Goal: Task Accomplishment & Management: Manage account settings

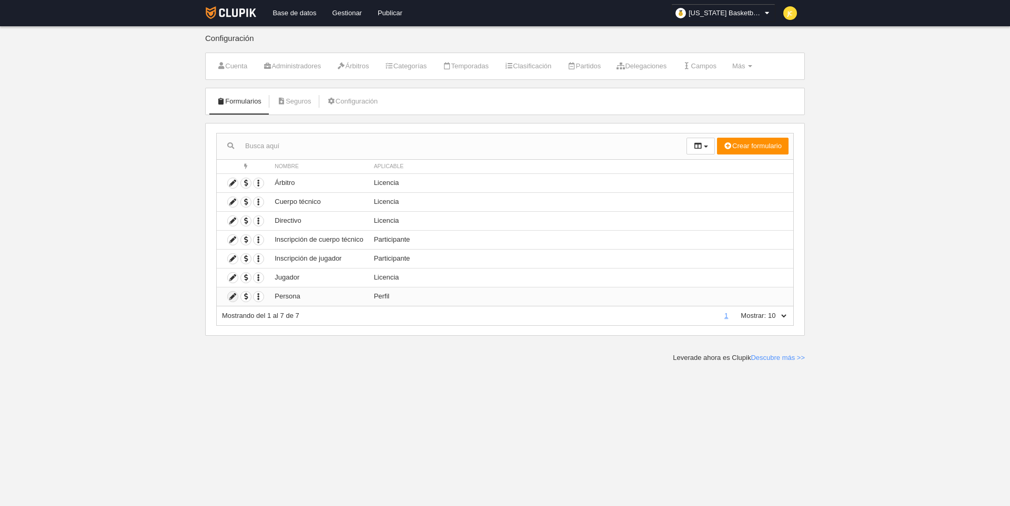
click at [232, 296] on icon at bounding box center [233, 297] width 10 height 10
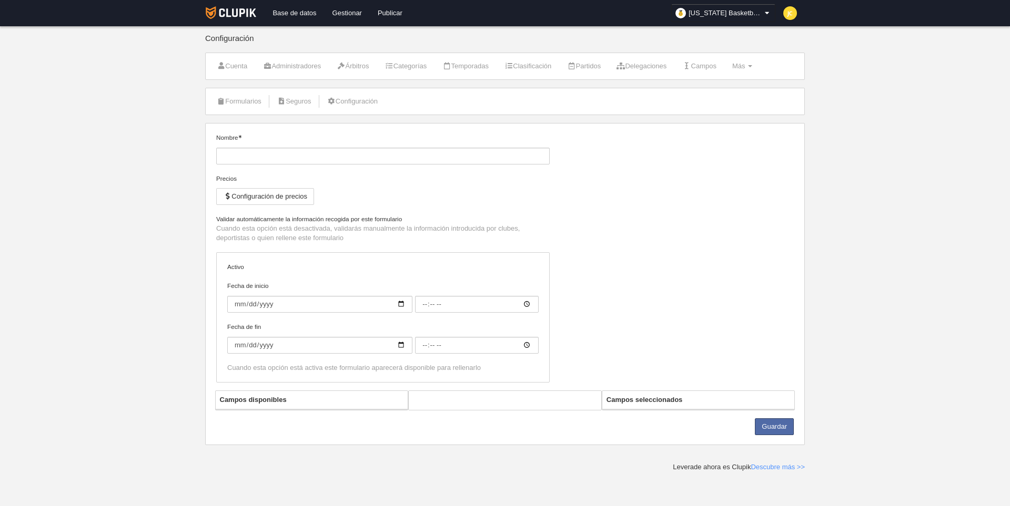
type input "Persona"
checkbox input "true"
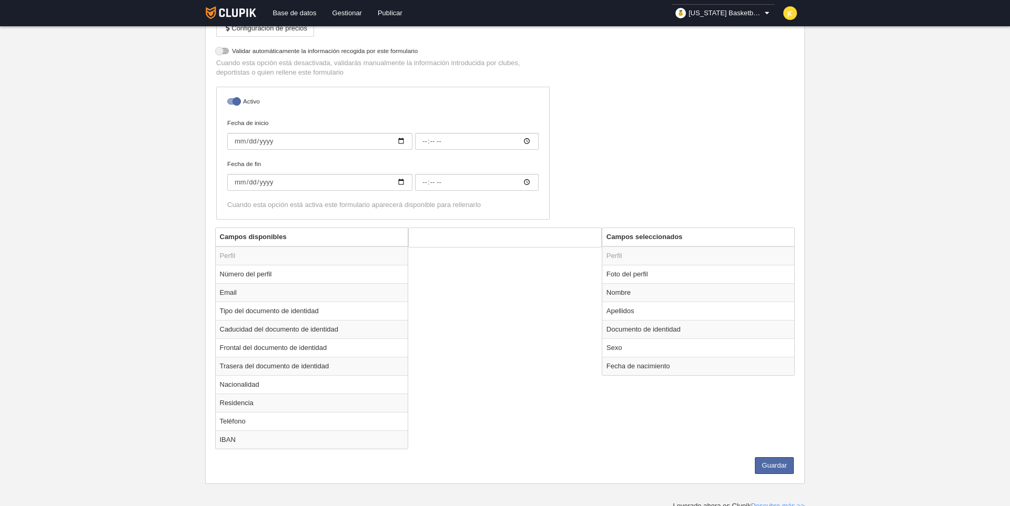
scroll to position [168, 0]
click at [654, 327] on td "Documento de identidad" at bounding box center [698, 329] width 192 height 18
radio input "true"
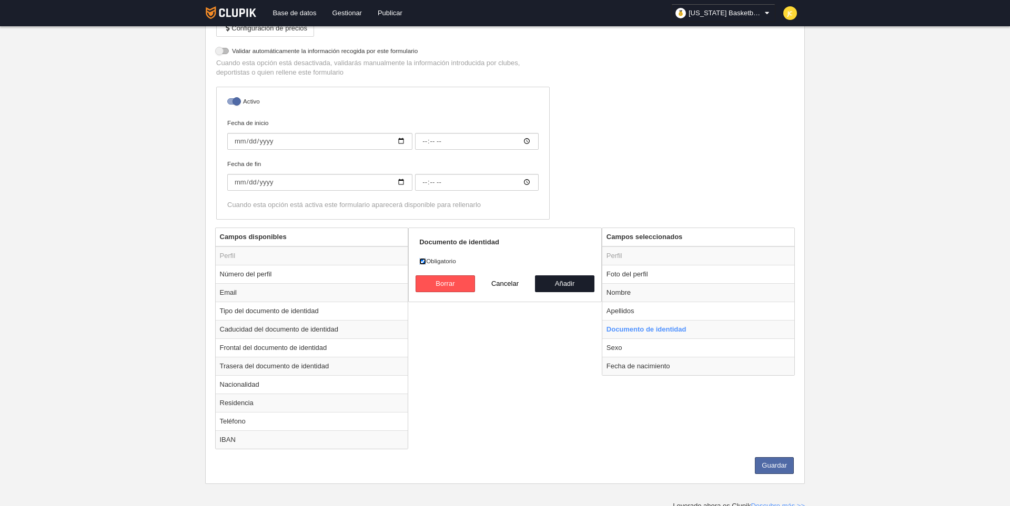
click at [422, 261] on input "Obligatorio" at bounding box center [422, 261] width 7 height 7
checkbox input "false"
click at [563, 281] on button "Añadir" at bounding box center [565, 284] width 60 height 17
radio input "false"
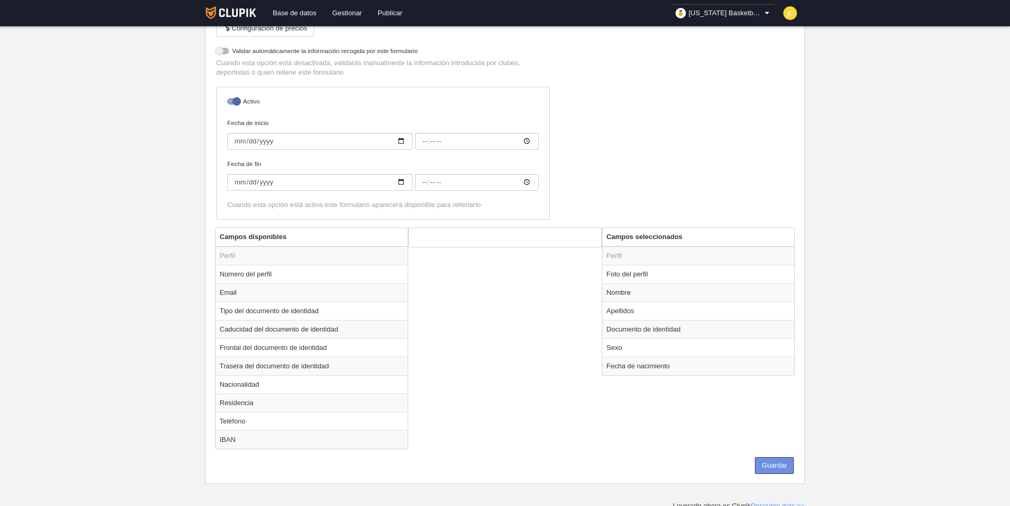
click at [779, 458] on button "Guardar" at bounding box center [774, 466] width 39 height 17
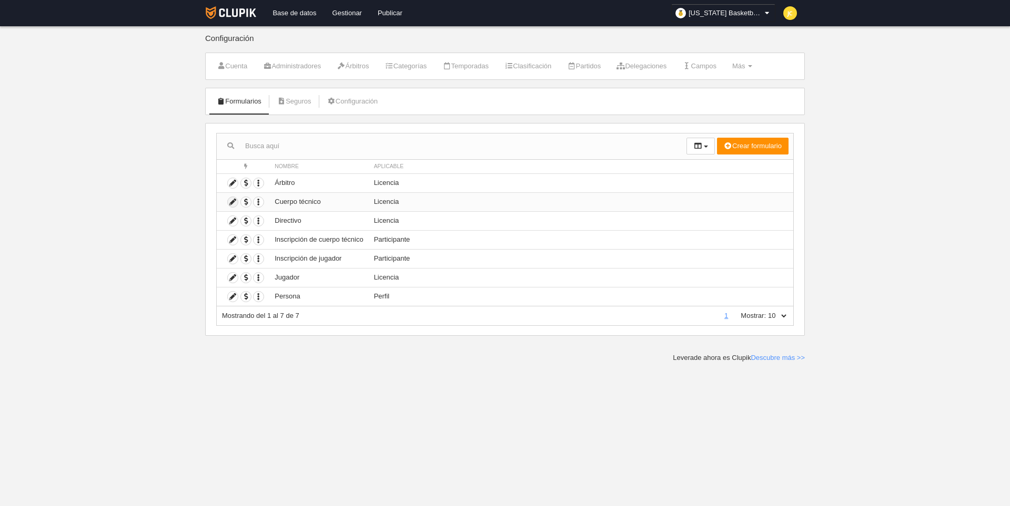
click at [234, 203] on icon at bounding box center [233, 202] width 10 height 10
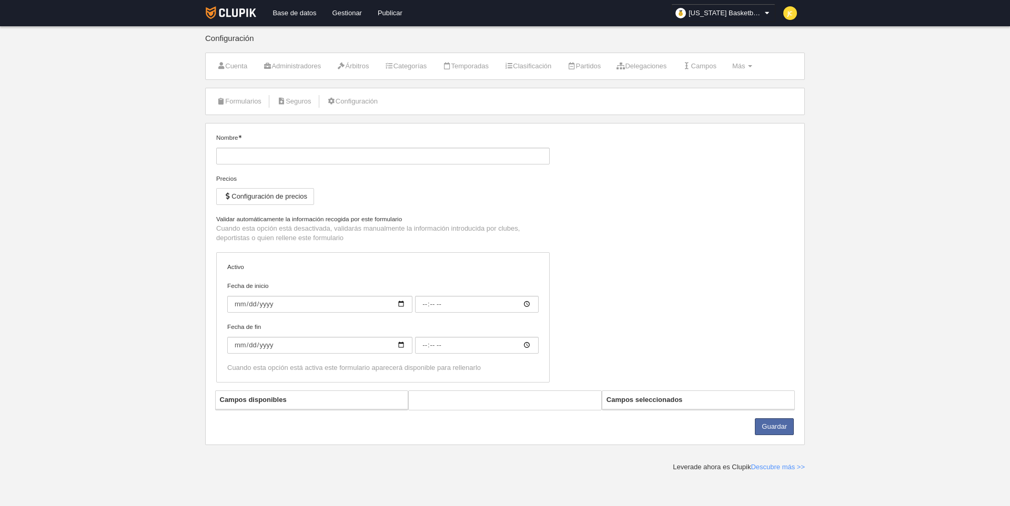
type input "Cuerpo técnico"
checkbox input "true"
select select "selected"
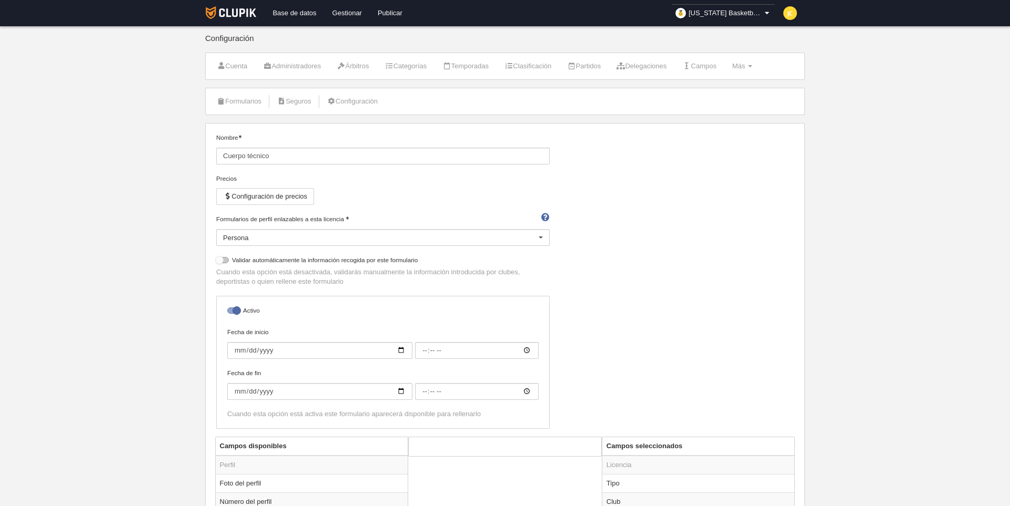
click at [222, 259] on div at bounding box center [222, 260] width 13 height 6
click at [222, 260] on input "checkbox" at bounding box center [220, 263] width 7 height 7
checkbox input "true"
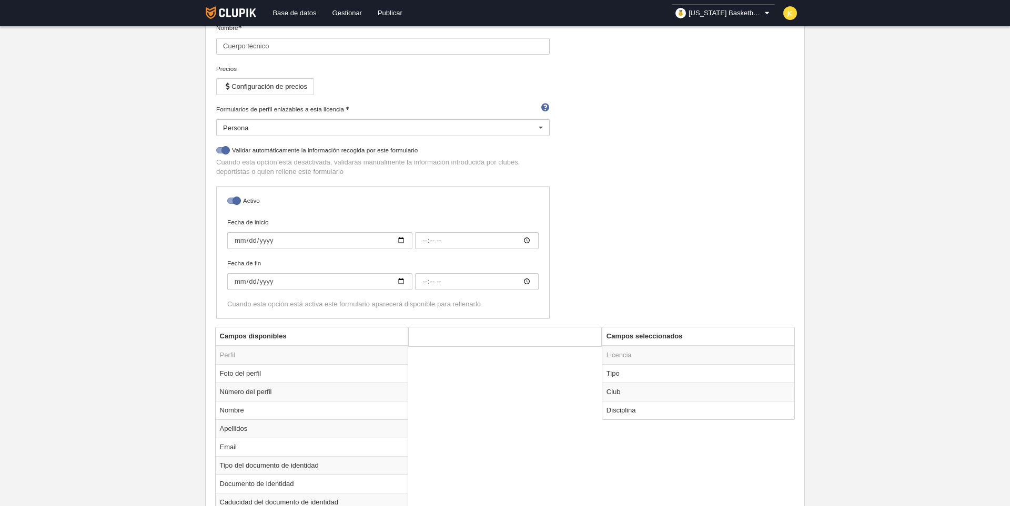
scroll to position [484, 0]
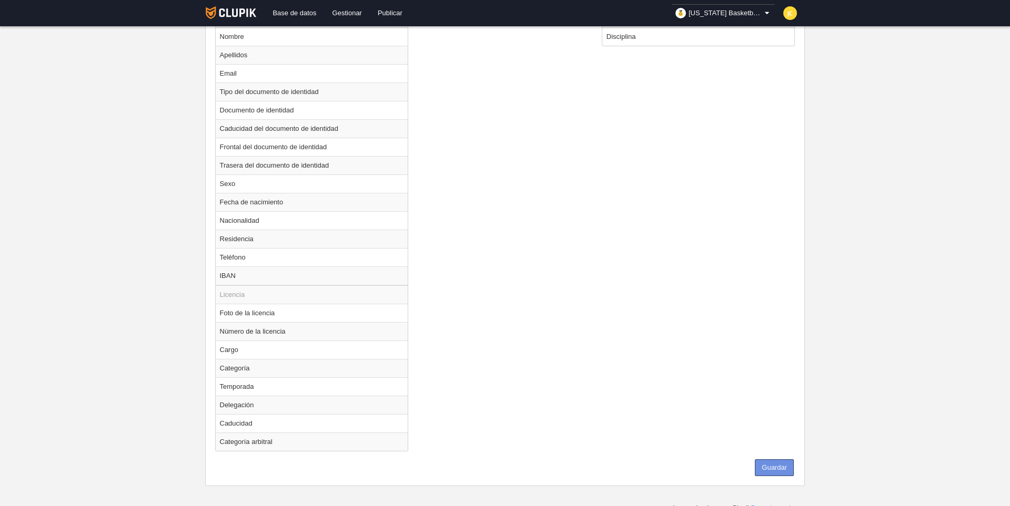
click at [765, 461] on button "Guardar" at bounding box center [774, 468] width 39 height 17
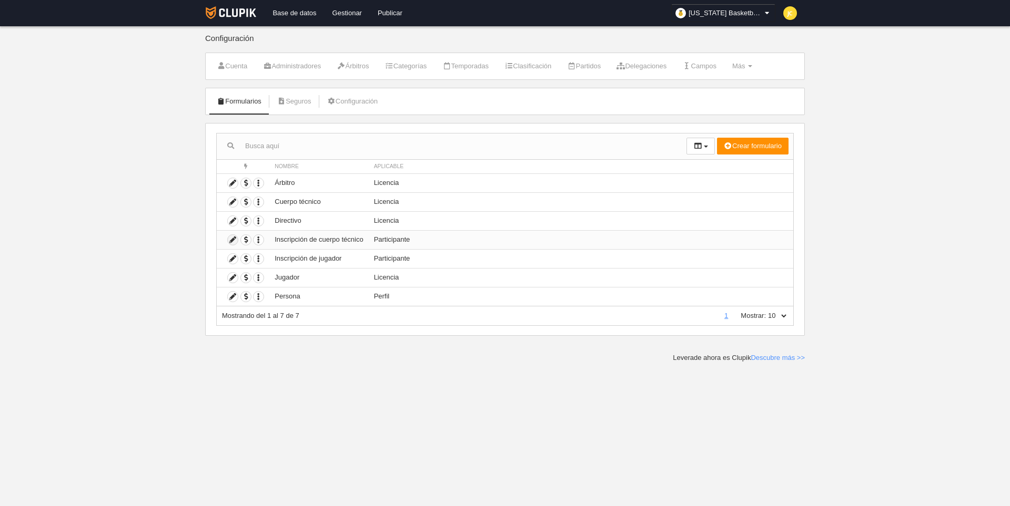
click at [233, 237] on icon at bounding box center [233, 240] width 10 height 10
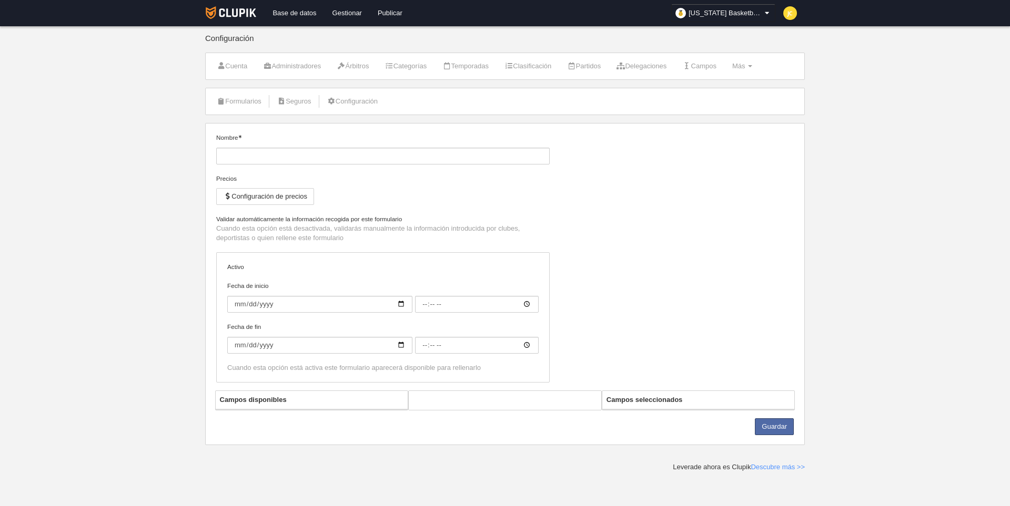
type input "Inscripción de cuerpo técnico"
checkbox input "true"
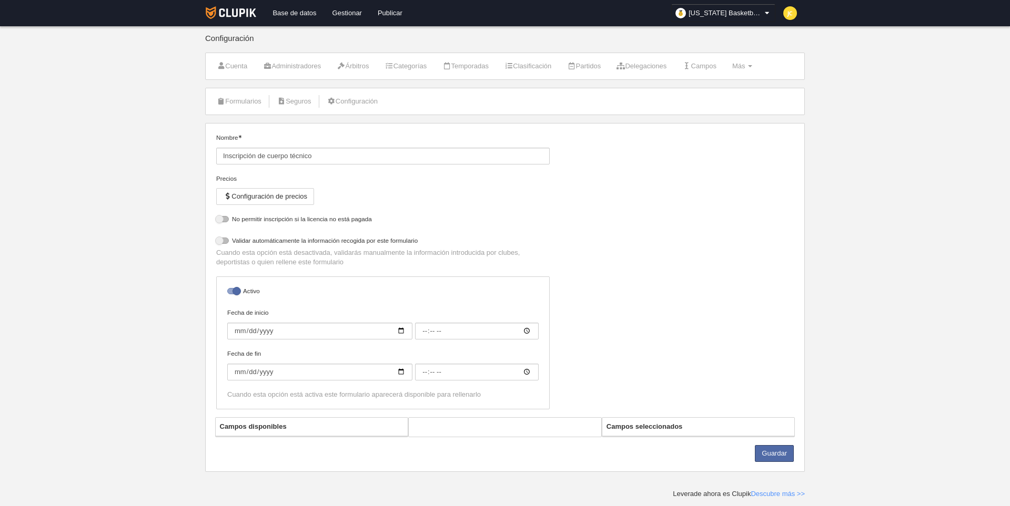
select select "selected"
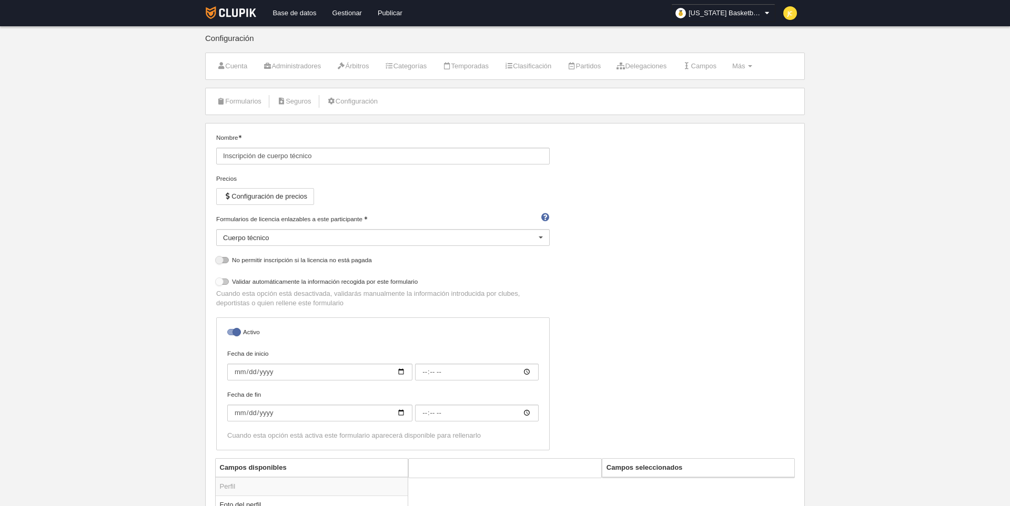
click at [222, 280] on div at bounding box center [222, 282] width 13 height 6
click at [222, 281] on input "checkbox" at bounding box center [220, 284] width 7 height 7
checkbox input "true"
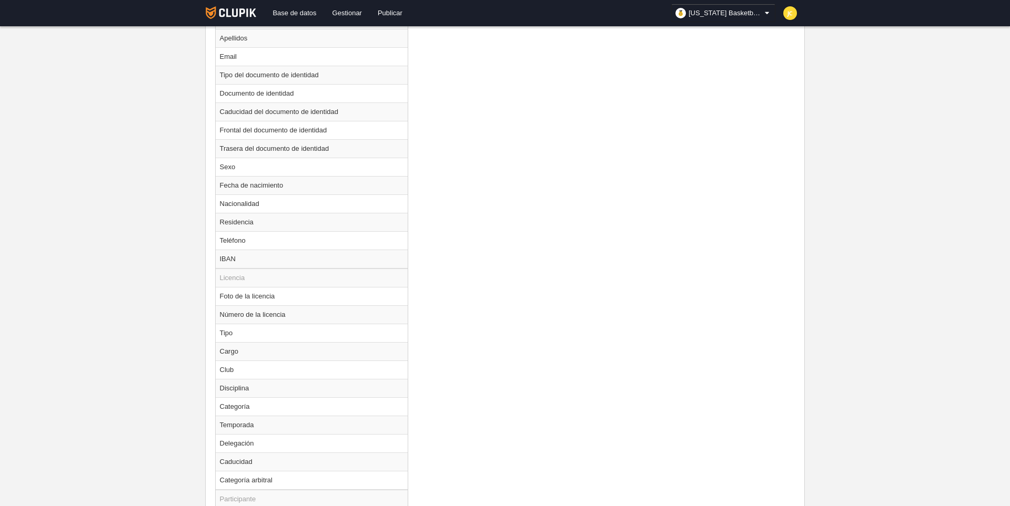
scroll to position [597, 0]
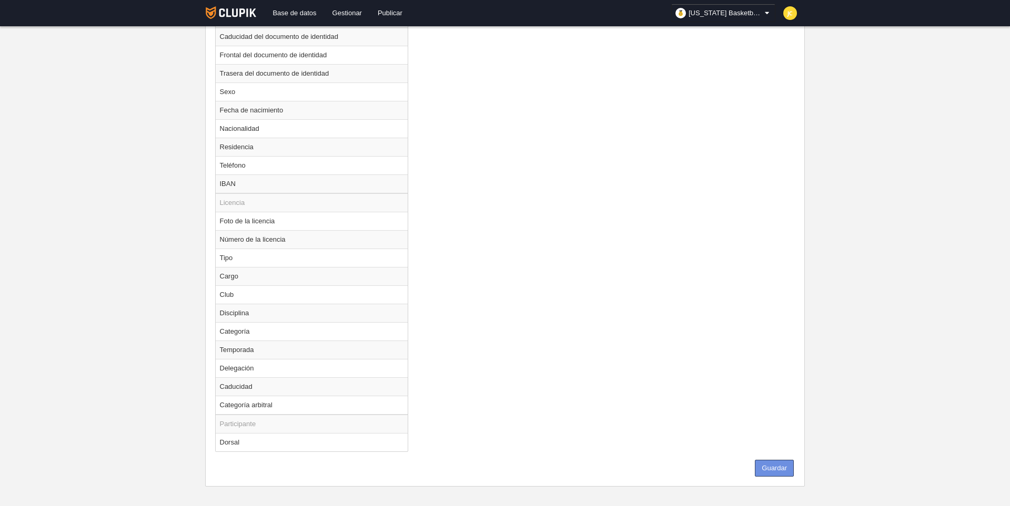
click at [771, 464] on button "Guardar" at bounding box center [774, 468] width 39 height 17
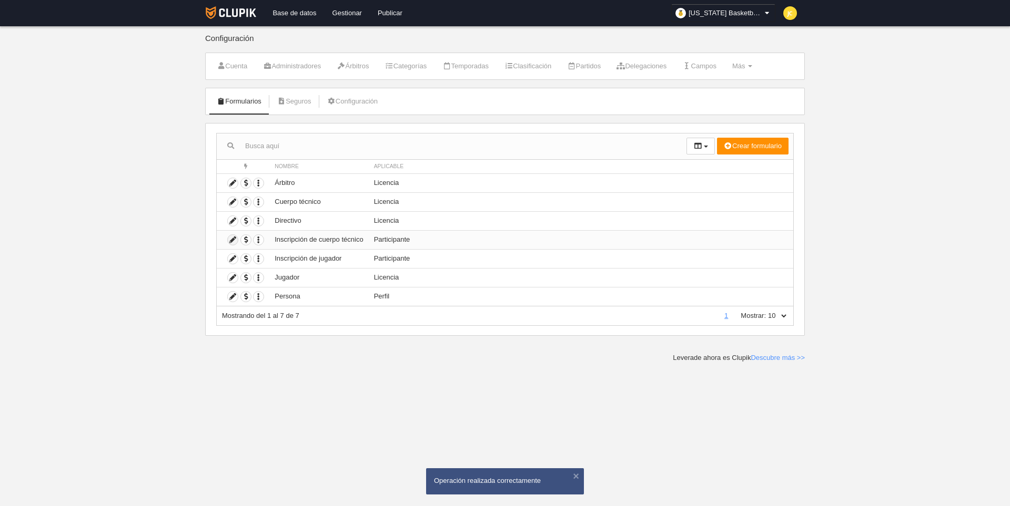
click at [235, 238] on icon at bounding box center [233, 240] width 10 height 10
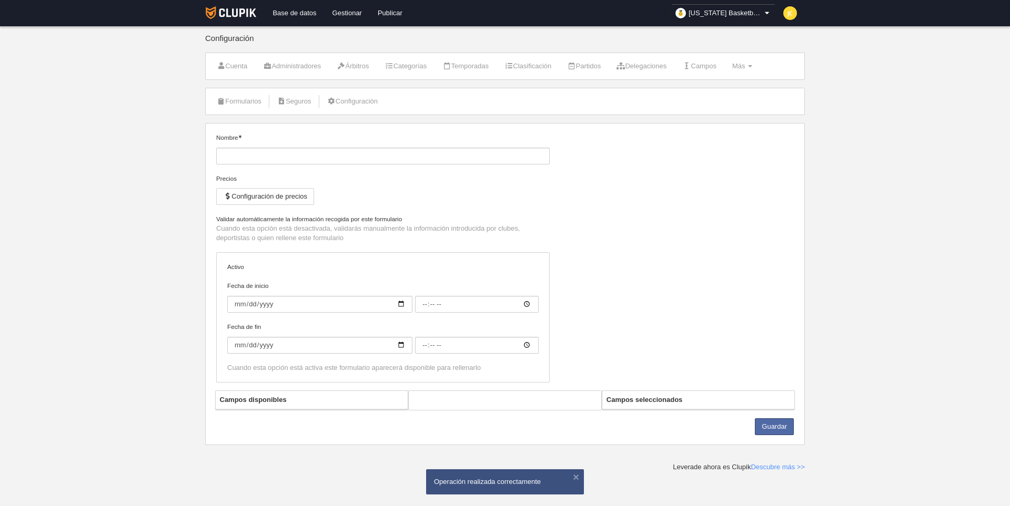
type input "Inscripción de cuerpo técnico"
checkbox input "true"
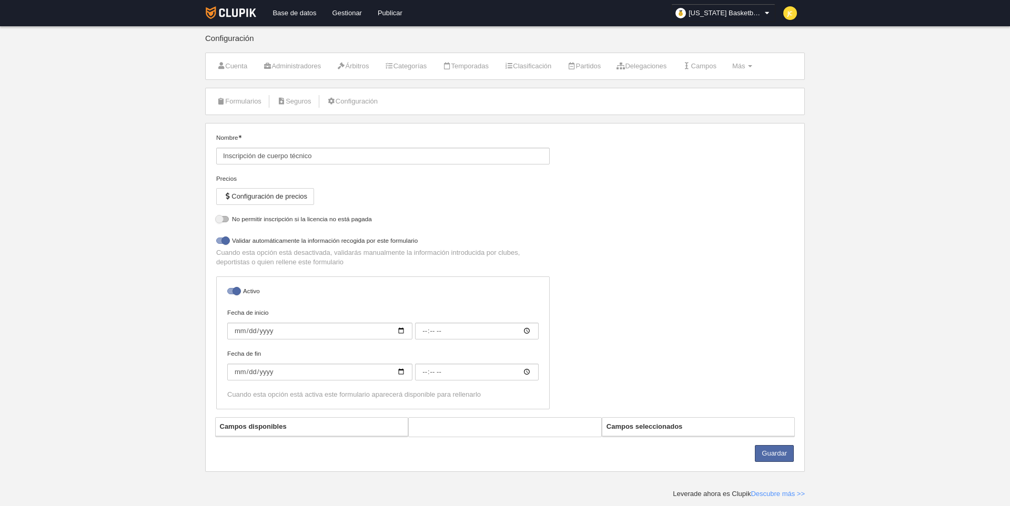
select select "selected"
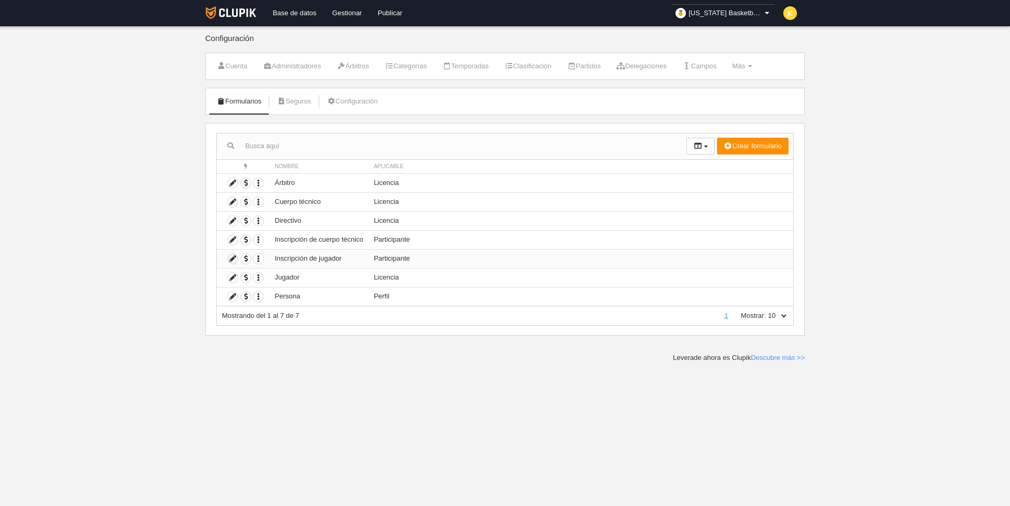
click at [233, 256] on icon at bounding box center [233, 259] width 10 height 10
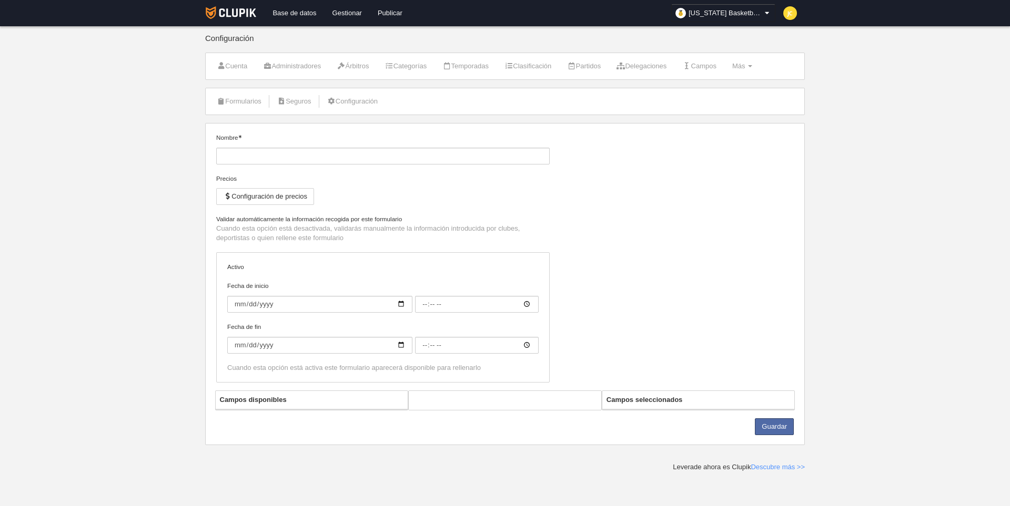
type input "Inscripción de jugador"
checkbox input "true"
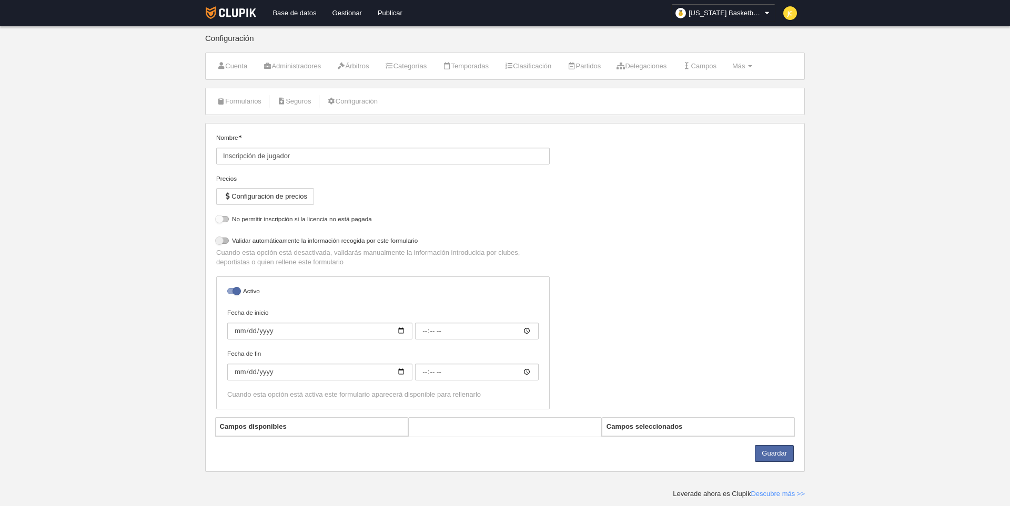
select select "selected"
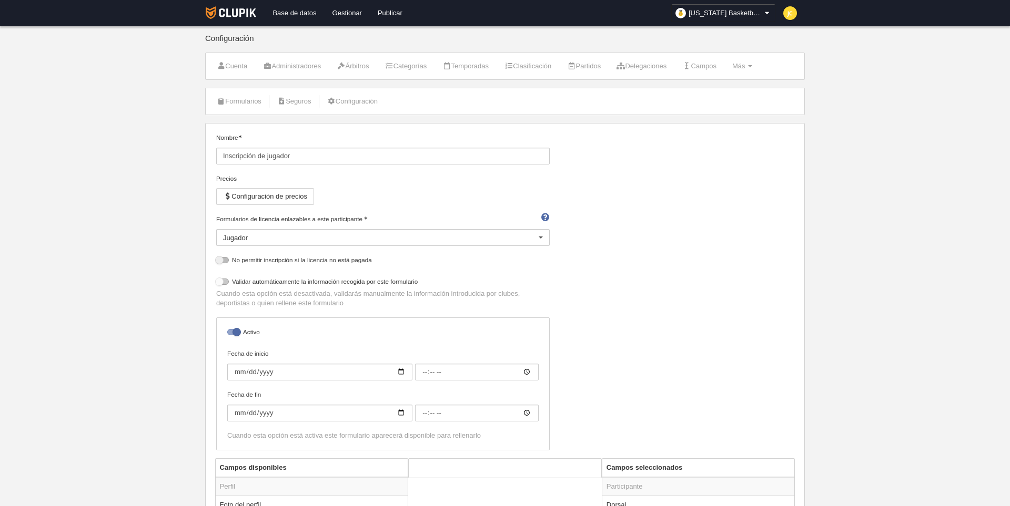
click at [221, 280] on div at bounding box center [222, 282] width 13 height 6
click at [221, 281] on input "checkbox" at bounding box center [220, 284] width 7 height 7
checkbox input "true"
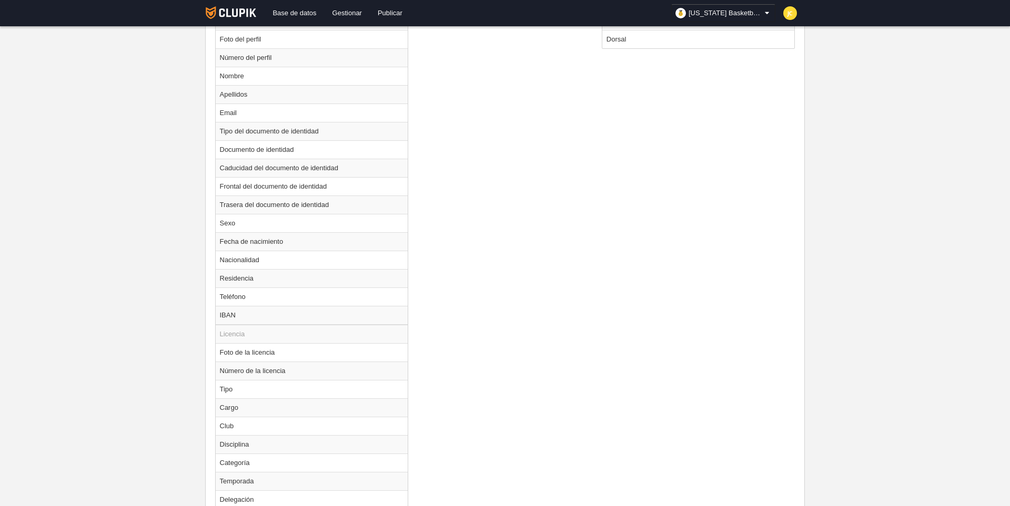
scroll to position [560, 0]
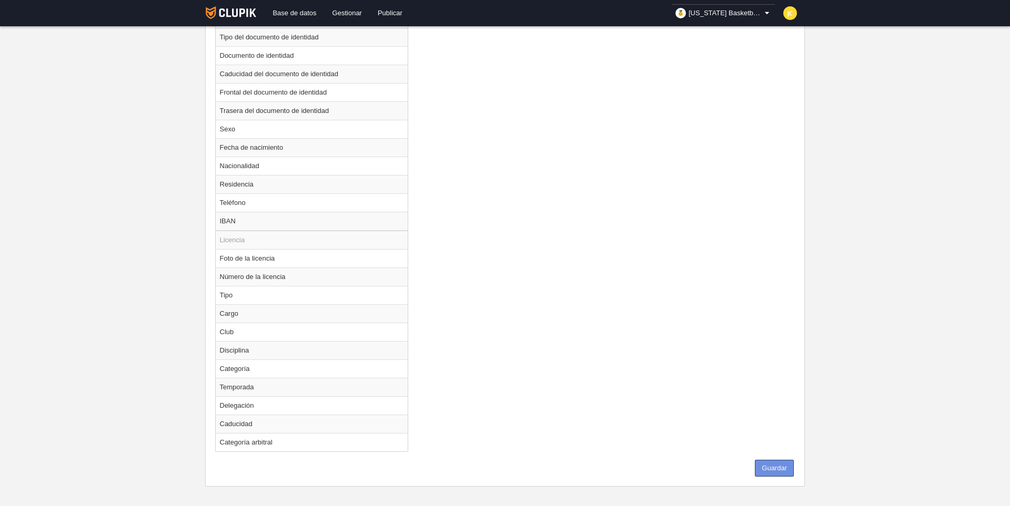
click at [773, 460] on button "Guardar" at bounding box center [774, 468] width 39 height 17
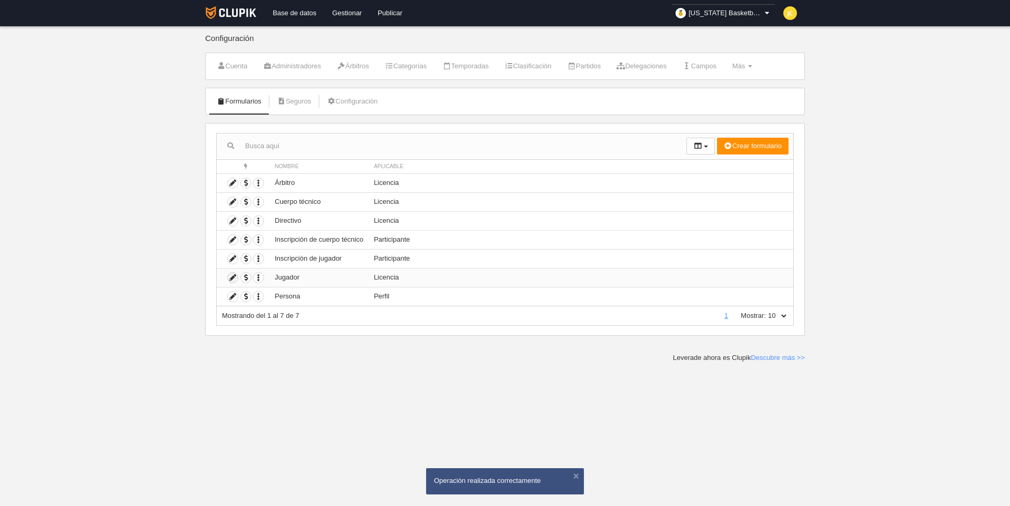
click at [233, 277] on icon at bounding box center [233, 278] width 10 height 10
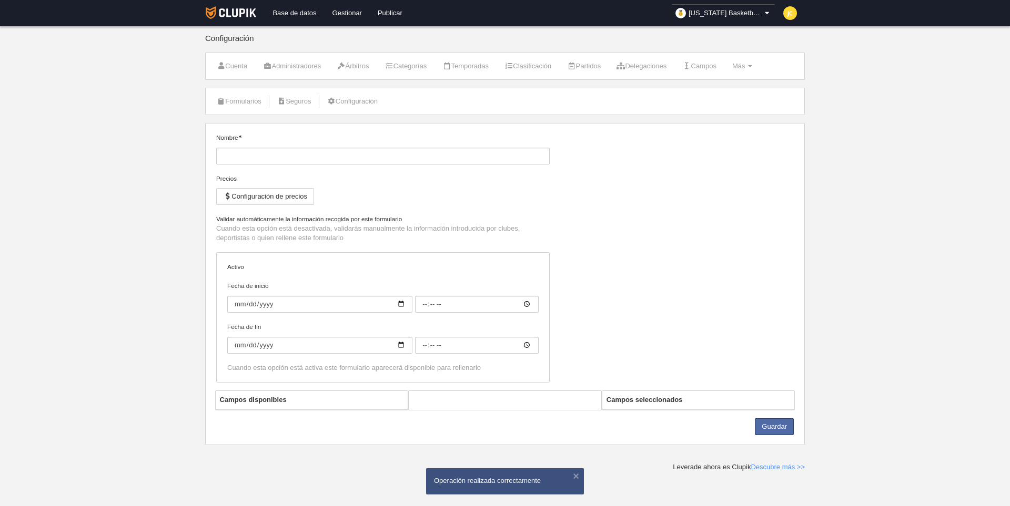
type input "Jugador"
checkbox input "true"
select select "selected"
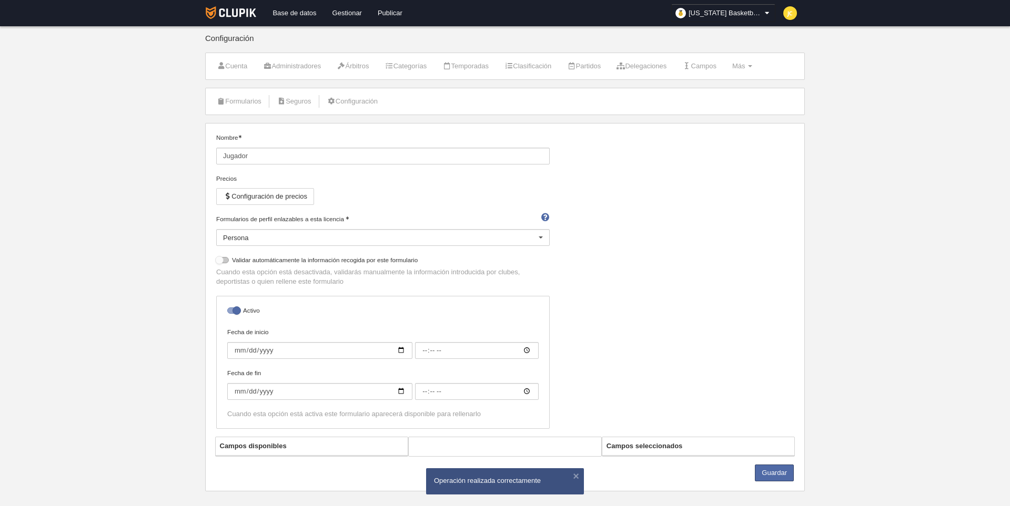
click at [220, 219] on label "Formularios de perfil enlazables a esta licencia" at bounding box center [382, 219] width 333 height 9
click at [223, 245] on input "Formularios de perfil enlazables a esta licencia" at bounding box center [223, 249] width 0 height 9
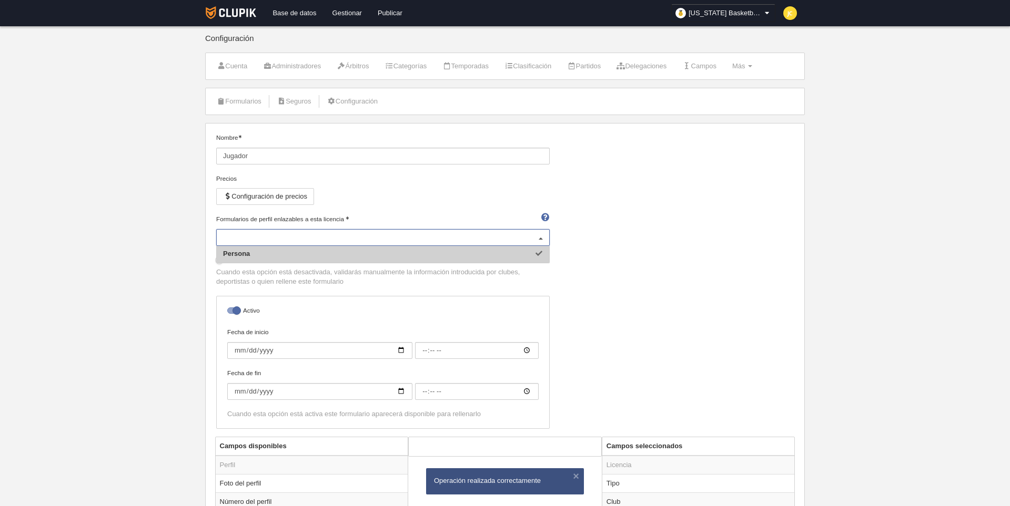
drag, startPoint x: 712, startPoint y: 247, endPoint x: 682, endPoint y: 254, distance: 30.7
click at [712, 247] on div "Nombre Jugador Precios Configuración de precios Formularios de perfil enlazable…" at bounding box center [504, 285] width 585 height 304
click at [227, 262] on label at bounding box center [224, 260] width 16 height 9
click at [223, 262] on input "checkbox" at bounding box center [220, 263] width 7 height 7
checkbox input "true"
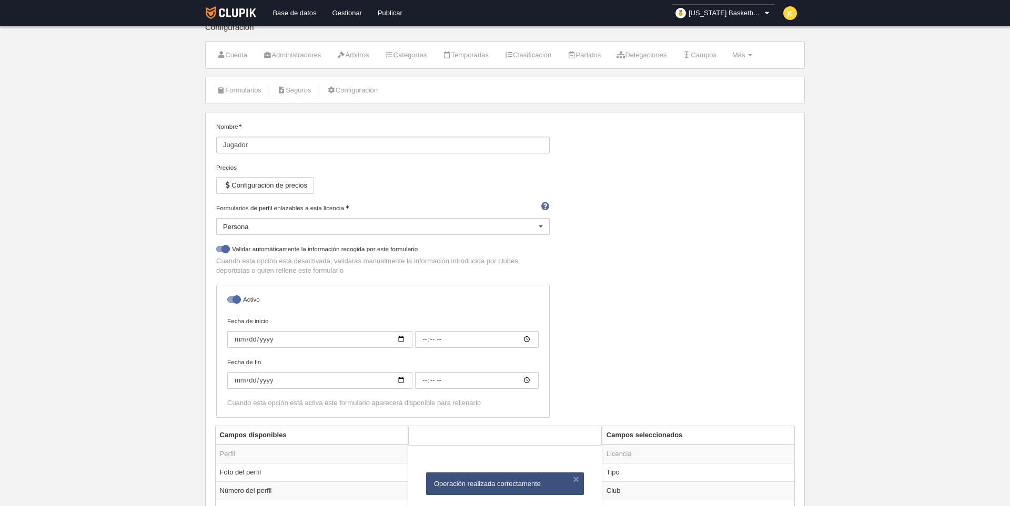
scroll to position [447, 0]
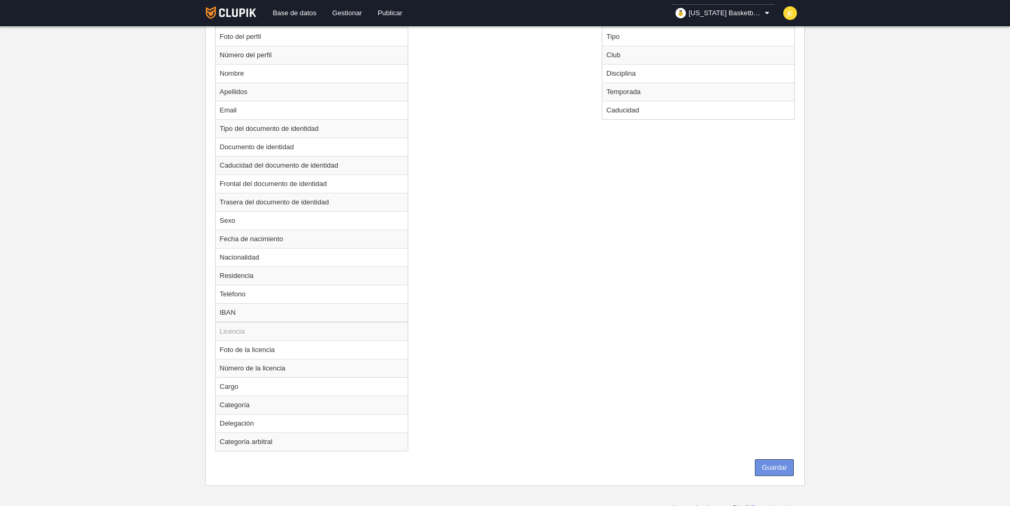
click at [765, 460] on button "Guardar" at bounding box center [774, 468] width 39 height 17
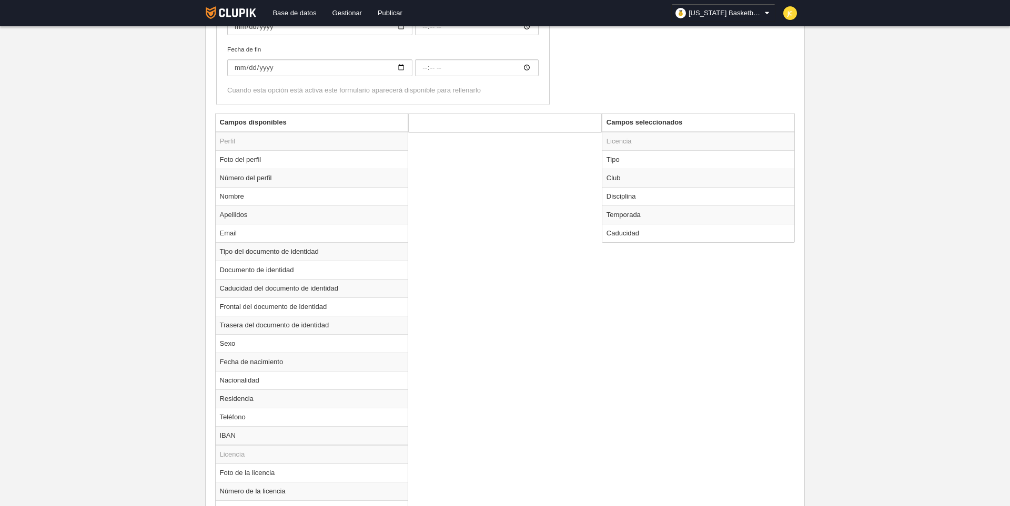
scroll to position [0, 0]
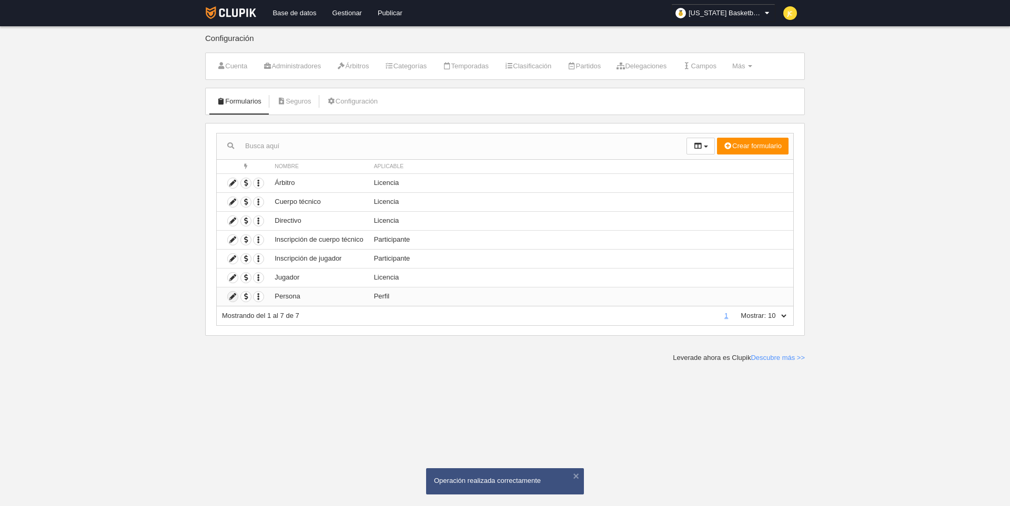
click at [236, 297] on icon at bounding box center [233, 297] width 10 height 10
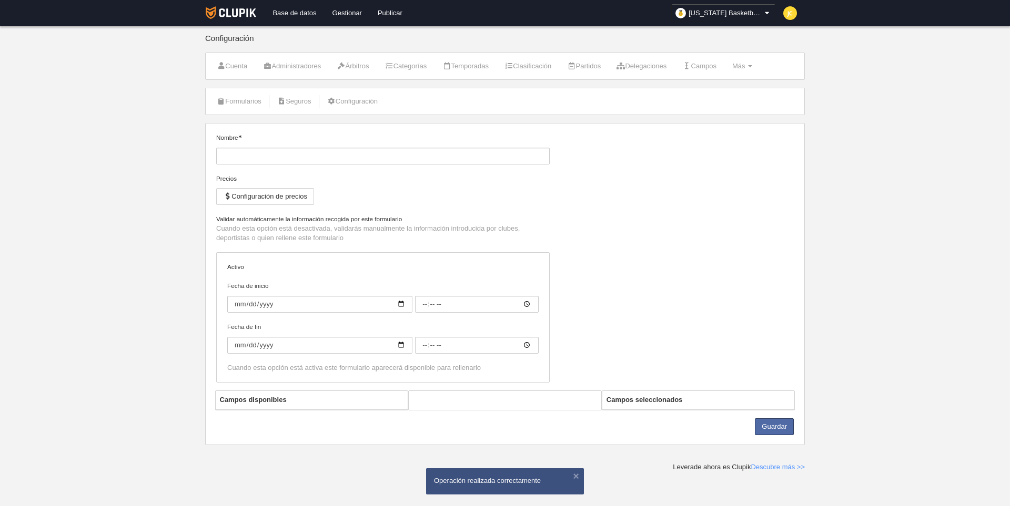
type input "Persona"
checkbox input "true"
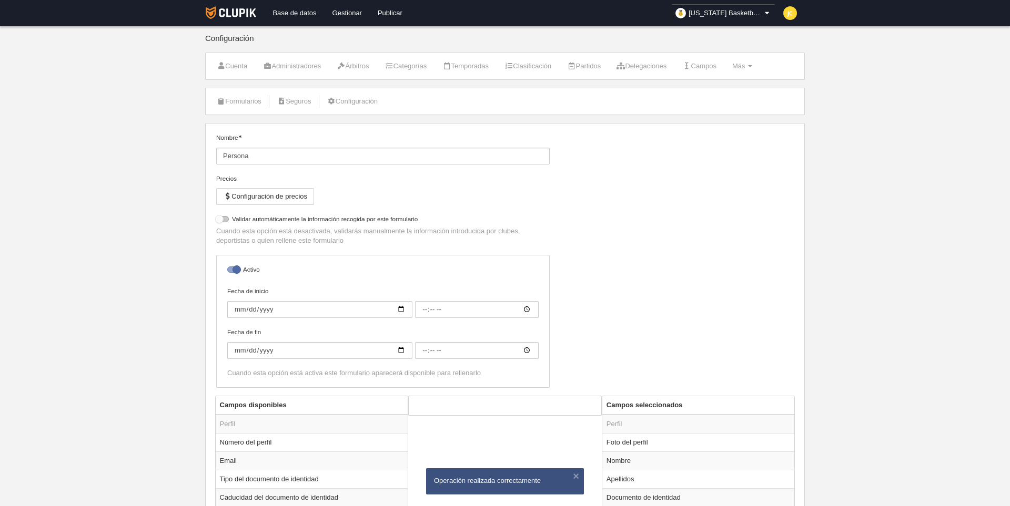
click at [222, 219] on div at bounding box center [222, 219] width 13 height 6
click at [222, 219] on input "checkbox" at bounding box center [220, 222] width 7 height 7
checkbox input "true"
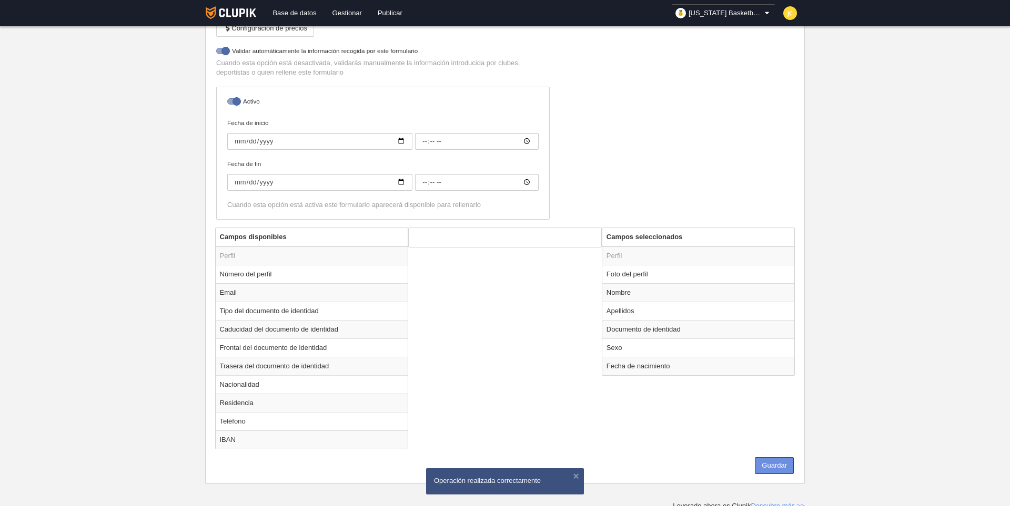
drag, startPoint x: 778, startPoint y: 460, endPoint x: 812, endPoint y: 425, distance: 48.3
click at [778, 460] on button "Guardar" at bounding box center [774, 466] width 39 height 17
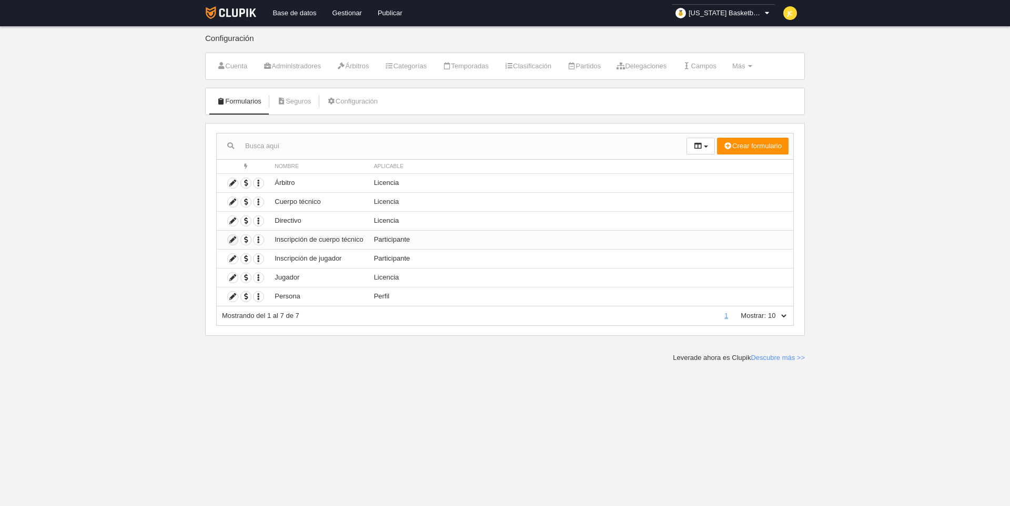
click at [233, 237] on icon at bounding box center [233, 240] width 10 height 10
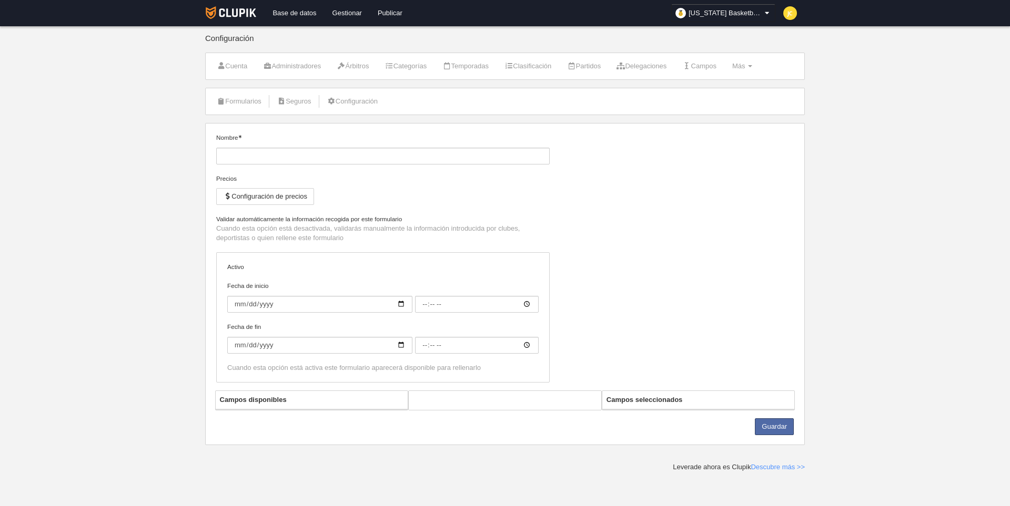
type input "Inscripción de cuerpo técnico"
checkbox input "true"
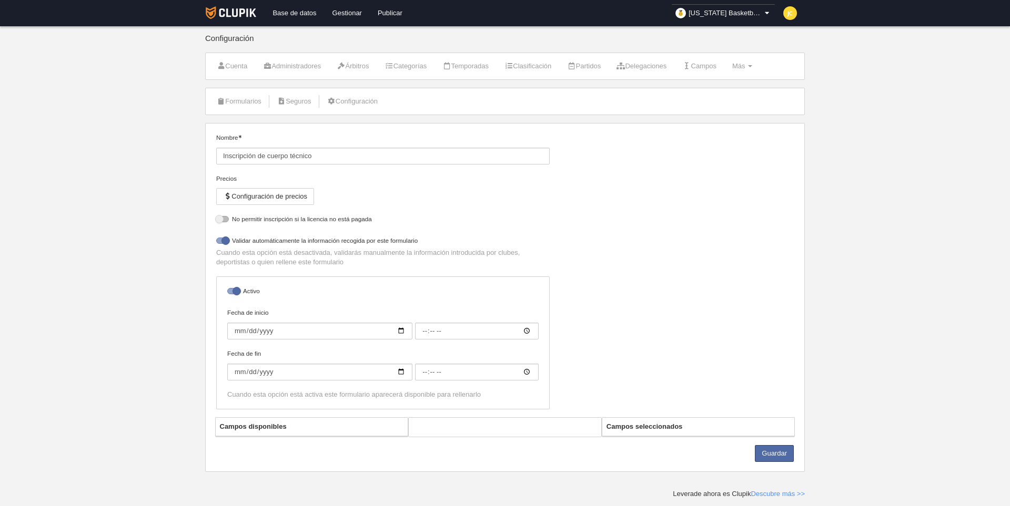
select select "selected"
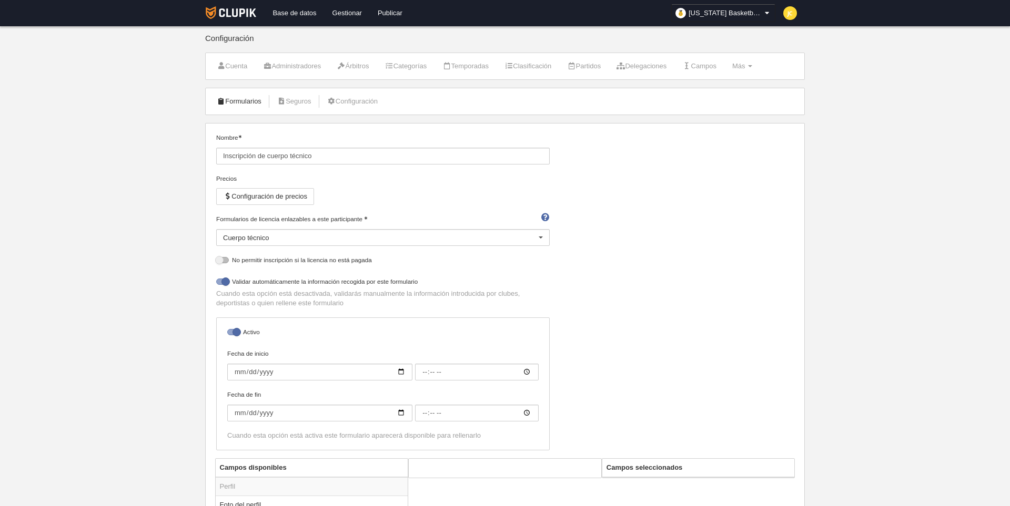
click at [251, 99] on link "Formularios" at bounding box center [239, 102] width 56 height 16
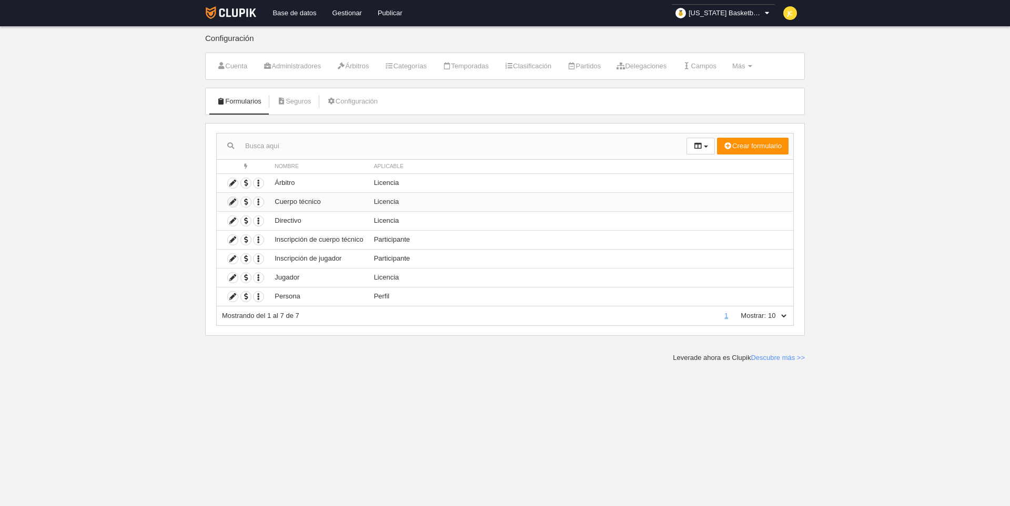
click at [232, 201] on icon at bounding box center [233, 202] width 10 height 10
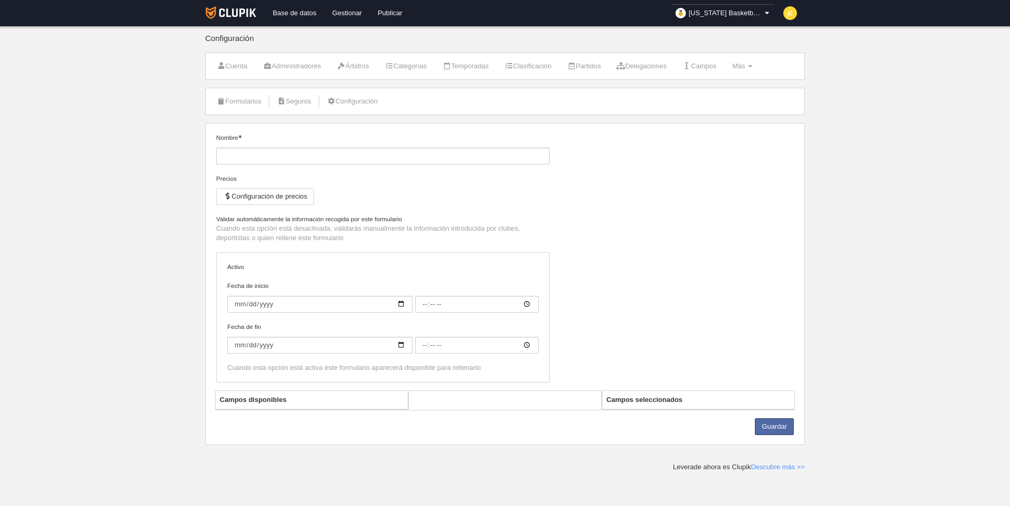
type input "Cuerpo técnico"
checkbox input "true"
select select "selected"
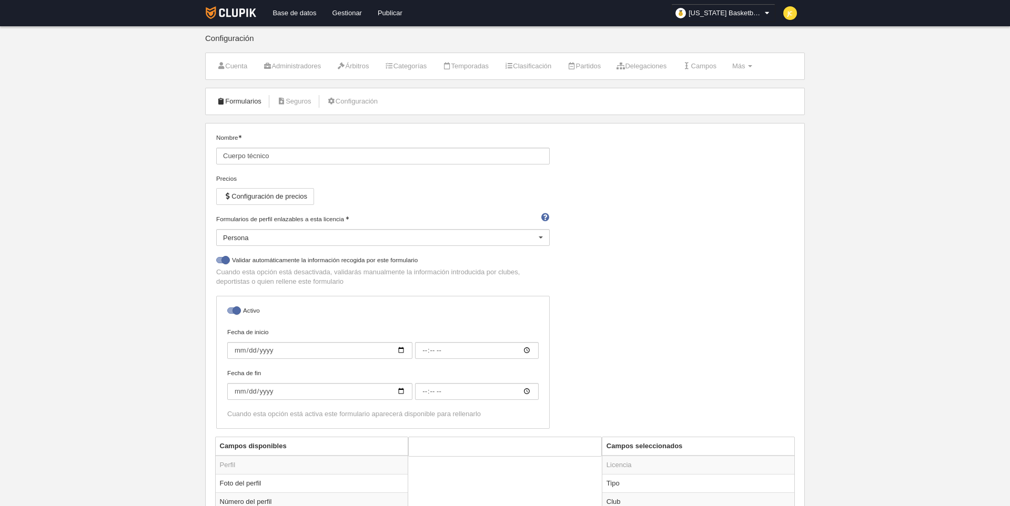
click at [241, 103] on link "Formularios" at bounding box center [239, 102] width 56 height 16
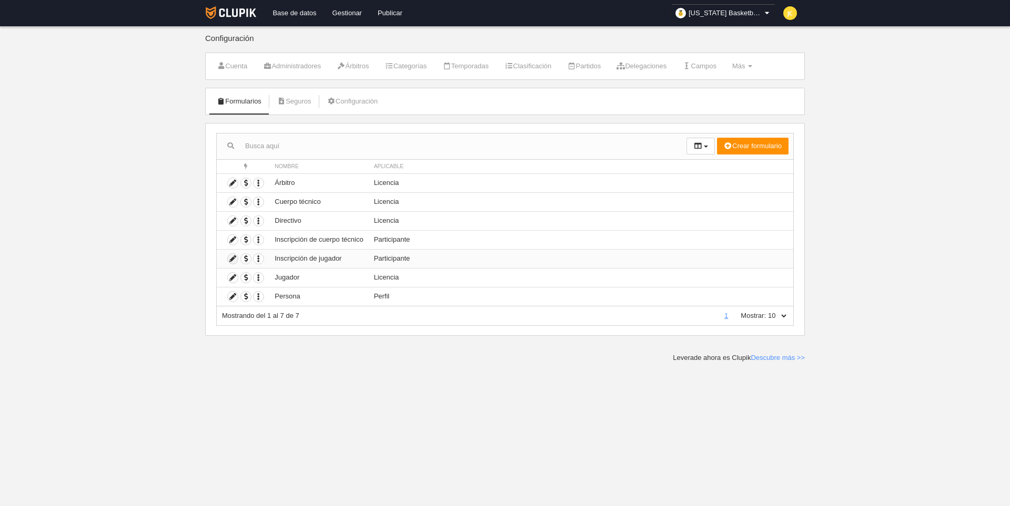
click at [234, 255] on icon at bounding box center [233, 259] width 10 height 10
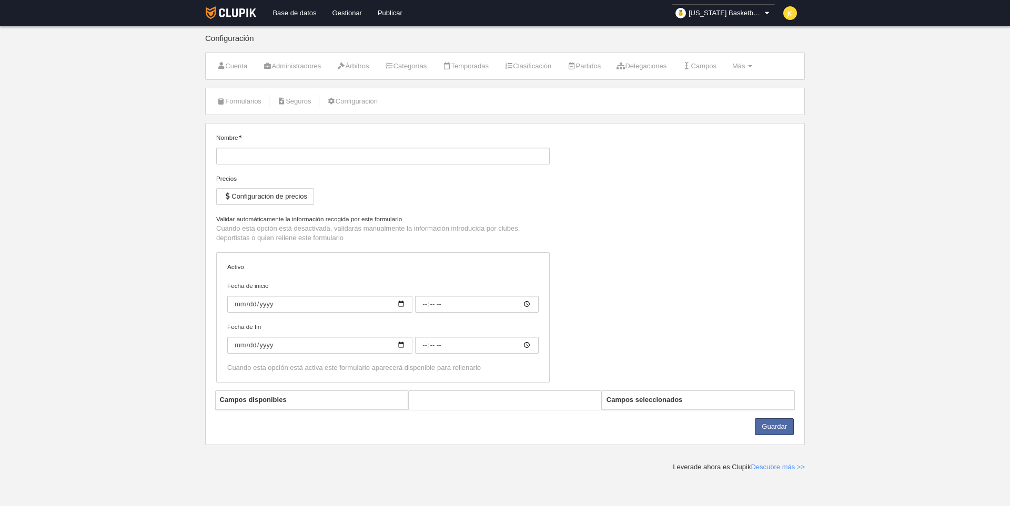
type input "Inscripción de jugador"
checkbox input "true"
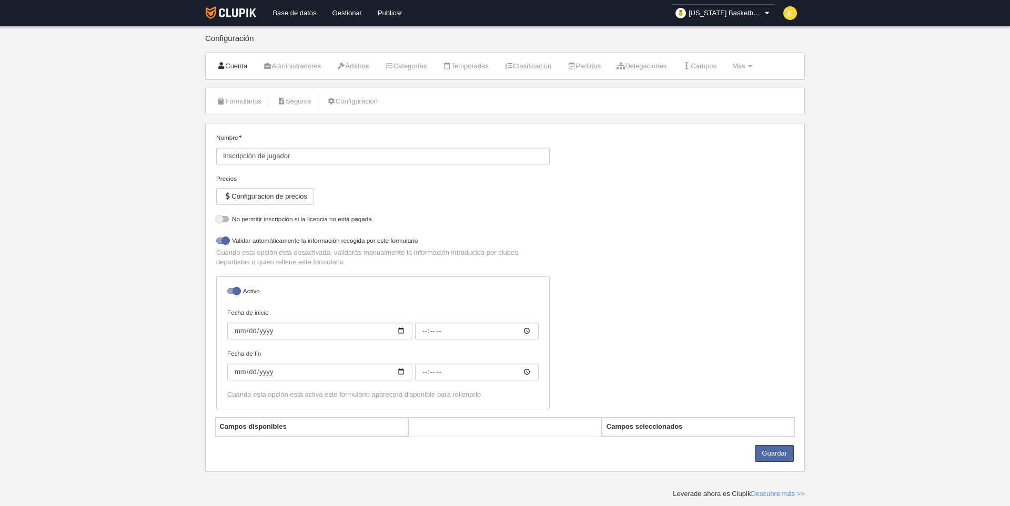
select select "selected"
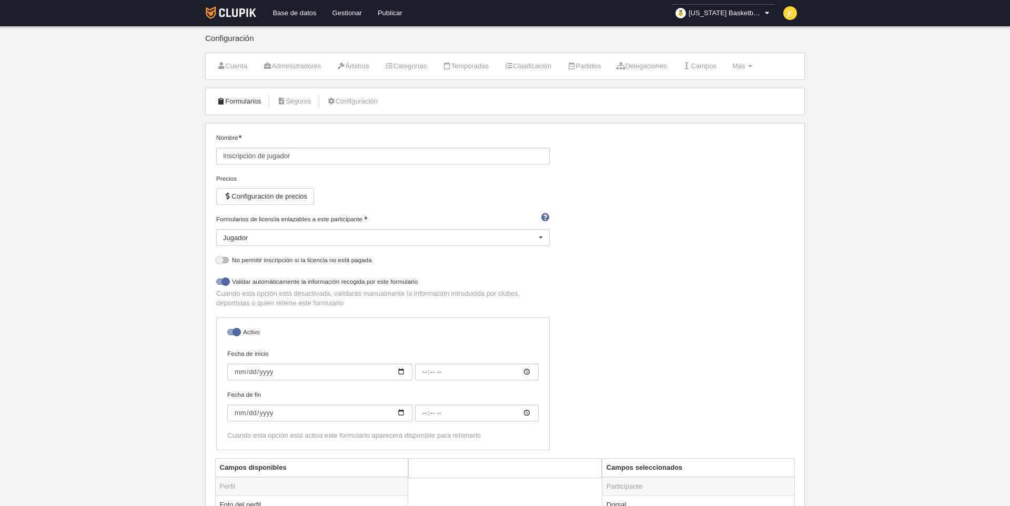
click at [241, 98] on link "Formularios" at bounding box center [239, 102] width 56 height 16
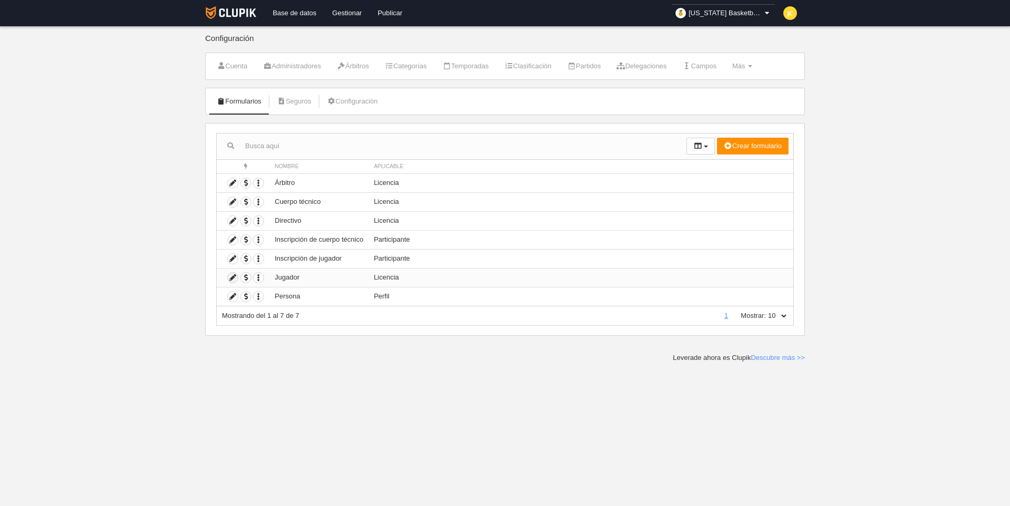
click at [233, 276] on icon at bounding box center [233, 278] width 10 height 10
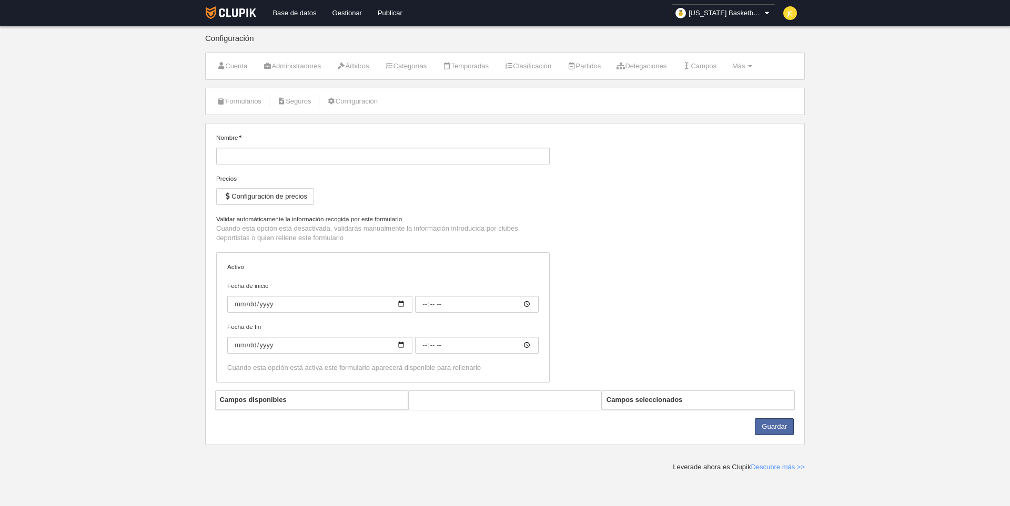
type input "Jugador"
checkbox input "true"
select select "selected"
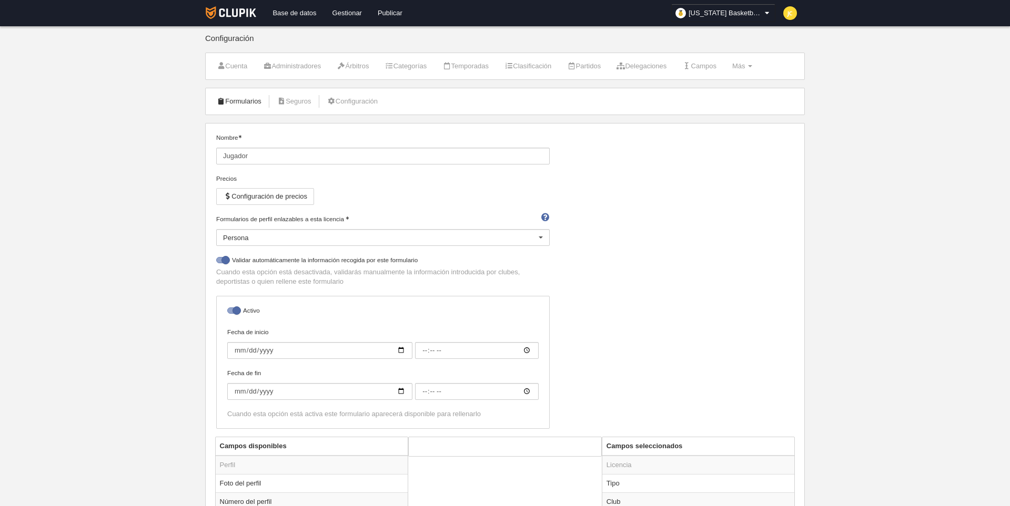
click at [235, 96] on link "Formularios" at bounding box center [239, 102] width 56 height 16
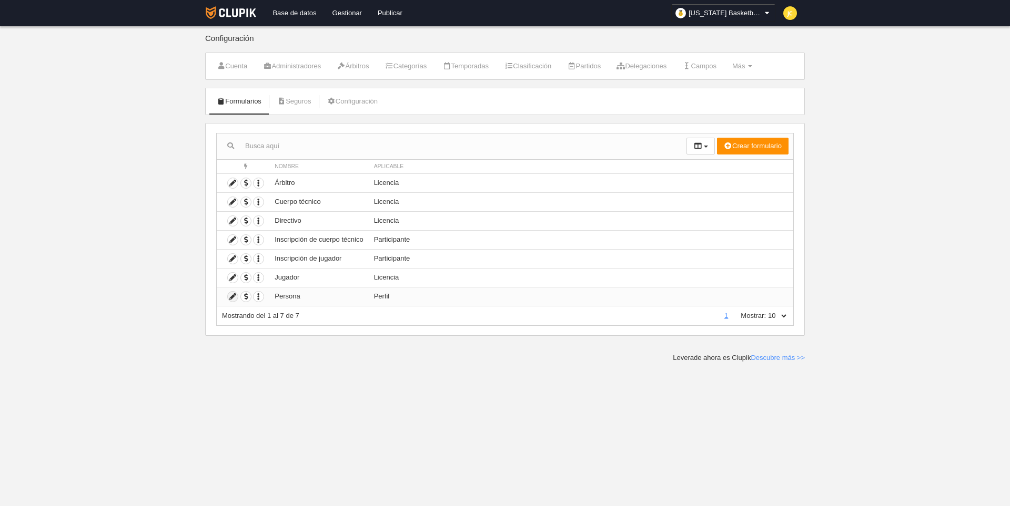
click at [233, 294] on icon at bounding box center [233, 297] width 10 height 10
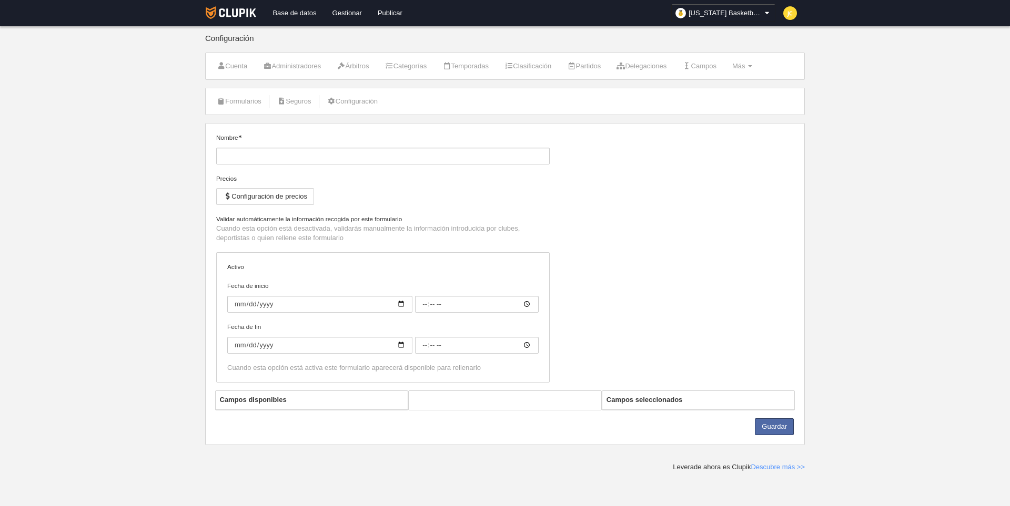
type input "Persona"
checkbox input "true"
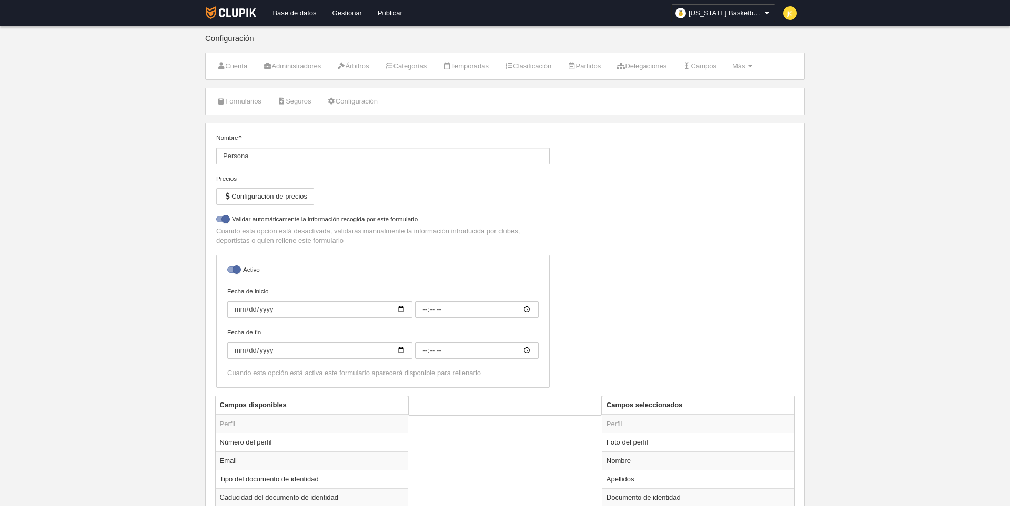
click at [137, 220] on body "Base de datos Gestionar Publicar Puerto Rico Basketball School Ajustes generale…" at bounding box center [505, 253] width 1010 height 506
click at [348, 12] on link "Gestionar" at bounding box center [346, 13] width 45 height 26
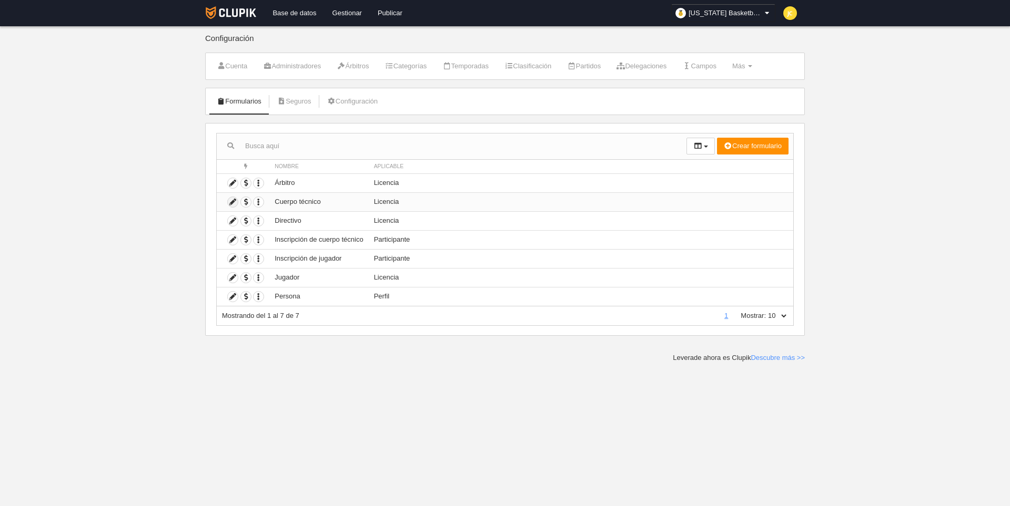
click at [232, 201] on icon at bounding box center [233, 202] width 10 height 10
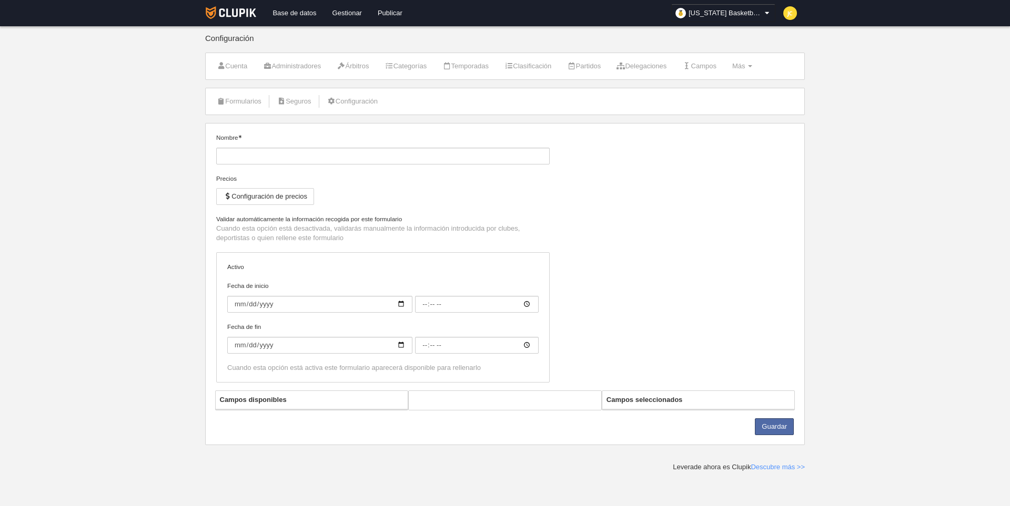
type input "Cuerpo técnico"
checkbox input "true"
select select "selected"
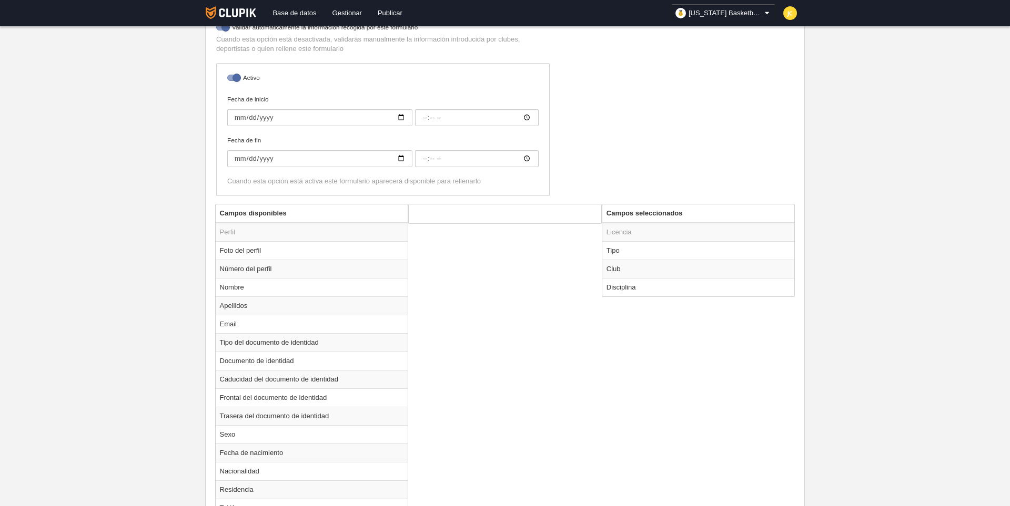
scroll to position [301, 0]
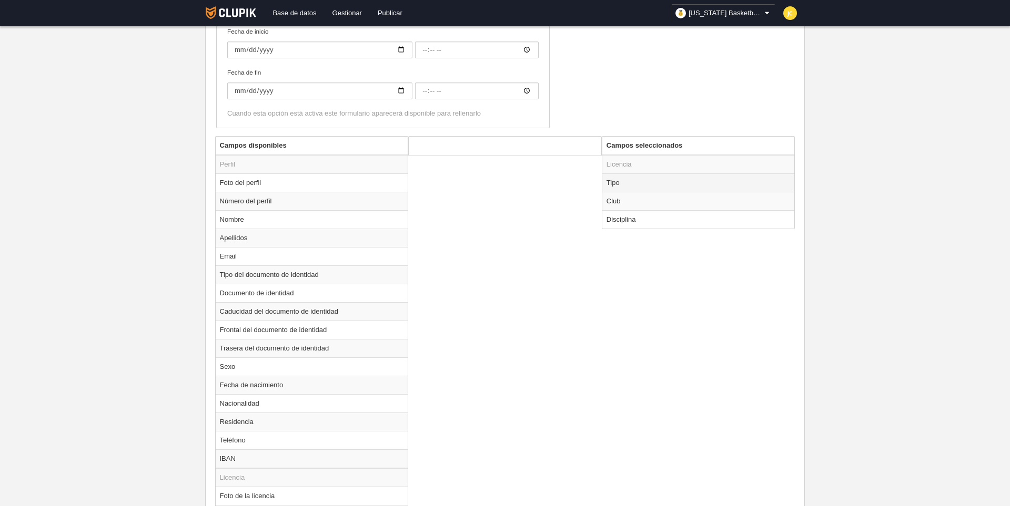
click at [649, 182] on td "Tipo" at bounding box center [698, 183] width 192 height 18
radio input "true"
select select "staff"
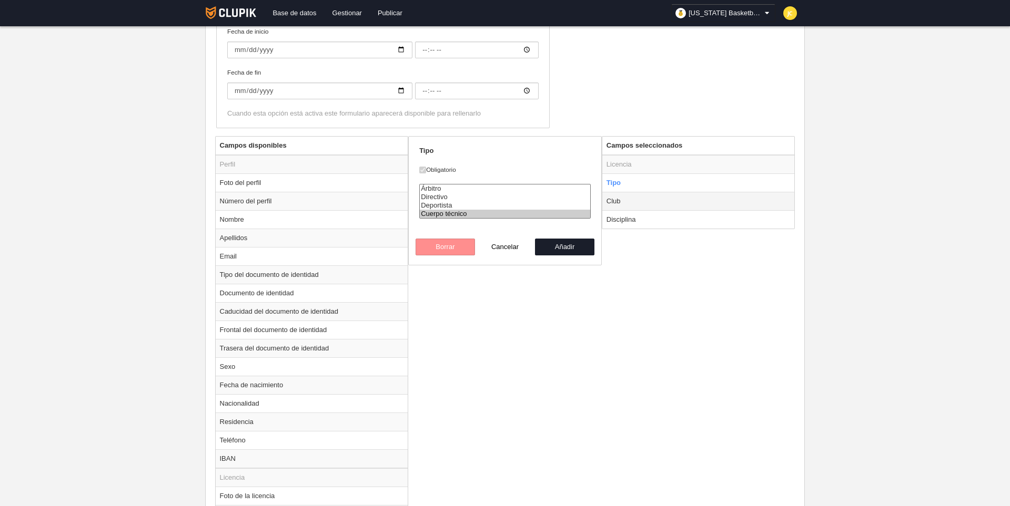
click at [633, 202] on td "Club" at bounding box center [698, 201] width 192 height 18
radio input "false"
radio input "true"
checkbox input "false"
select select
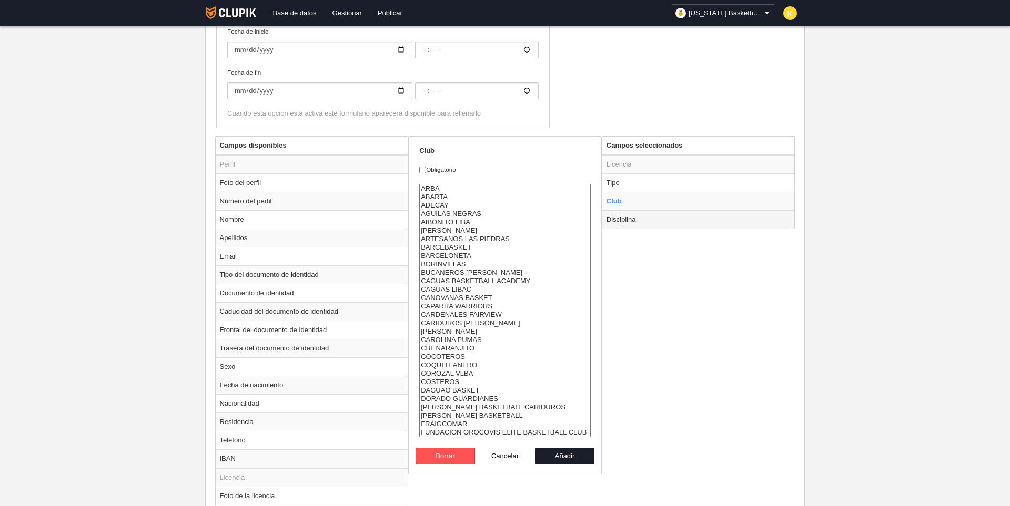
click at [636, 214] on td "Disciplina" at bounding box center [698, 219] width 192 height 18
radio input "false"
radio input "true"
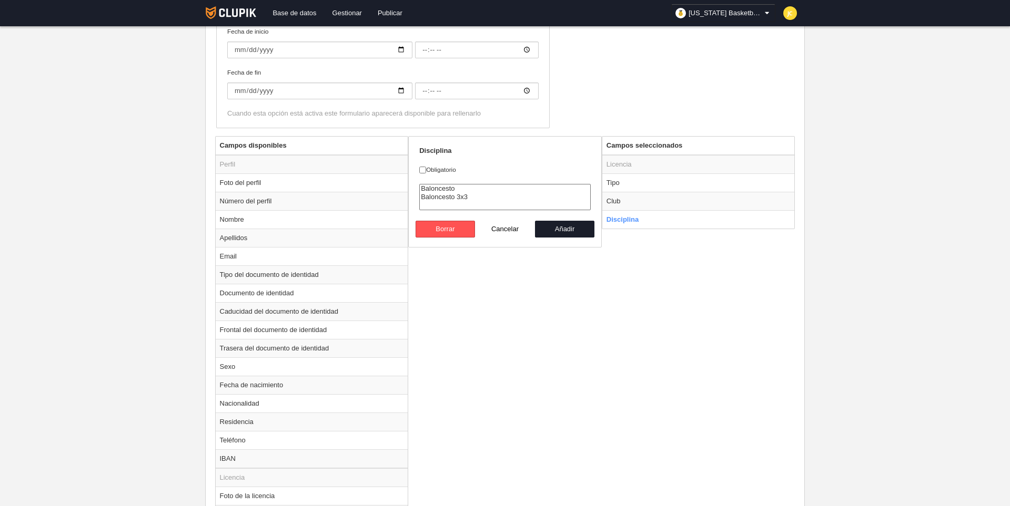
select select "4"
click at [434, 185] on option "Baloncesto" at bounding box center [505, 189] width 170 height 8
drag, startPoint x: 424, startPoint y: 168, endPoint x: 432, endPoint y: 169, distance: 8.6
click at [424, 168] on input "Obligatorio" at bounding box center [422, 170] width 7 height 7
checkbox input "true"
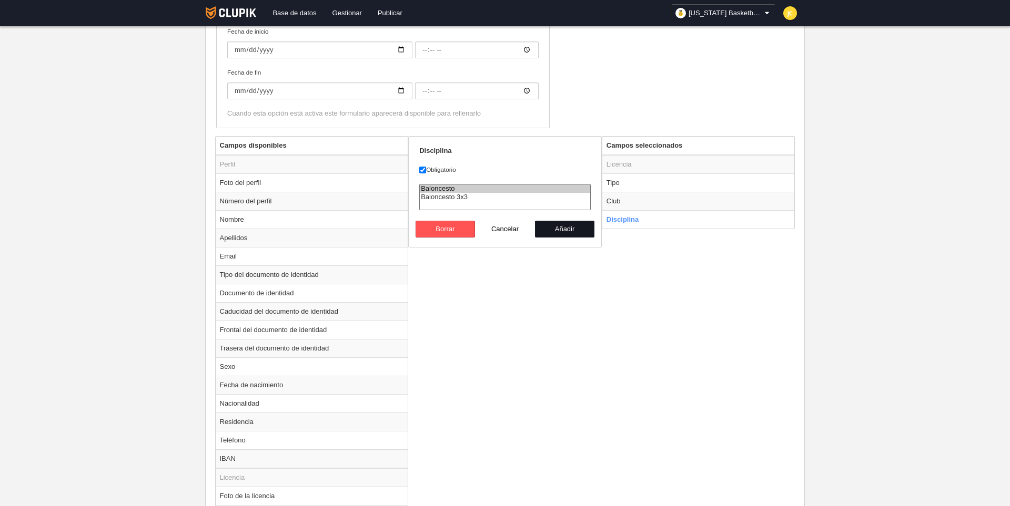
click at [569, 227] on button "Añadir" at bounding box center [565, 229] width 60 height 17
radio input "false"
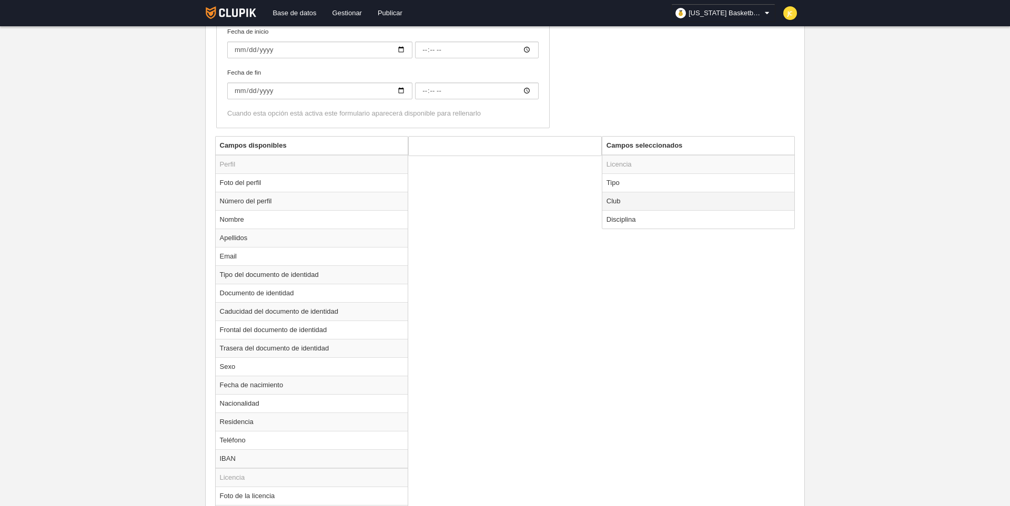
click at [623, 199] on td "Club" at bounding box center [698, 201] width 192 height 18
radio input "true"
select select
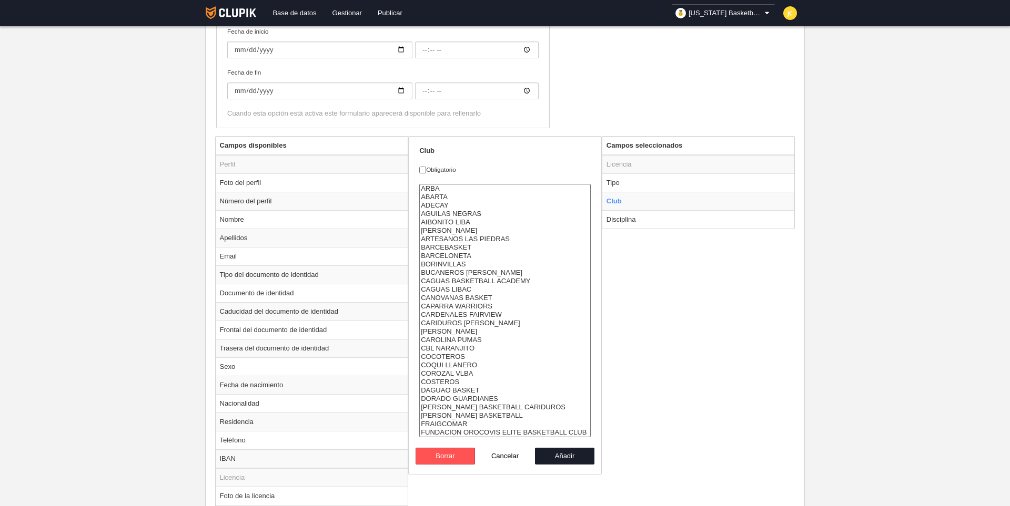
click at [626, 290] on div "Campos disponibles Perfil Foto del perfil Número del perfil Nombre Apellidos Em…" at bounding box center [504, 389] width 585 height 506
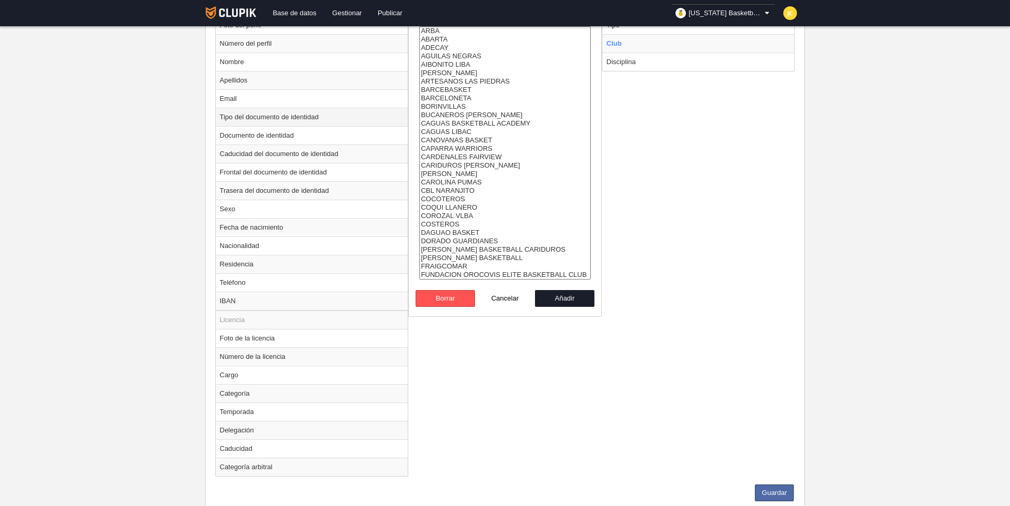
scroll to position [484, 0]
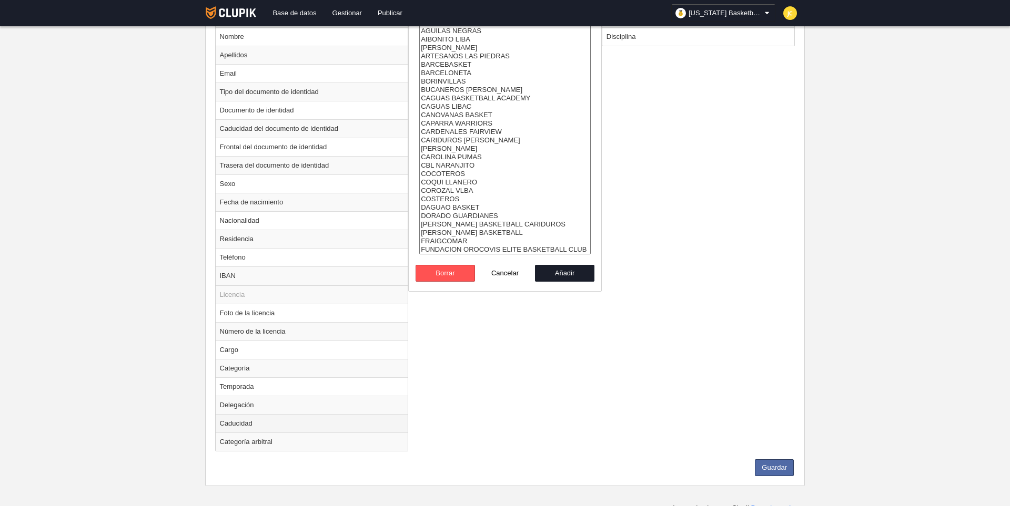
click at [237, 417] on td "Caducidad" at bounding box center [312, 423] width 192 height 18
radio input "true"
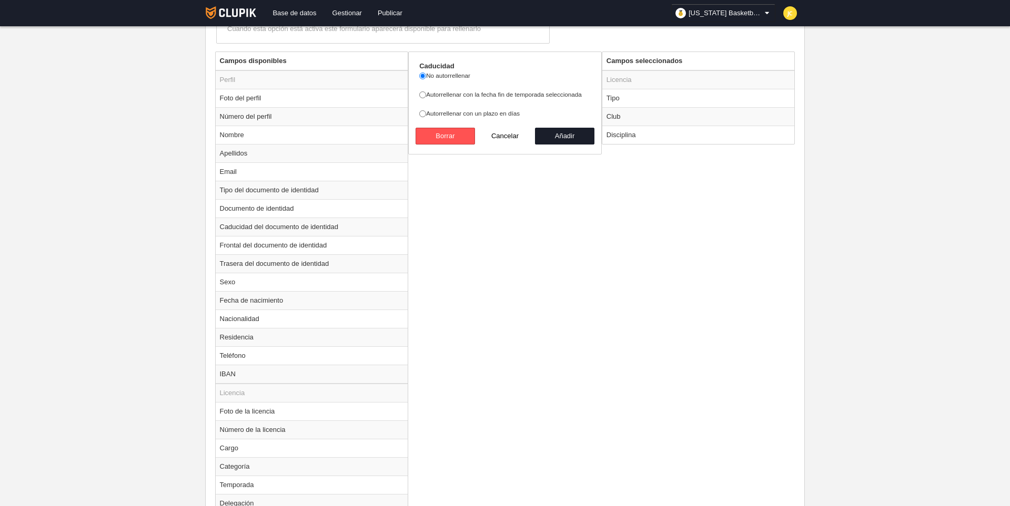
scroll to position [388, 0]
click at [434, 90] on label "Autorrellenar con la fecha fin de temporada seleccionada" at bounding box center [504, 91] width 171 height 9
click at [426, 90] on input "Autorrellenar con la fecha fin de temporada seleccionada" at bounding box center [422, 92] width 7 height 7
radio input "true"
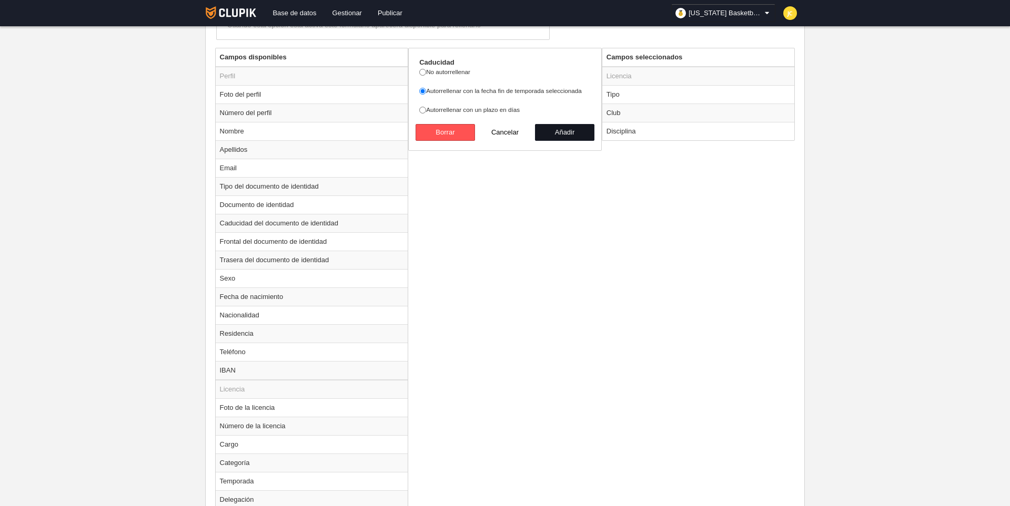
click at [562, 131] on button "Añadir" at bounding box center [565, 132] width 60 height 17
radio input "false"
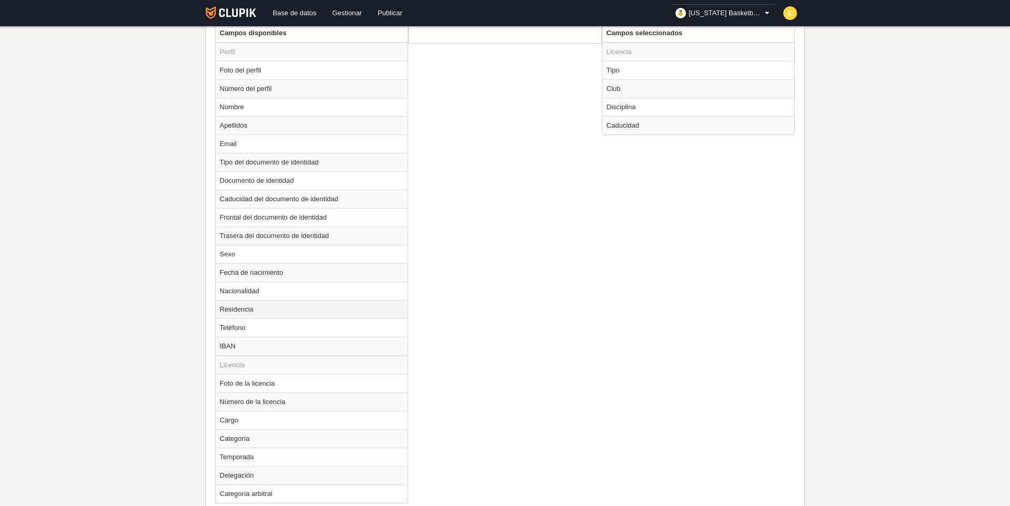
scroll to position [465, 0]
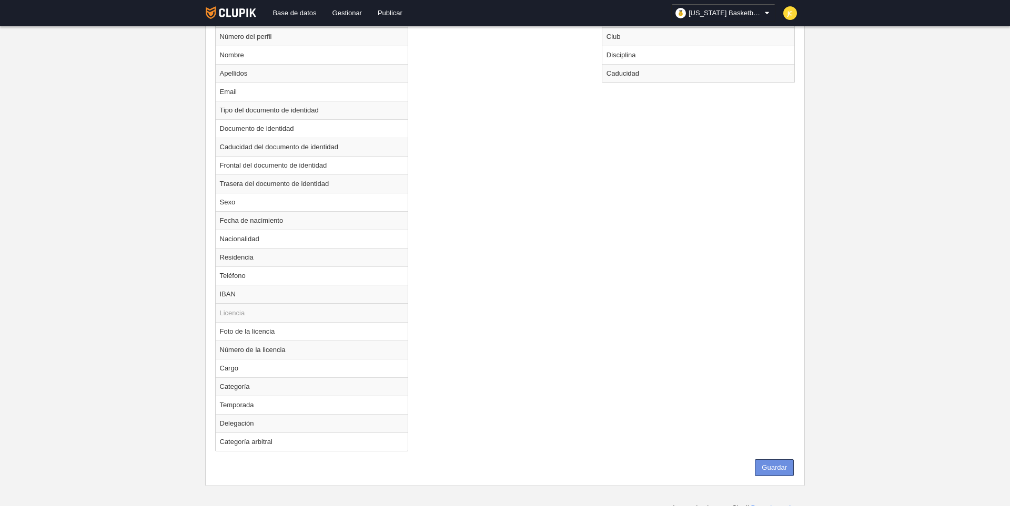
drag, startPoint x: 766, startPoint y: 456, endPoint x: 657, endPoint y: 365, distance: 142.2
click at [766, 460] on button "Guardar" at bounding box center [774, 468] width 39 height 17
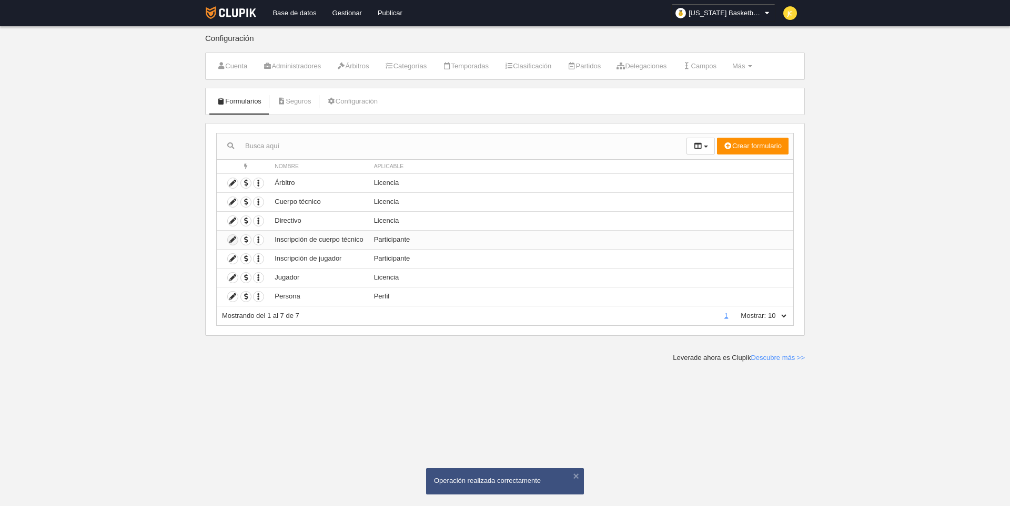
click at [232, 239] on icon at bounding box center [233, 240] width 10 height 10
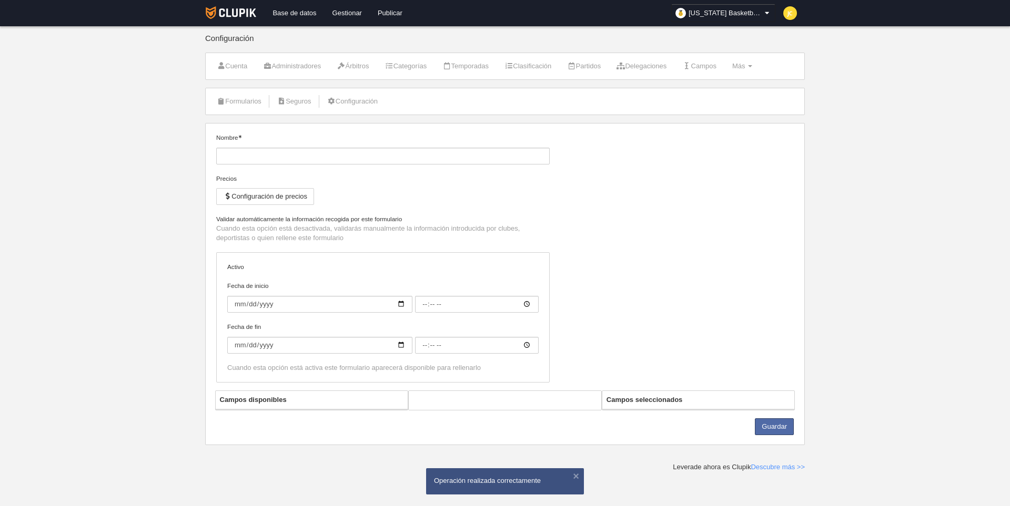
type input "Inscripción de cuerpo técnico"
checkbox input "true"
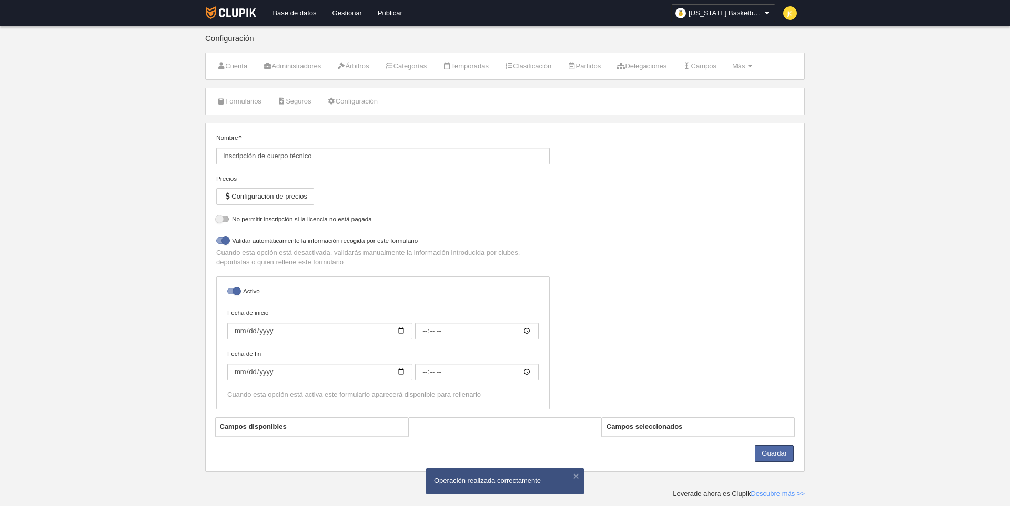
select select "selected"
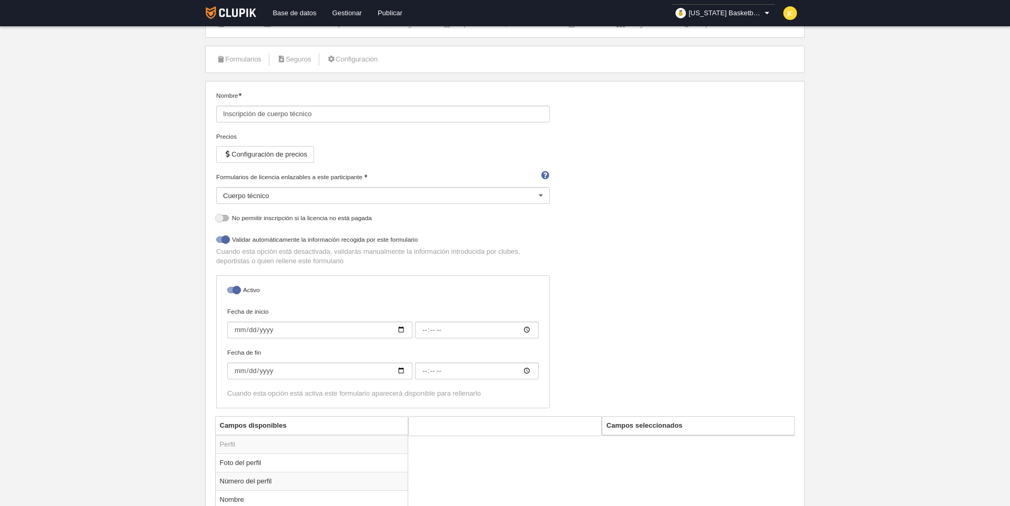
scroll to position [44, 0]
click at [240, 57] on link "Formularios" at bounding box center [239, 57] width 56 height 16
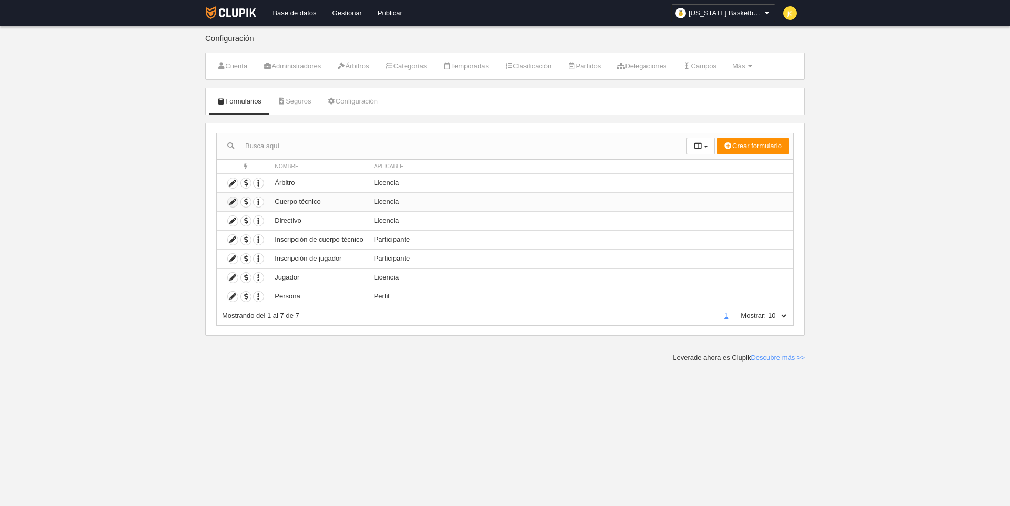
click at [231, 204] on icon at bounding box center [233, 202] width 10 height 10
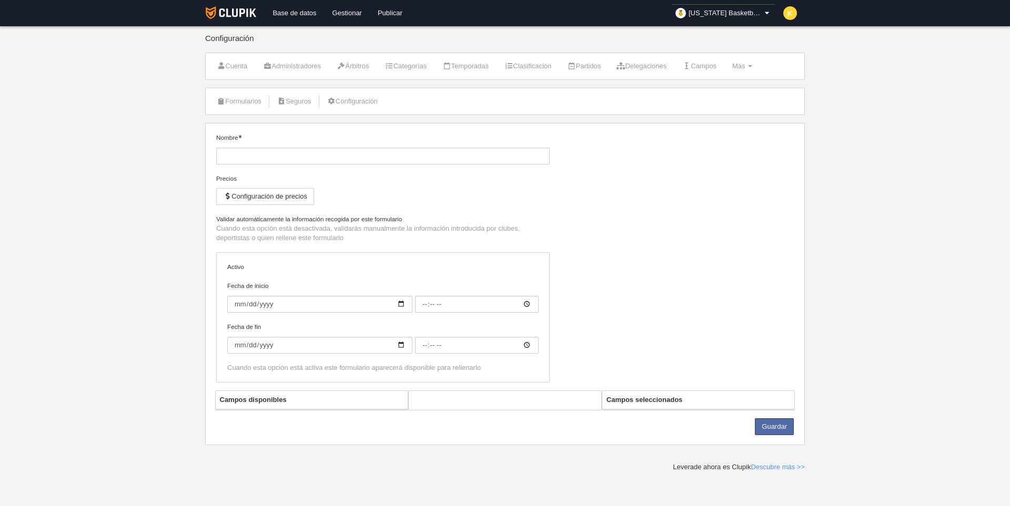
type input "Cuerpo técnico"
checkbox input "true"
select select "selected"
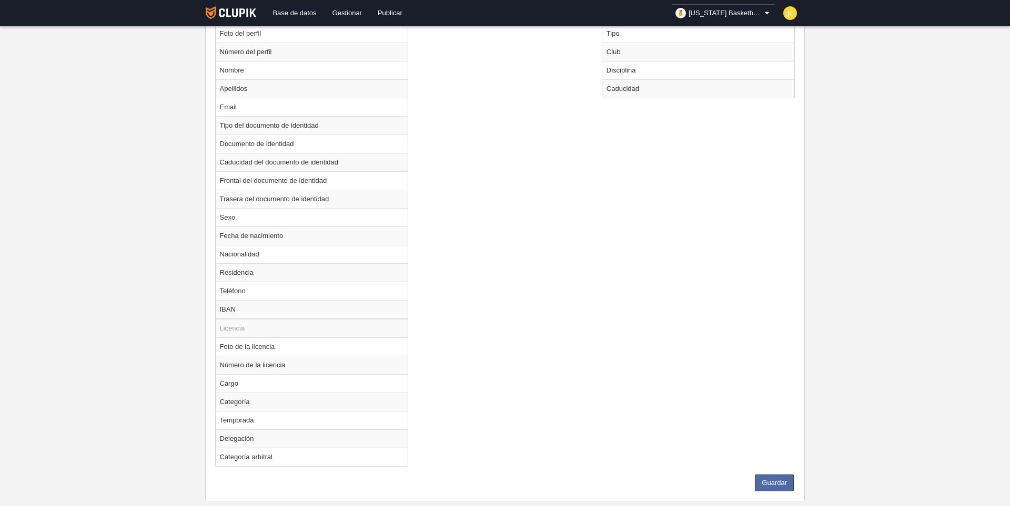
scroll to position [465, 0]
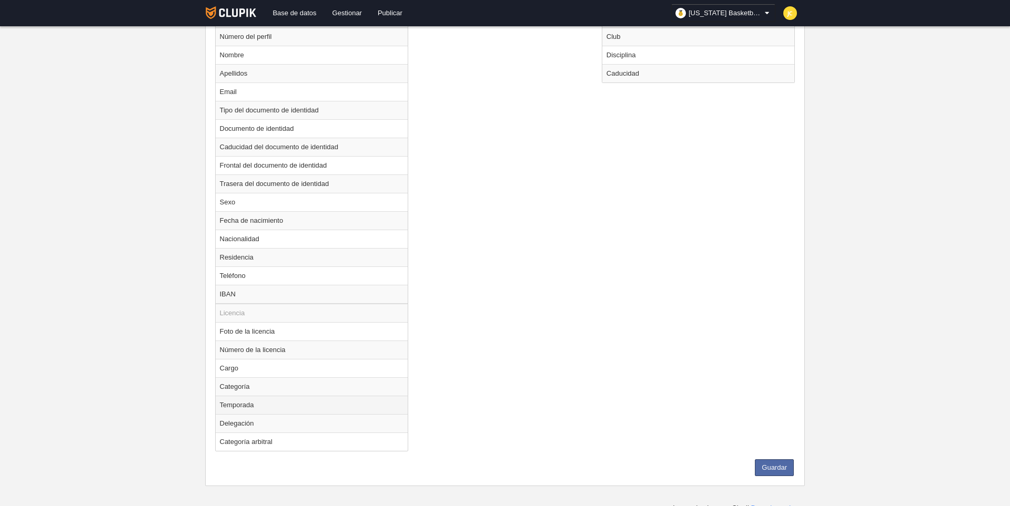
click at [268, 404] on td "Temporada" at bounding box center [312, 405] width 192 height 18
radio input "true"
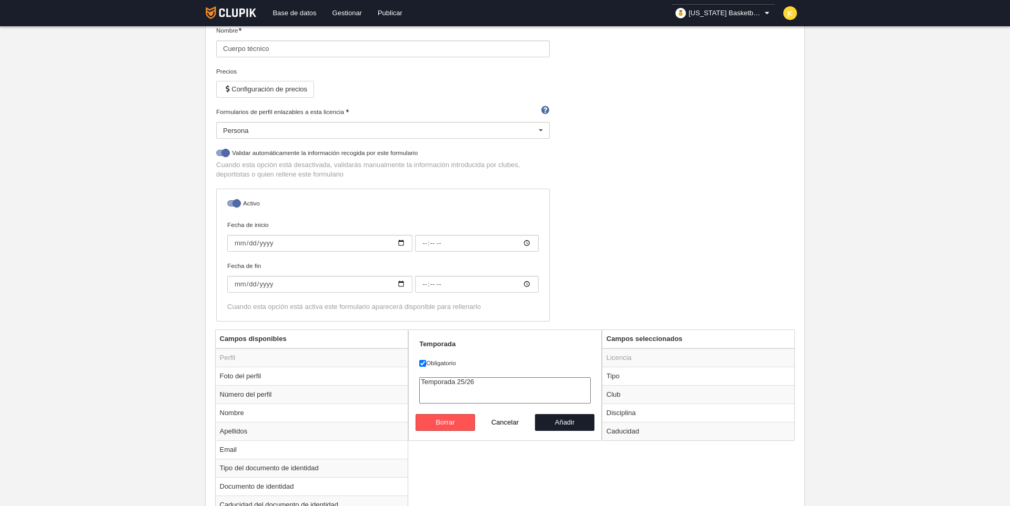
scroll to position [128, 0]
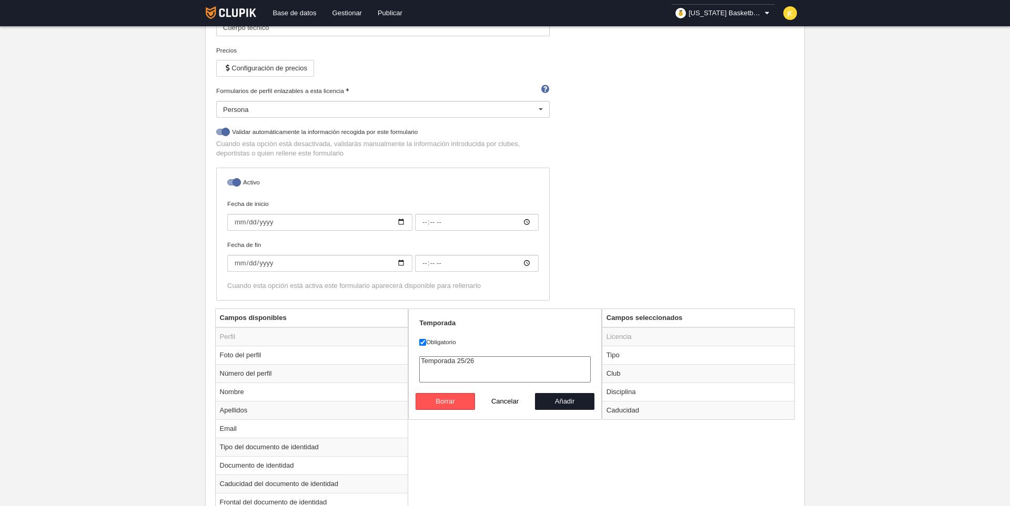
select select "8583"
click at [454, 358] on option "Temporada 25/26" at bounding box center [505, 361] width 170 height 8
click at [568, 399] on button "Añadir" at bounding box center [565, 401] width 60 height 17
radio input "false"
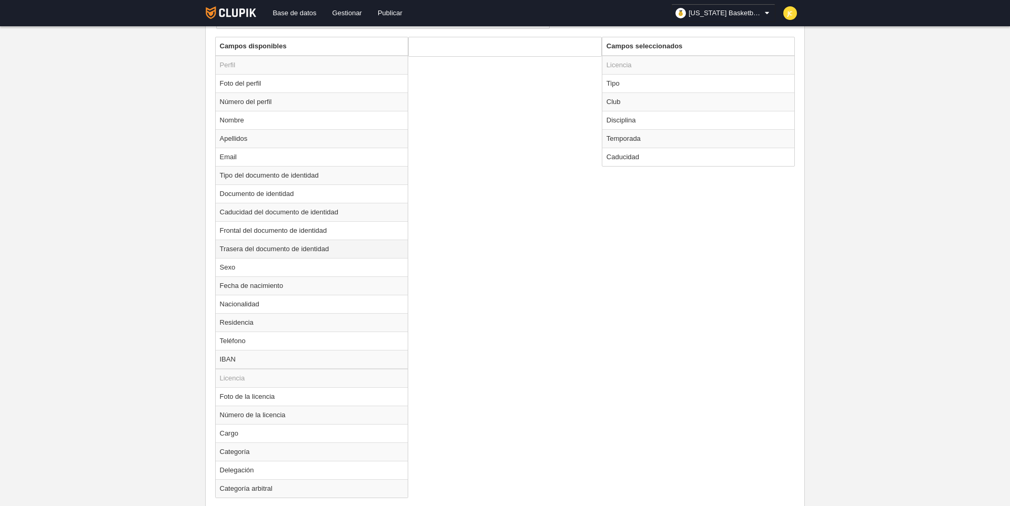
scroll to position [425, 0]
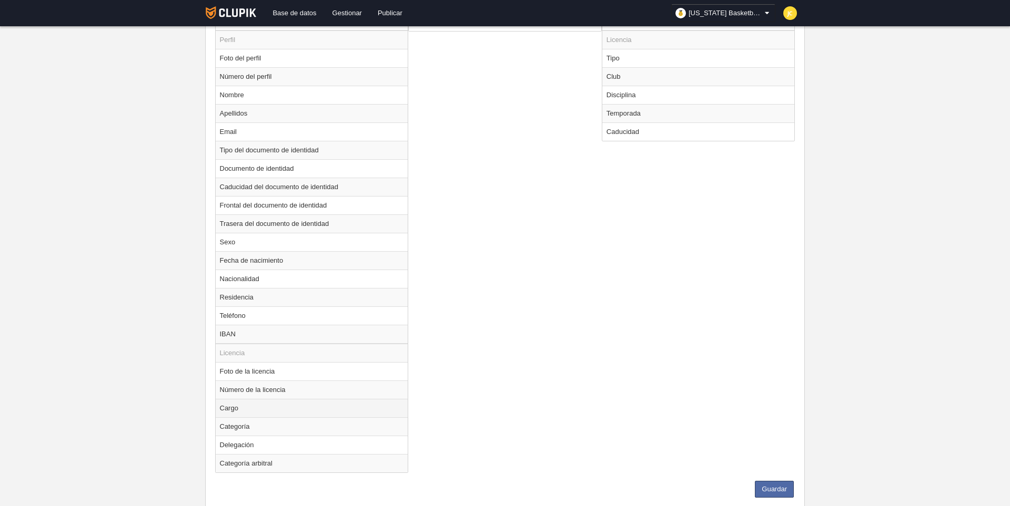
click at [290, 399] on td "Cargo" at bounding box center [312, 408] width 192 height 18
radio input "true"
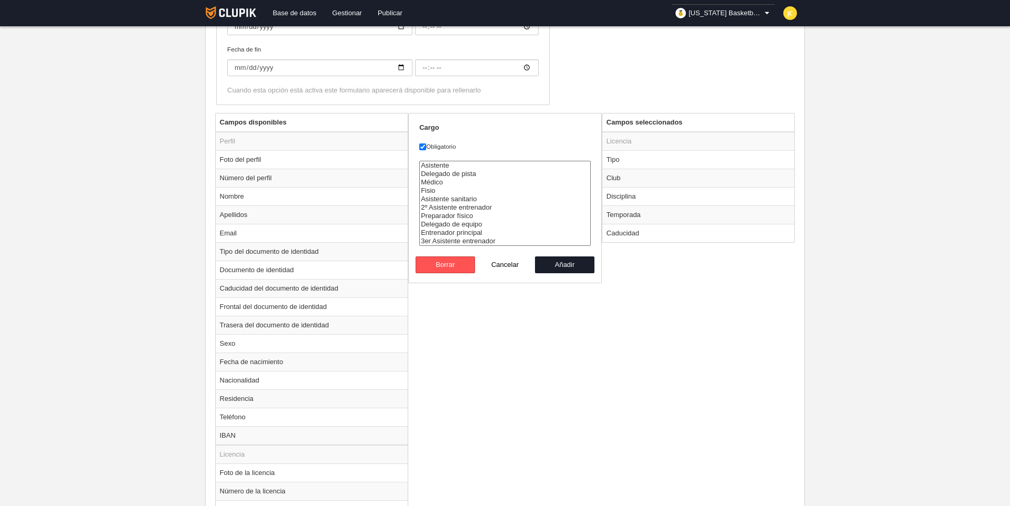
scroll to position [326, 0]
select select "14637"
click at [443, 162] on option "Asistente" at bounding box center [505, 163] width 170 height 8
click at [480, 159] on option "Asistente" at bounding box center [505, 163] width 170 height 8
click at [420, 141] on input "Obligatorio" at bounding box center [422, 144] width 7 height 7
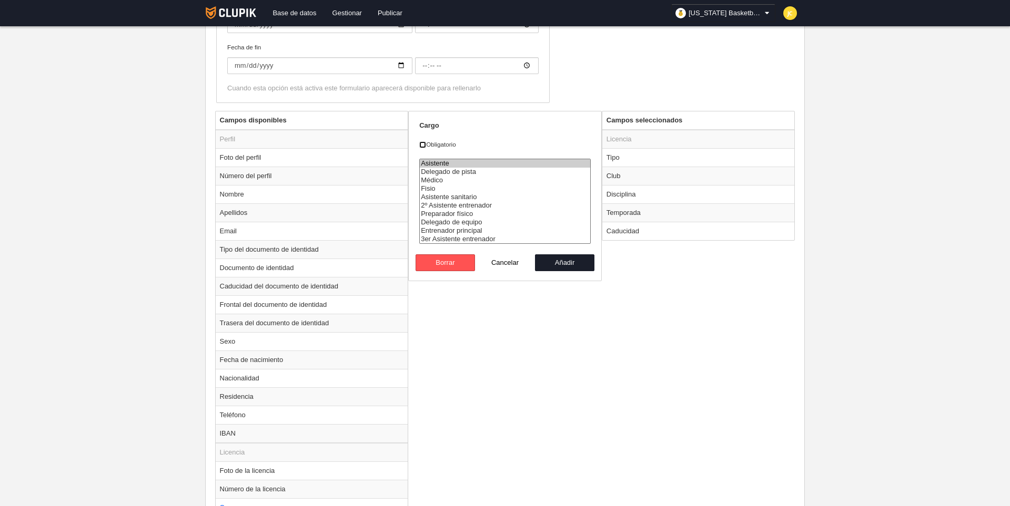
click at [420, 141] on input "Obligatorio" at bounding box center [422, 144] width 7 height 7
checkbox input "true"
click at [572, 256] on button "Añadir" at bounding box center [565, 263] width 60 height 17
radio input "false"
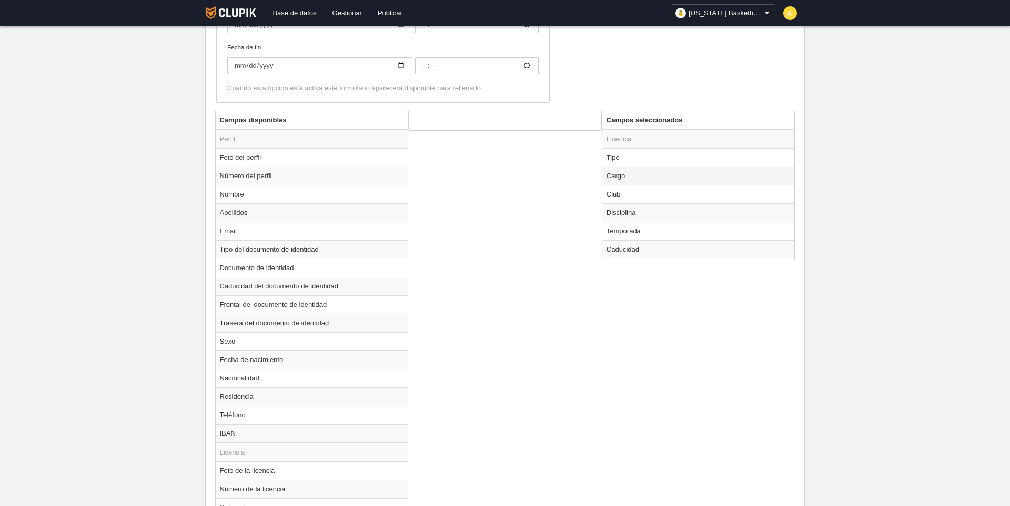
click at [639, 170] on td "Cargo" at bounding box center [698, 176] width 192 height 18
radio input "true"
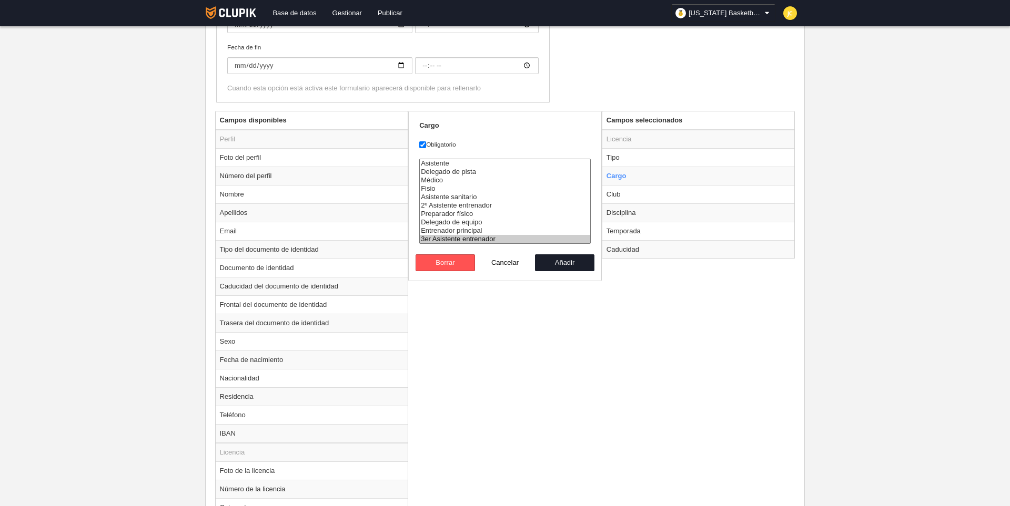
click at [484, 235] on option "3er Asistente entrenador" at bounding box center [505, 239] width 170 height 8
click at [486, 235] on option "3er Asistente entrenador" at bounding box center [505, 239] width 170 height 8
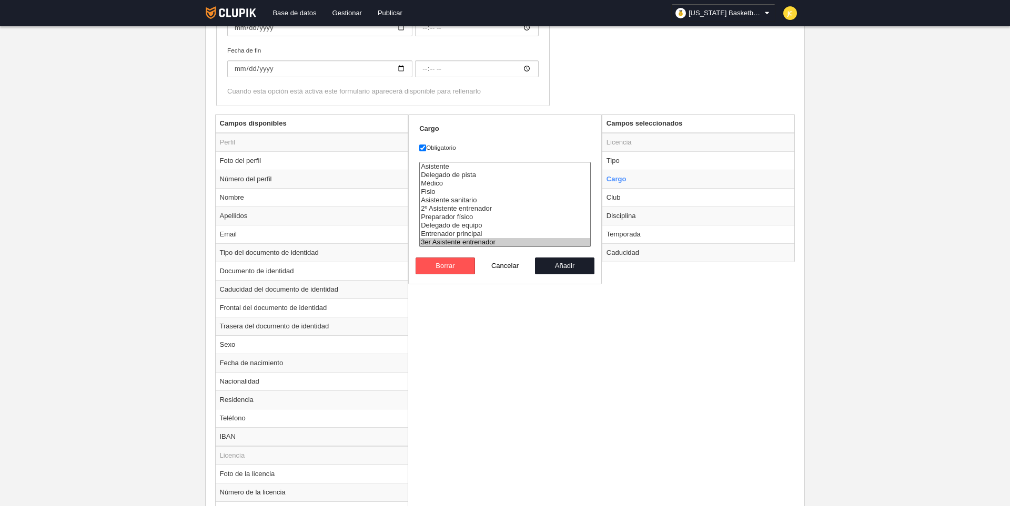
select select "14637"
click at [447, 163] on option "Asistente" at bounding box center [505, 166] width 170 height 8
click at [499, 135] on form "Cargo Obligatorio Asistente Delegado de pista Médico Fisio Asistente sanitario …" at bounding box center [504, 199] width 171 height 150
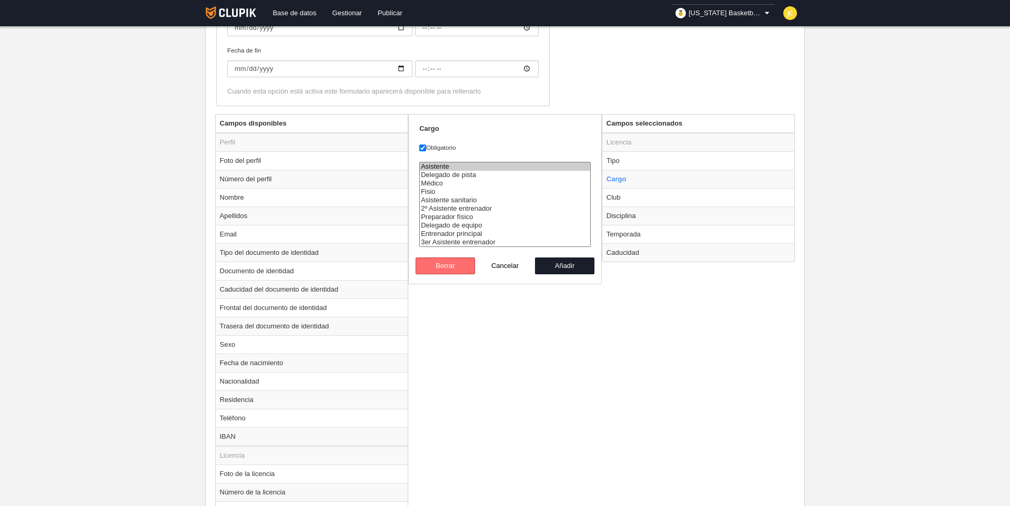
click at [456, 264] on button "Borrar" at bounding box center [445, 266] width 60 height 17
radio input "false"
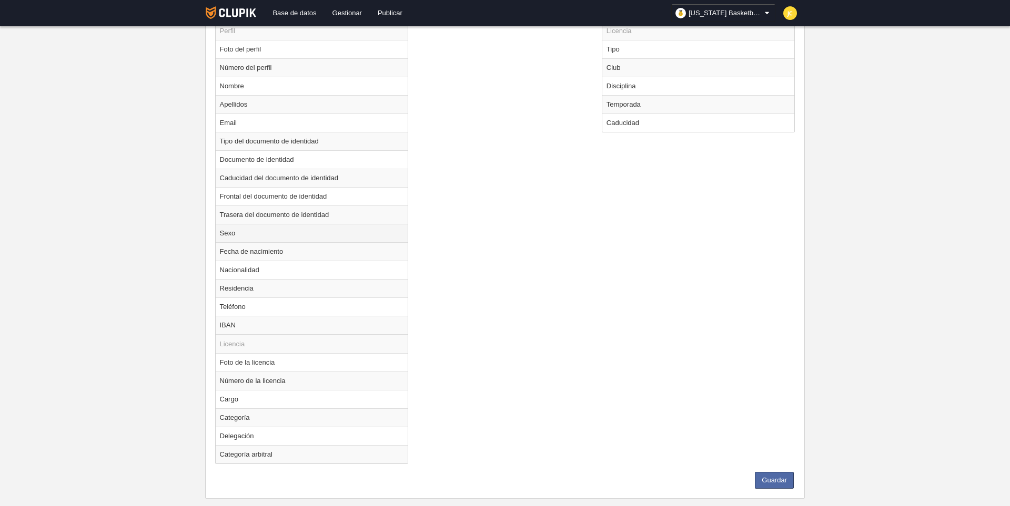
scroll to position [447, 0]
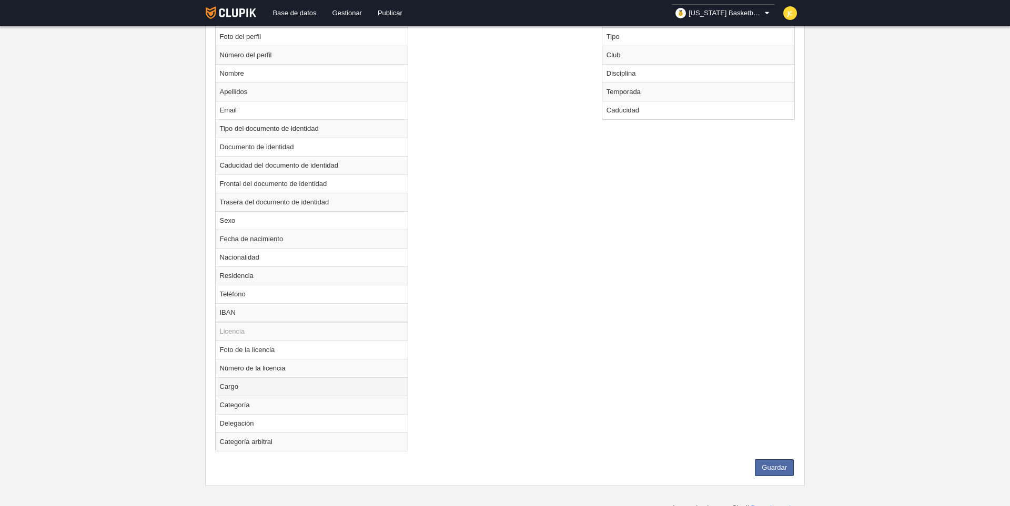
click at [252, 381] on td "Cargo" at bounding box center [312, 387] width 192 height 18
radio input "true"
select select
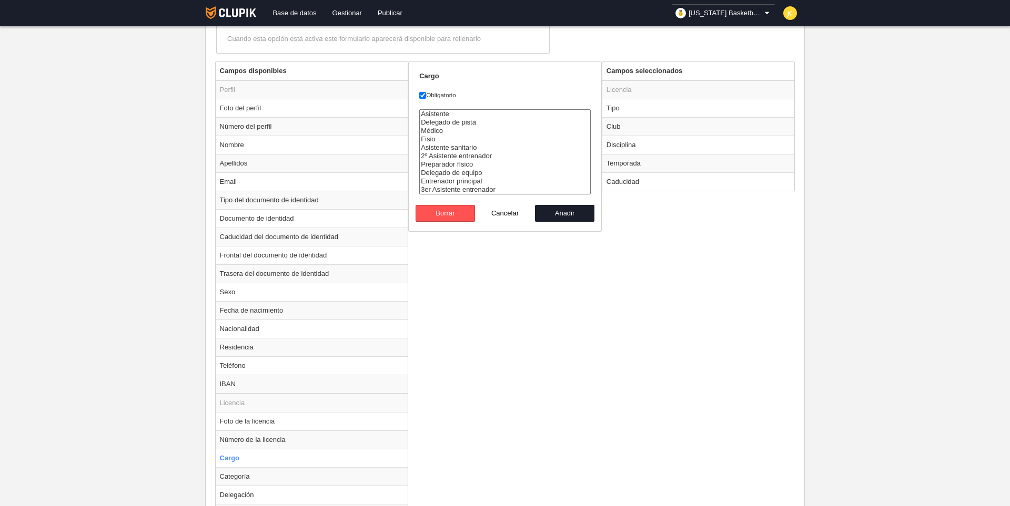
scroll to position [371, 0]
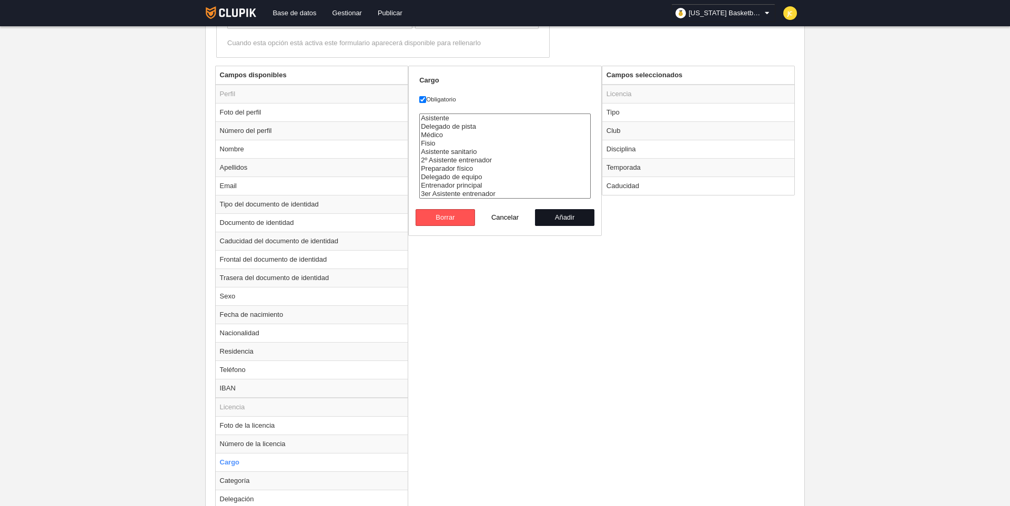
click at [563, 209] on button "Añadir" at bounding box center [565, 217] width 60 height 17
radio input "false"
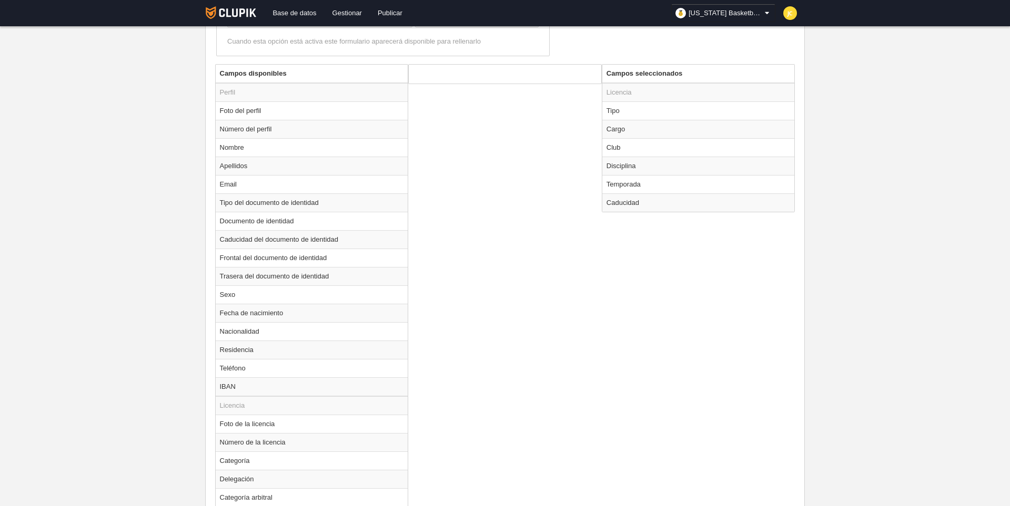
scroll to position [429, 0]
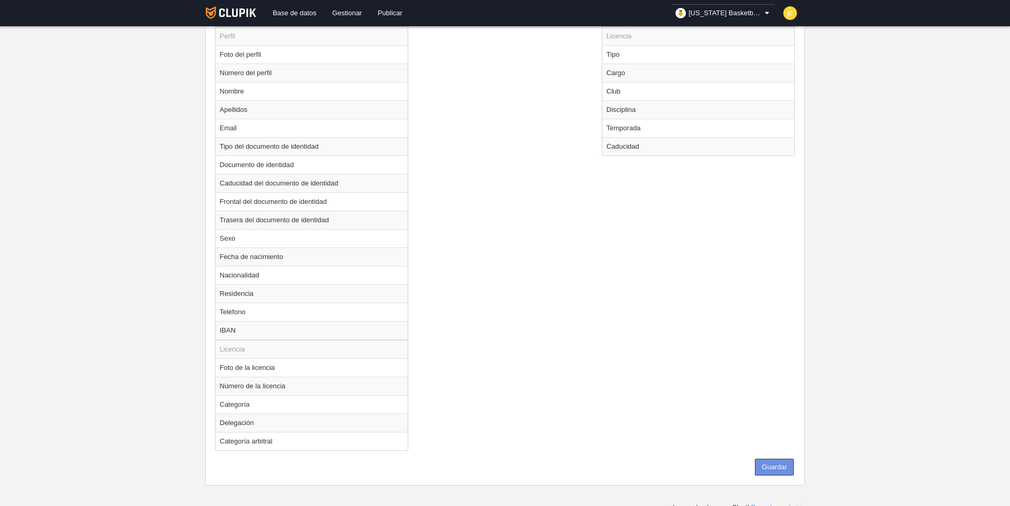
drag, startPoint x: 765, startPoint y: 462, endPoint x: 726, endPoint y: 428, distance: 52.1
click at [765, 462] on button "Guardar" at bounding box center [774, 467] width 39 height 17
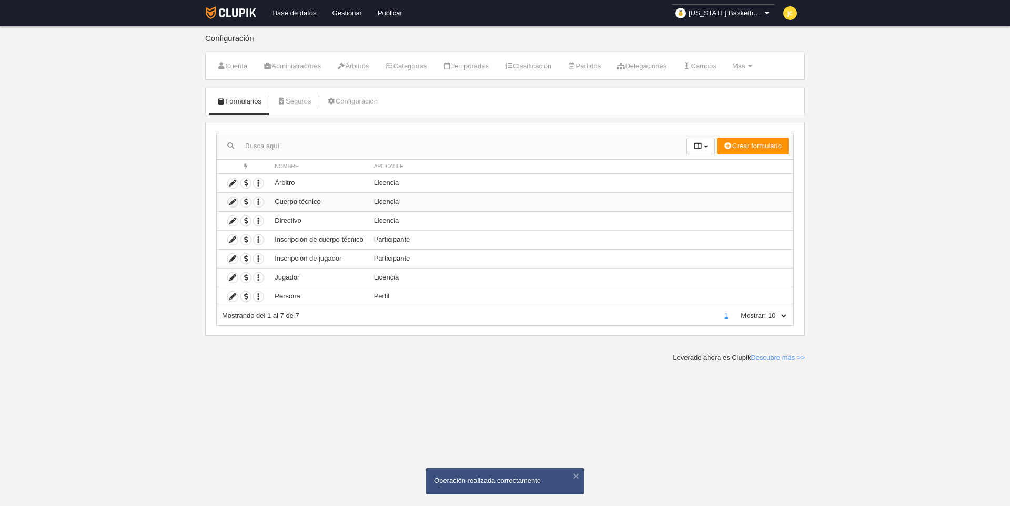
click at [232, 199] on icon at bounding box center [233, 202] width 10 height 10
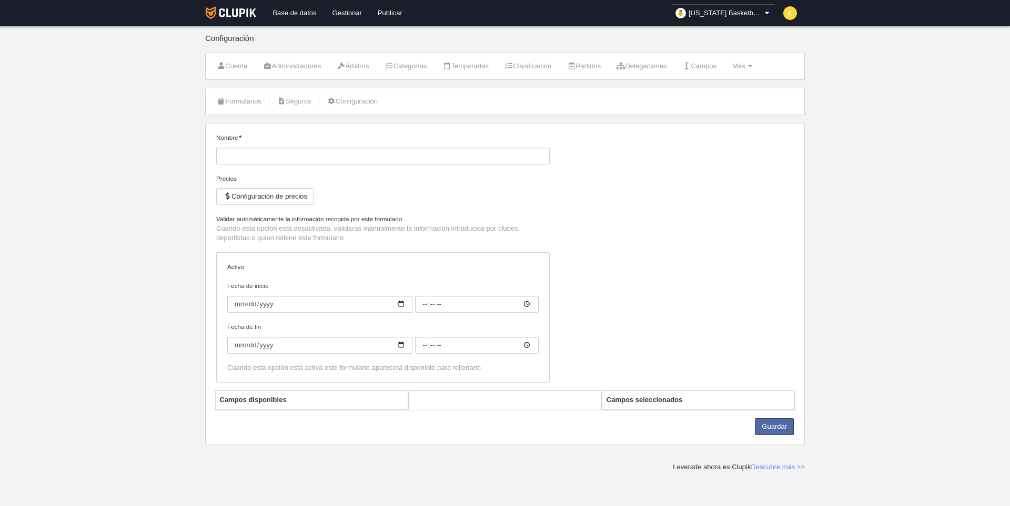
type input "Cuerpo técnico"
checkbox input "true"
select select "selected"
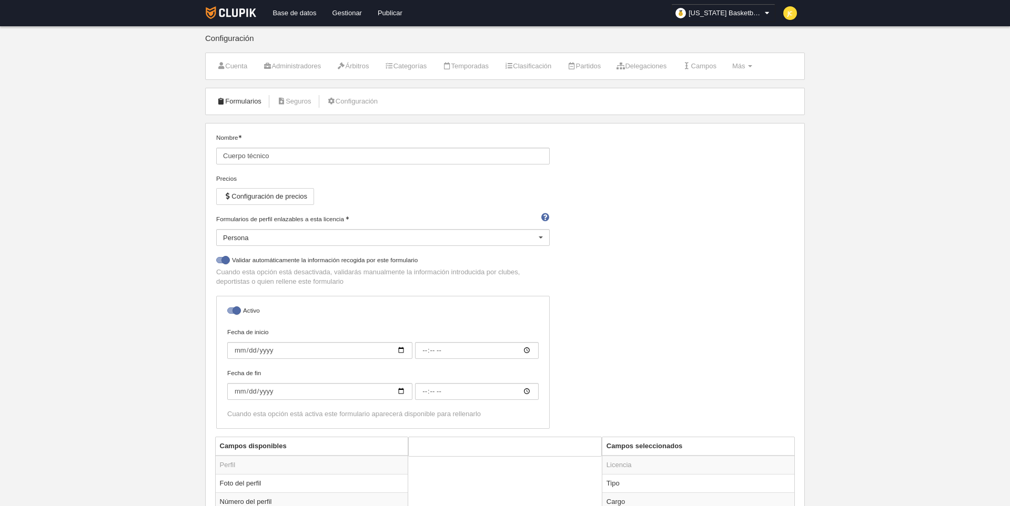
click at [241, 100] on link "Formularios" at bounding box center [239, 102] width 56 height 16
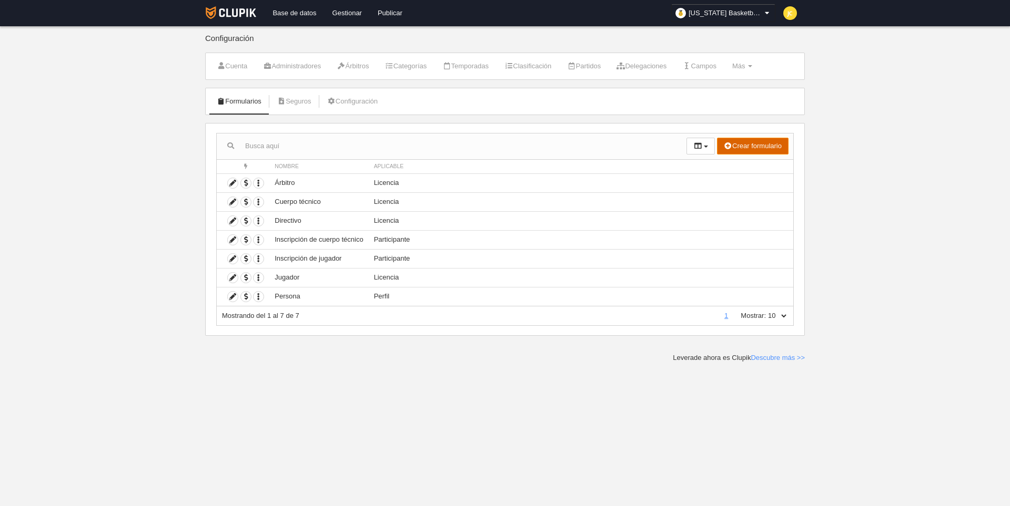
click at [761, 144] on button "Crear formulario" at bounding box center [753, 146] width 72 height 17
click at [748, 162] on link "Perfil" at bounding box center [746, 167] width 83 height 17
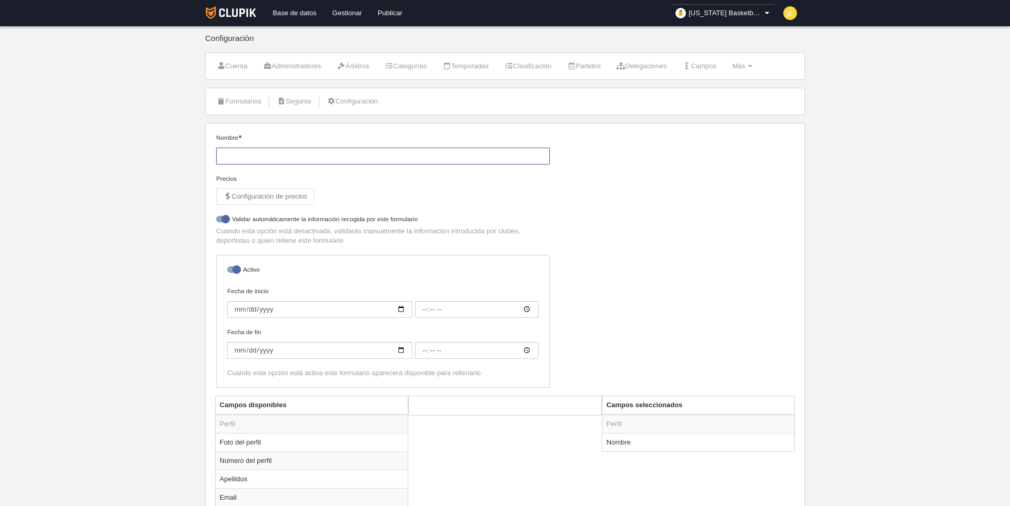
click at [428, 155] on input "Nombre" at bounding box center [382, 156] width 333 height 17
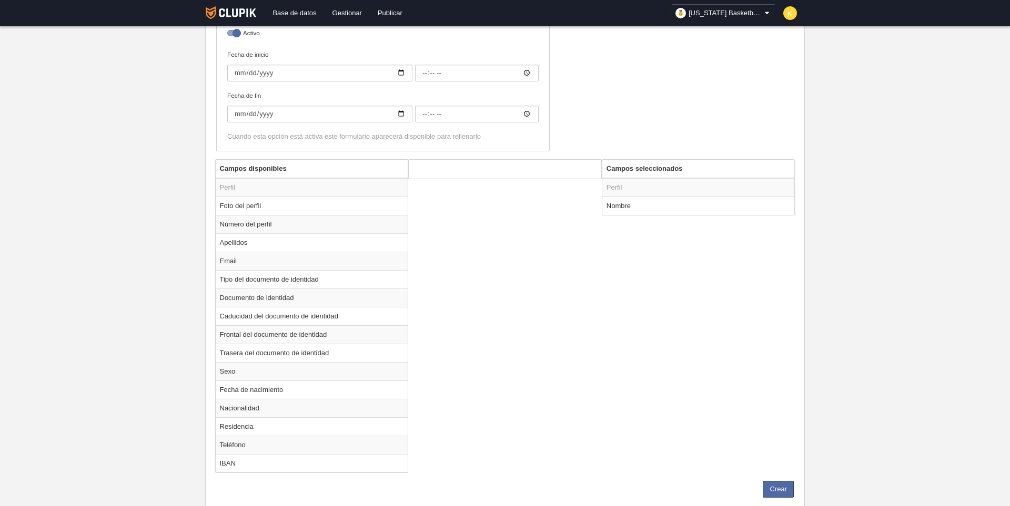
scroll to position [245, 0]
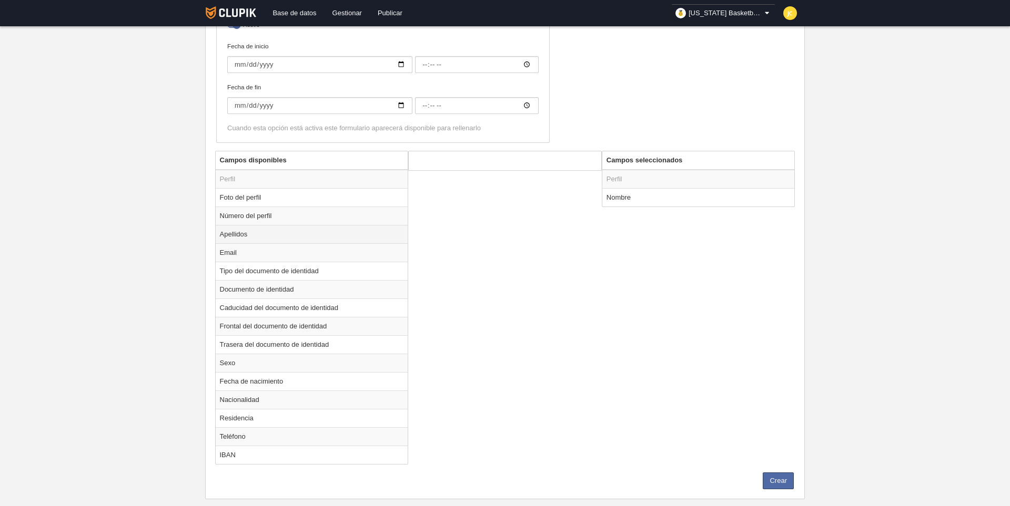
type input "Cuerpo Técncio Staff"
click at [285, 229] on td "Apellidos" at bounding box center [312, 234] width 192 height 18
radio input "true"
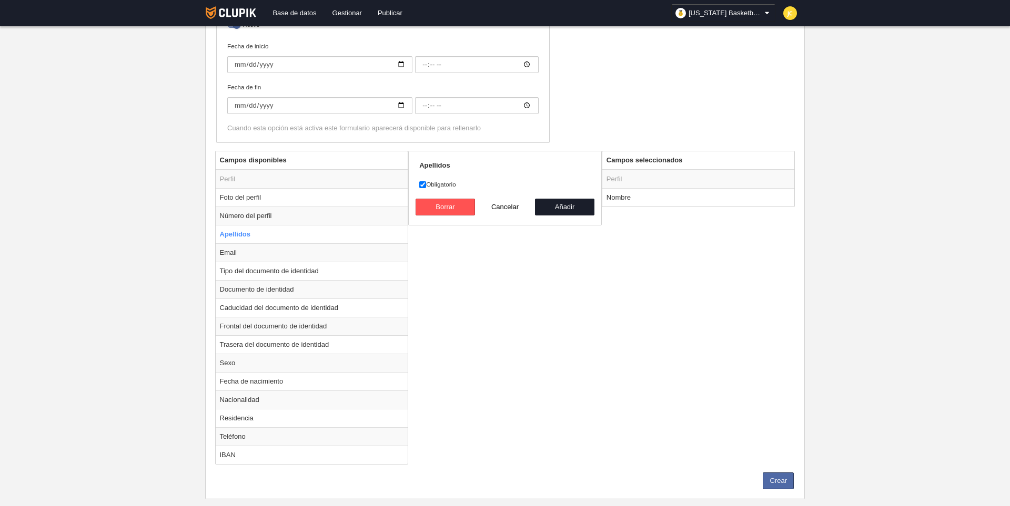
click at [430, 182] on label "Obligatorio" at bounding box center [504, 184] width 171 height 9
click at [426, 182] on input "Obligatorio" at bounding box center [422, 184] width 7 height 7
click at [430, 182] on label "Obligatorio" at bounding box center [504, 184] width 171 height 9
click at [426, 182] on input "Obligatorio" at bounding box center [422, 184] width 7 height 7
checkbox input "true"
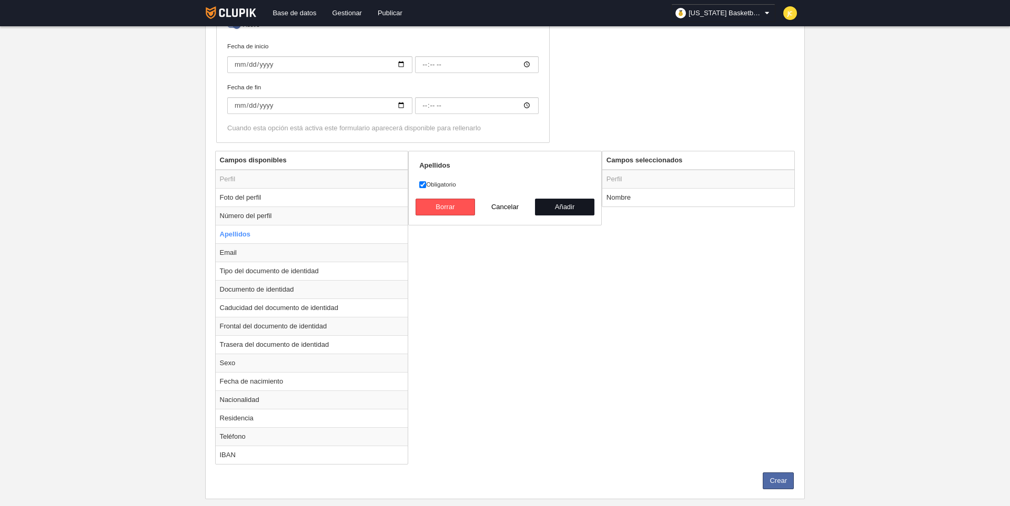
click at [564, 205] on button "Añadir" at bounding box center [565, 207] width 60 height 17
radio input "false"
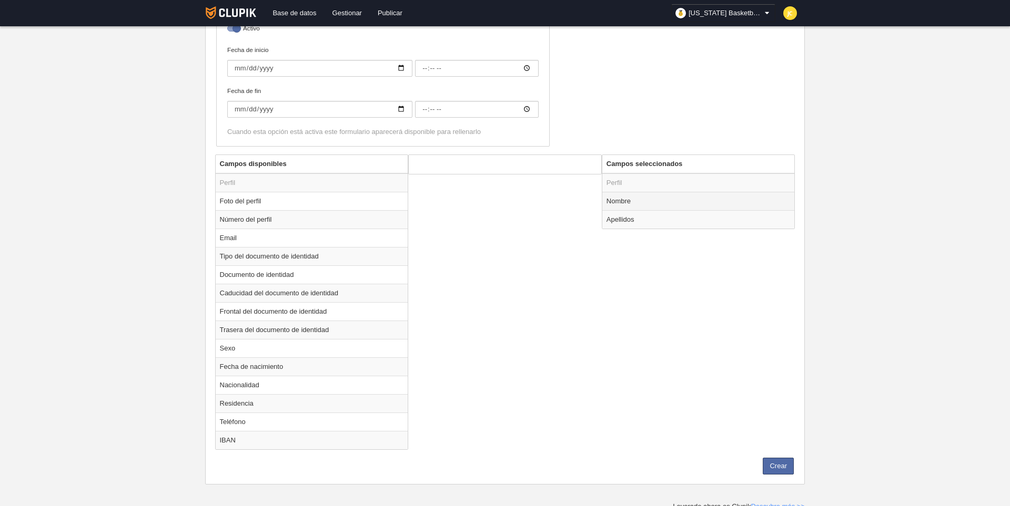
click at [641, 199] on td "Nombre" at bounding box center [698, 201] width 192 height 18
radio input "true"
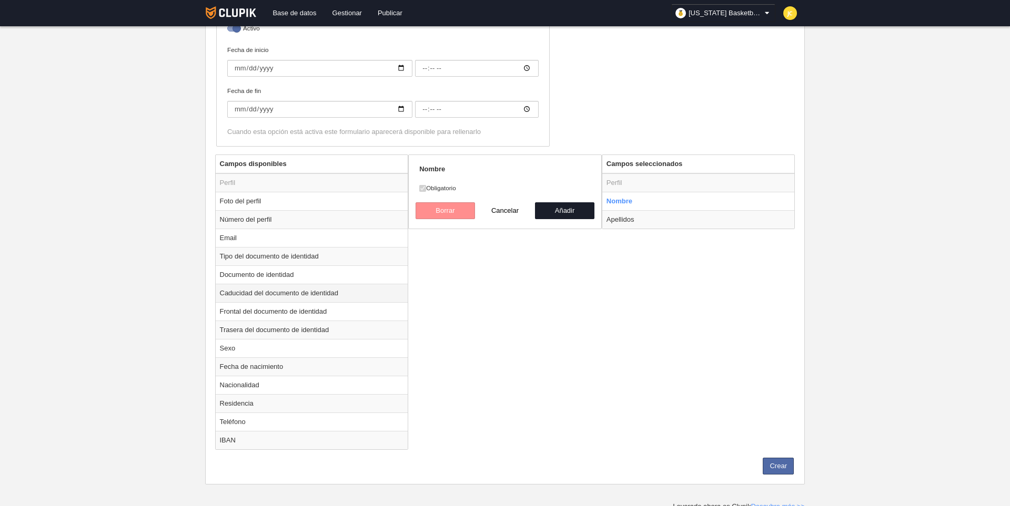
scroll to position [240, 0]
click at [305, 198] on td "Foto del perfil" at bounding box center [312, 203] width 192 height 18
radio input "true"
click at [421, 188] on input "Obligatorio" at bounding box center [422, 190] width 7 height 7
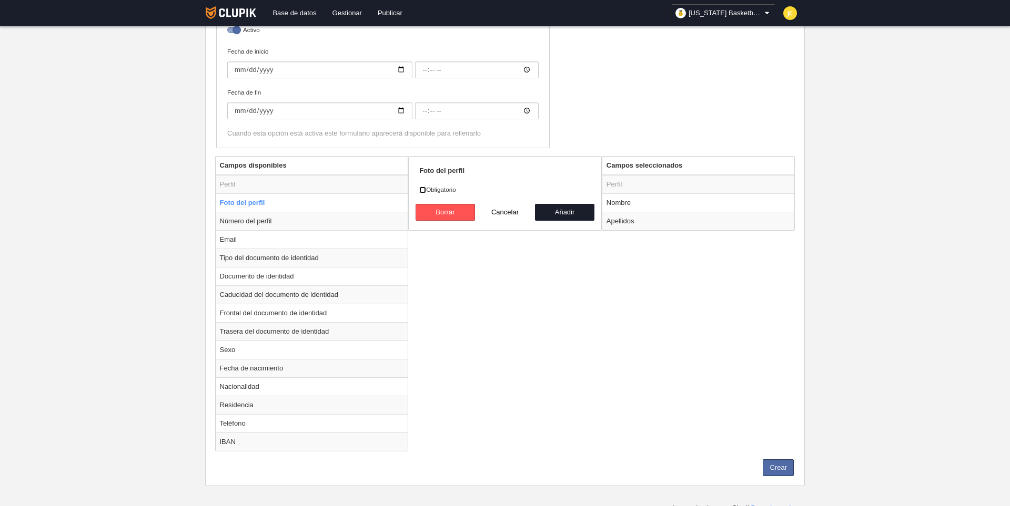
checkbox input "true"
drag, startPoint x: 571, startPoint y: 210, endPoint x: 524, endPoint y: 220, distance: 47.5
click at [571, 210] on button "Añadir" at bounding box center [565, 212] width 60 height 17
radio input "false"
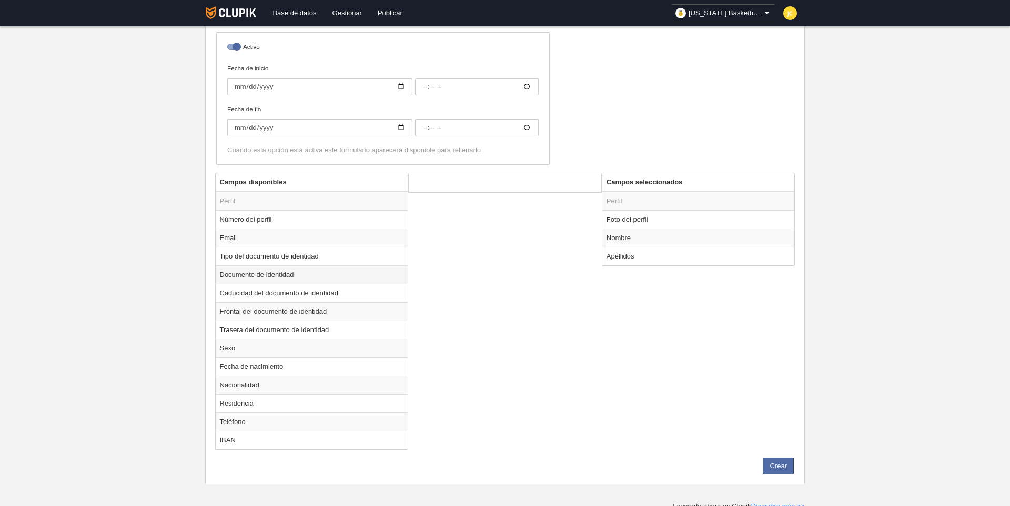
click at [280, 277] on td "Documento de identidad" at bounding box center [312, 275] width 192 height 18
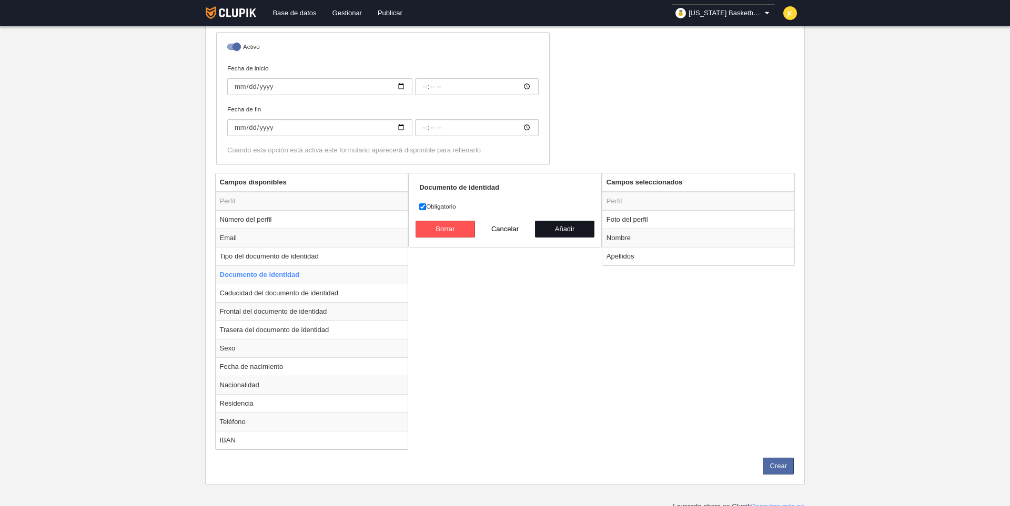
click at [570, 226] on button "Añadir" at bounding box center [565, 229] width 60 height 17
radio input "false"
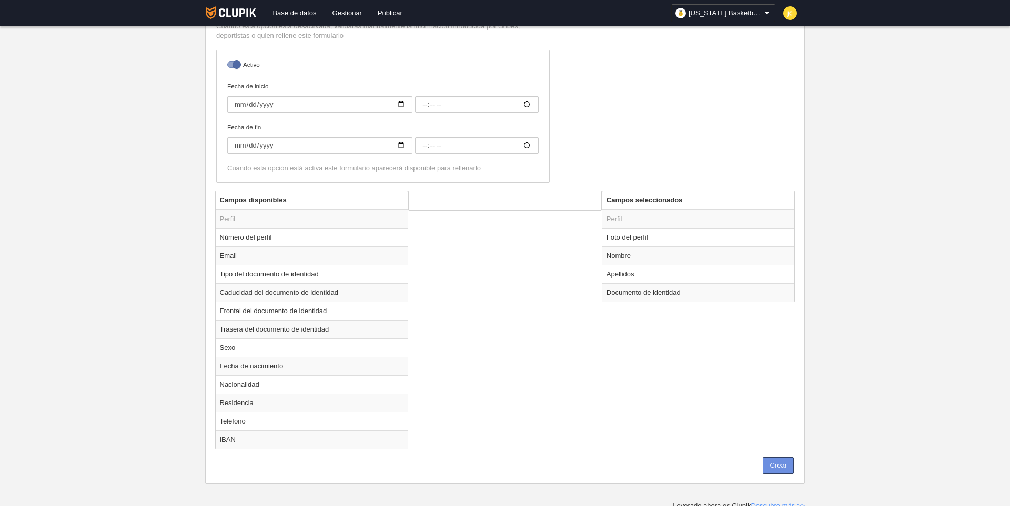
click at [769, 458] on button "Crear" at bounding box center [778, 466] width 31 height 17
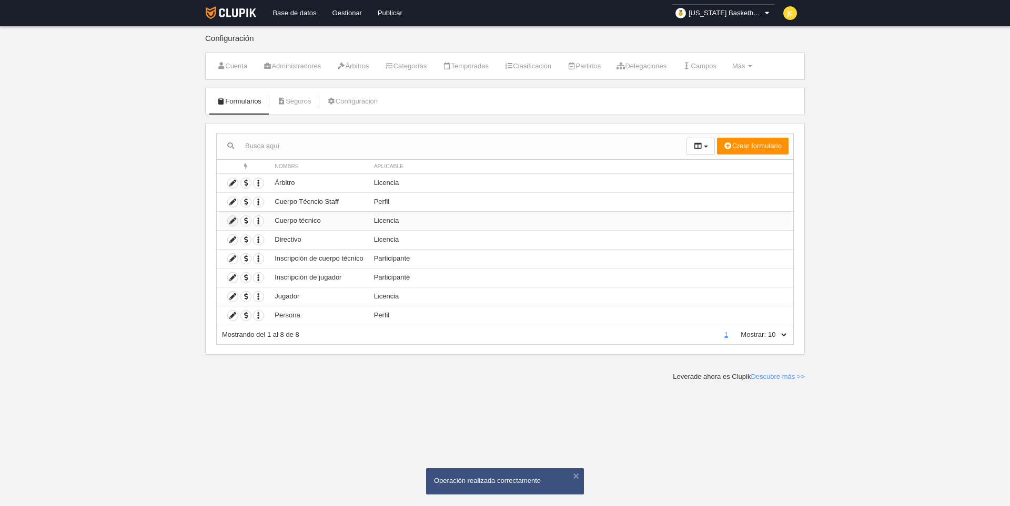
click at [235, 216] on icon at bounding box center [233, 221] width 10 height 10
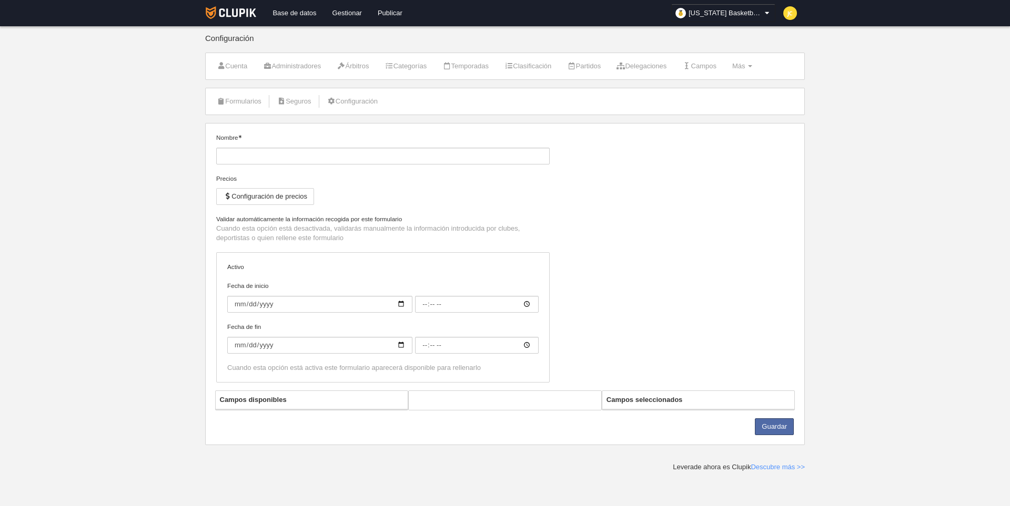
type input "Cuerpo técnico"
checkbox input "true"
select select "selected"
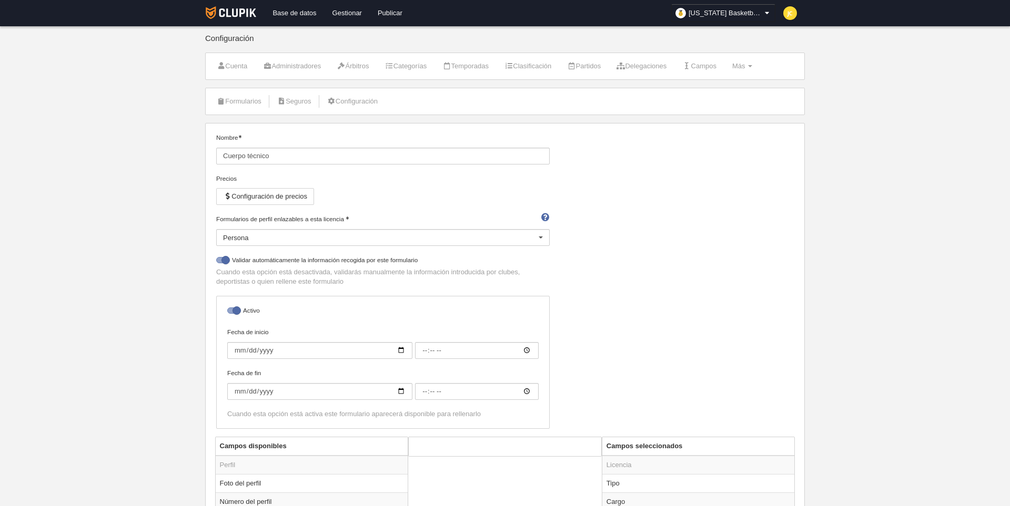
click at [521, 233] on div "Persona" at bounding box center [382, 237] width 333 height 17
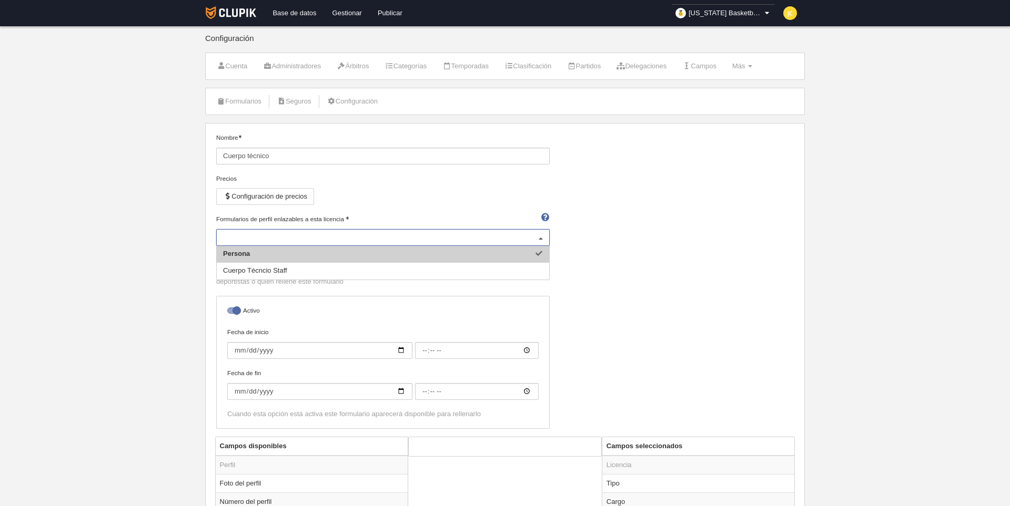
click at [317, 248] on span "Persona" at bounding box center [383, 254] width 332 height 17
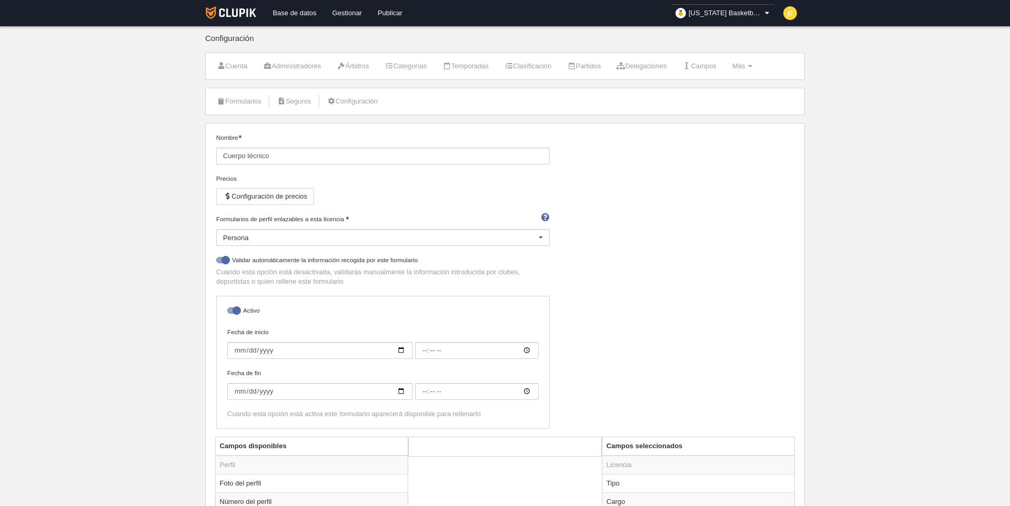
click at [324, 234] on div "Persona" at bounding box center [382, 237] width 333 height 17
click at [284, 269] on span "Cuerpo Técncio Staff" at bounding box center [255, 271] width 64 height 8
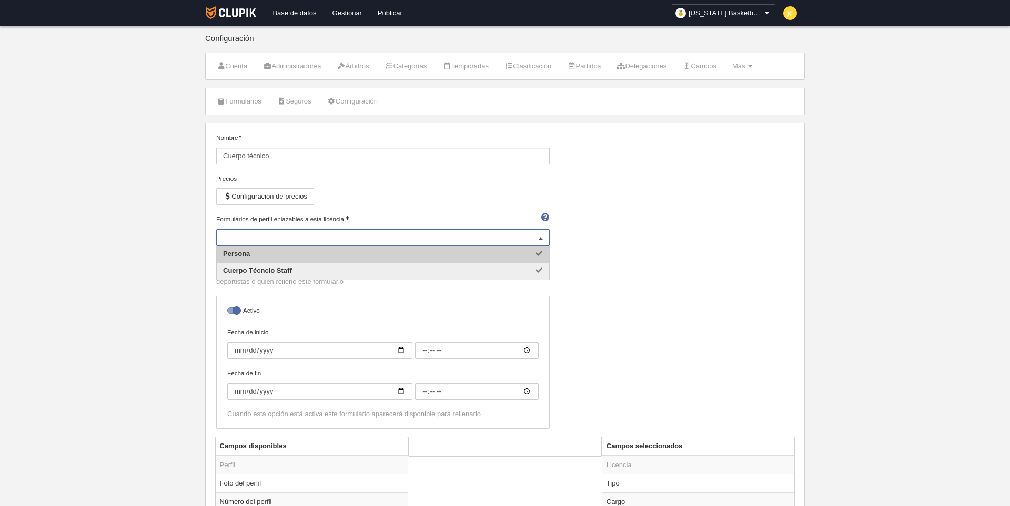
click at [535, 251] on span "Persona" at bounding box center [383, 254] width 332 height 17
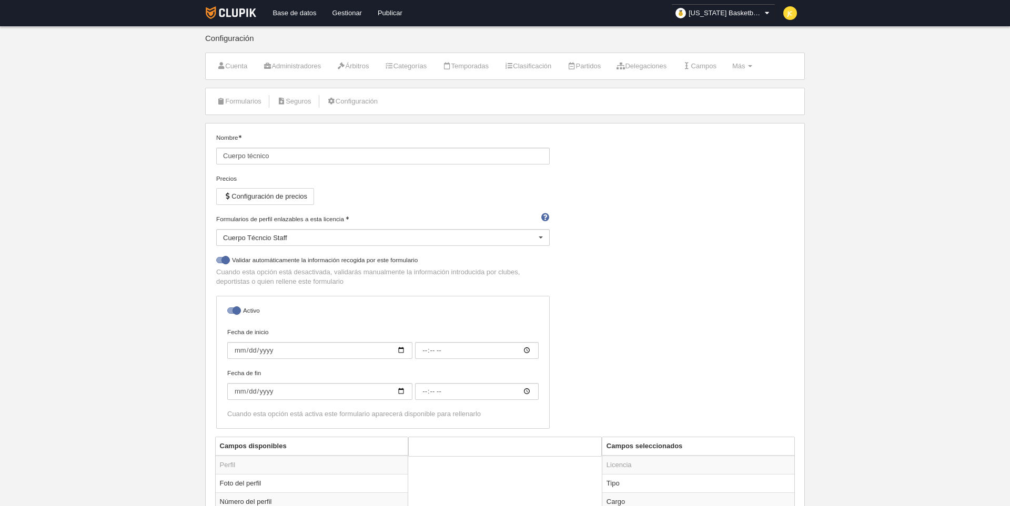
click at [652, 288] on div "Nombre Cuerpo técnico Precios Configuración de precios Formularios de perfil en…" at bounding box center [504, 285] width 585 height 304
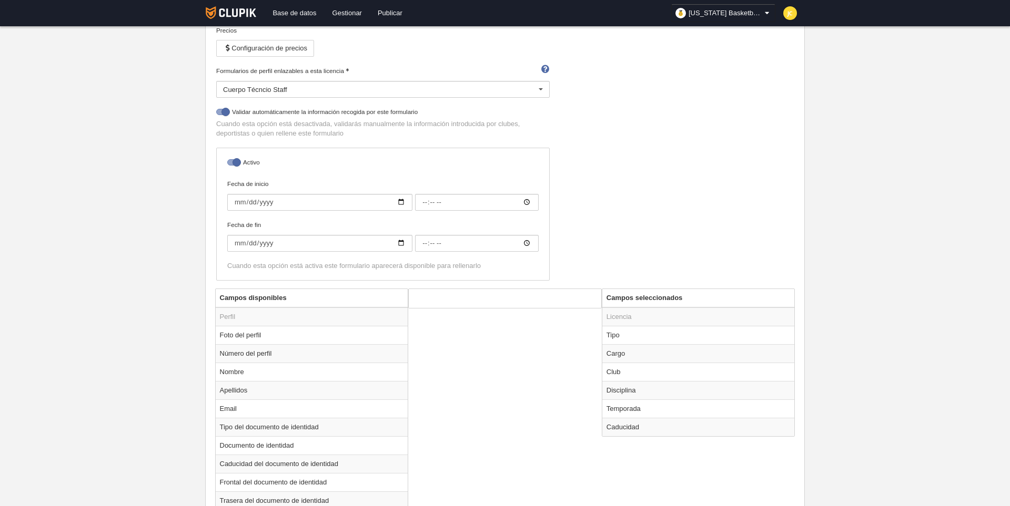
scroll to position [429, 0]
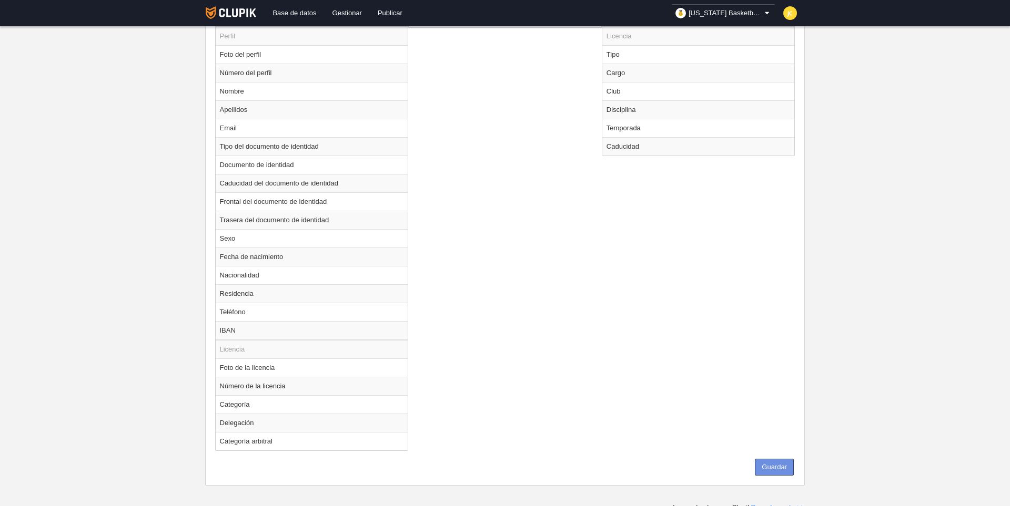
click at [770, 462] on button "Guardar" at bounding box center [774, 467] width 39 height 17
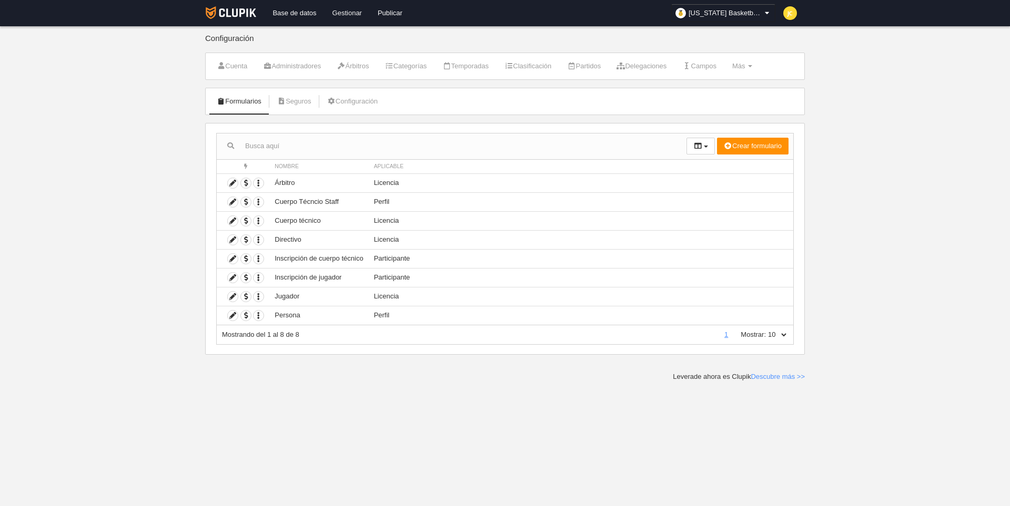
click at [347, 16] on link "Gestionar" at bounding box center [346, 13] width 45 height 26
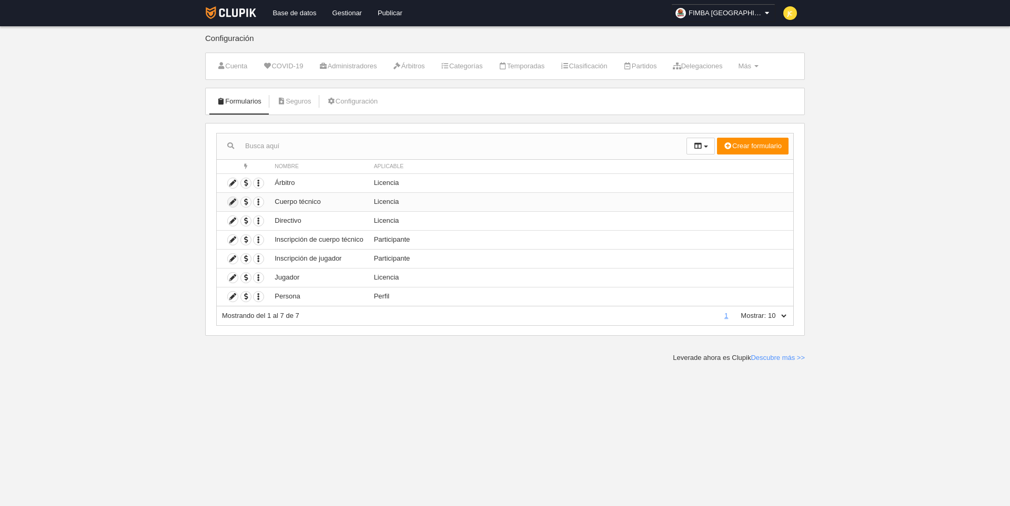
click at [232, 200] on icon at bounding box center [233, 202] width 10 height 10
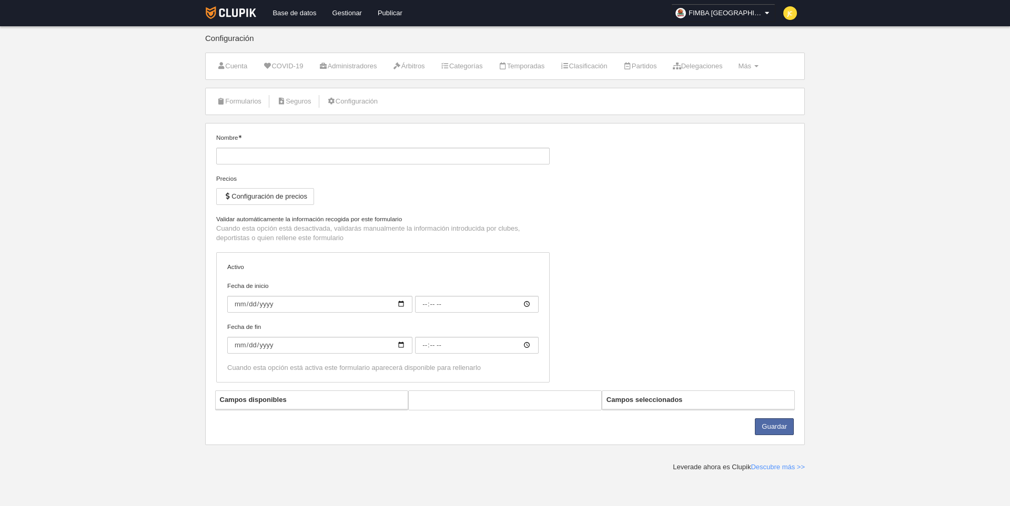
type input "Cuerpo técnico"
checkbox input "true"
select select "selected"
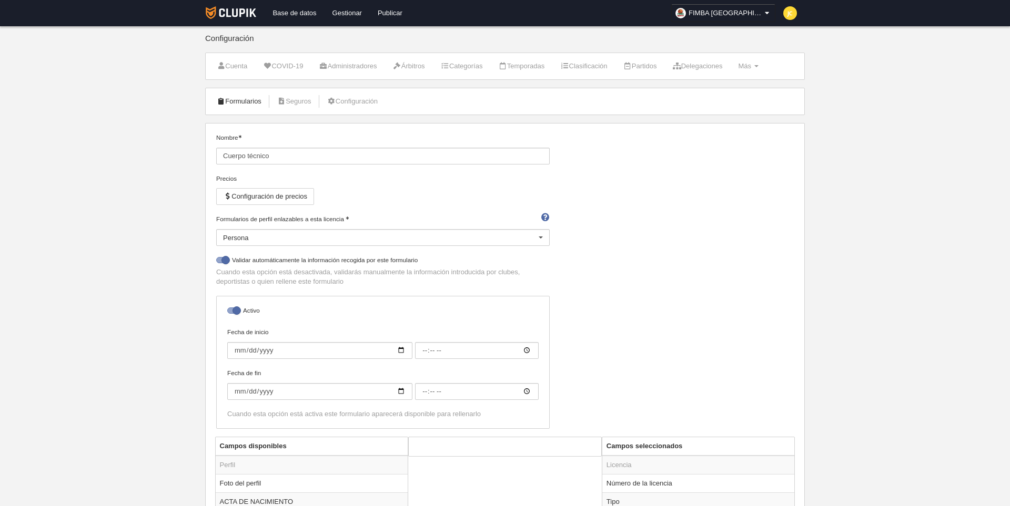
click at [246, 97] on link "Formularios" at bounding box center [239, 102] width 56 height 16
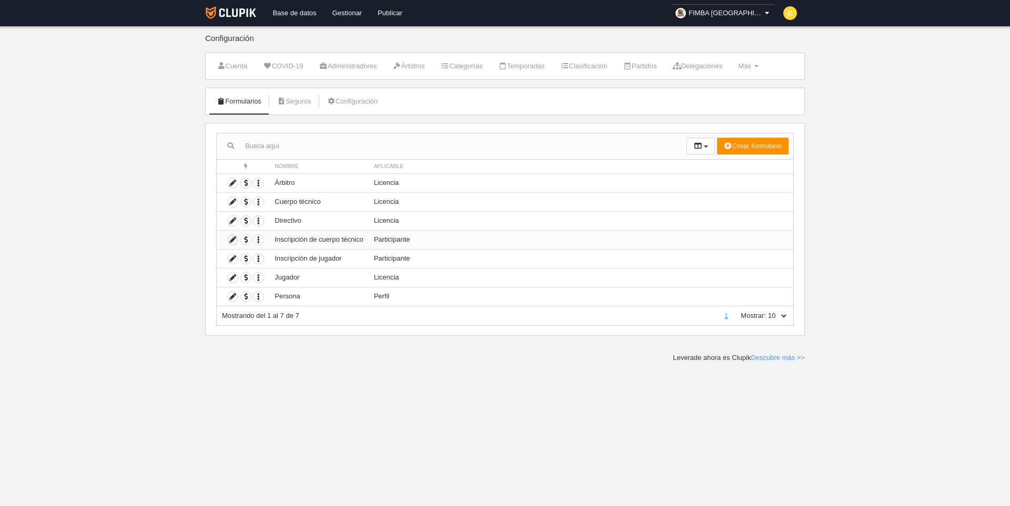
click at [230, 241] on icon at bounding box center [233, 240] width 10 height 10
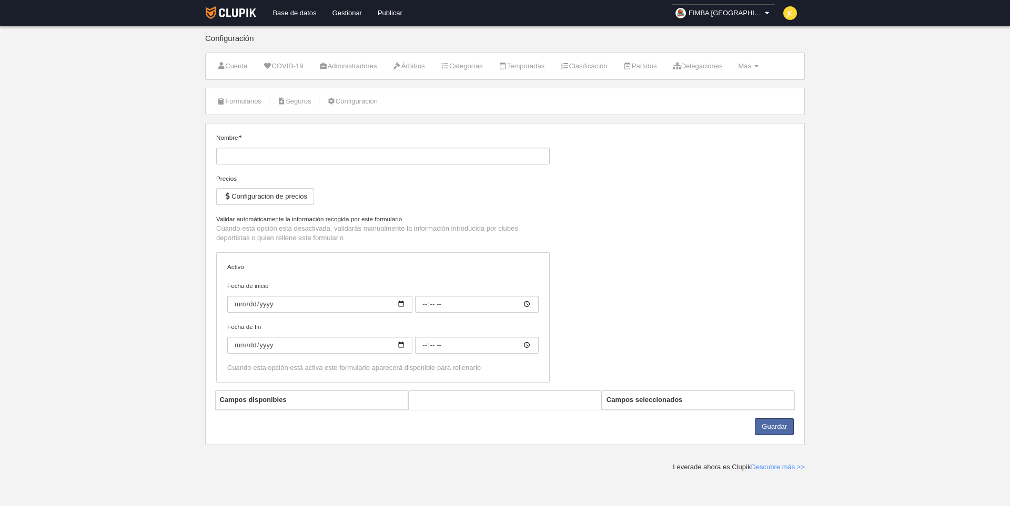
type input "Inscripción de cuerpo técnico"
checkbox input "true"
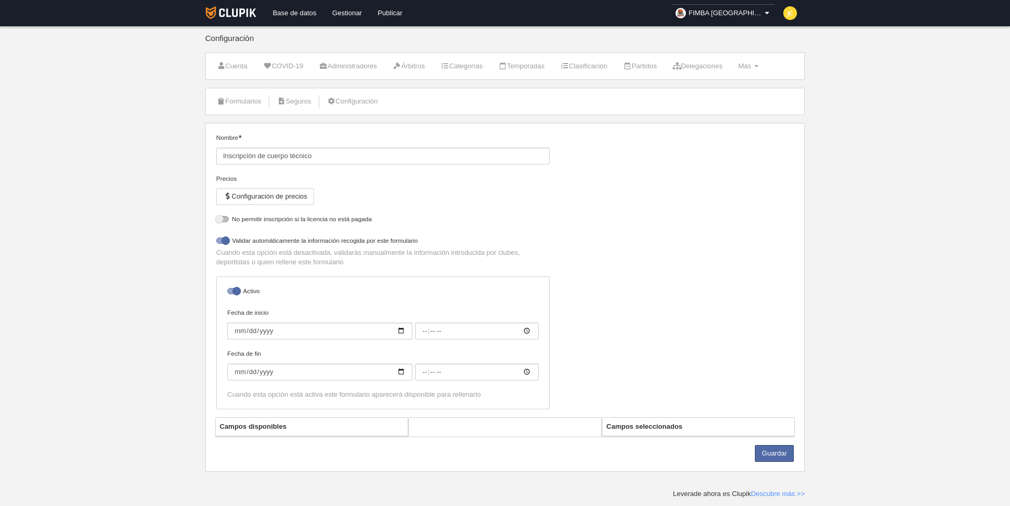
select select "selected"
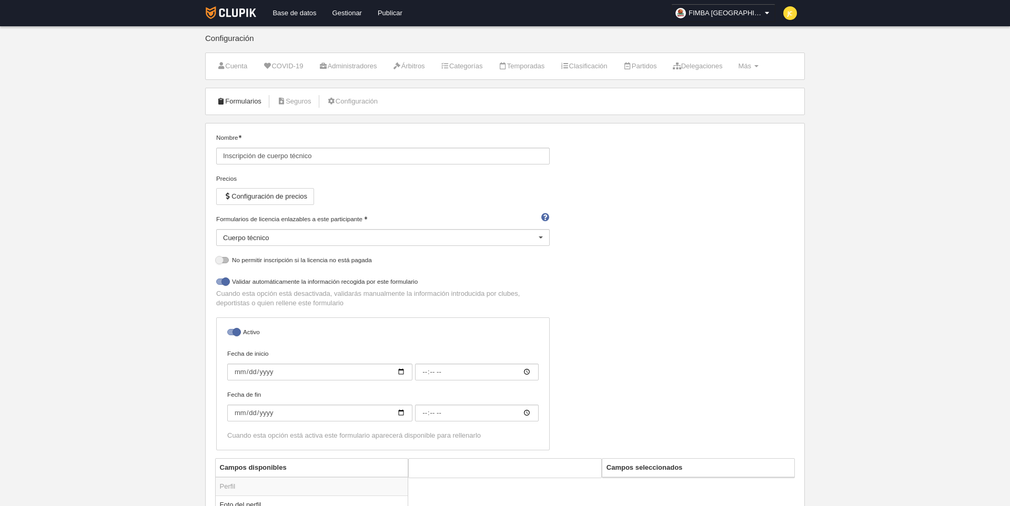
click at [235, 104] on link "Formularios" at bounding box center [239, 102] width 56 height 16
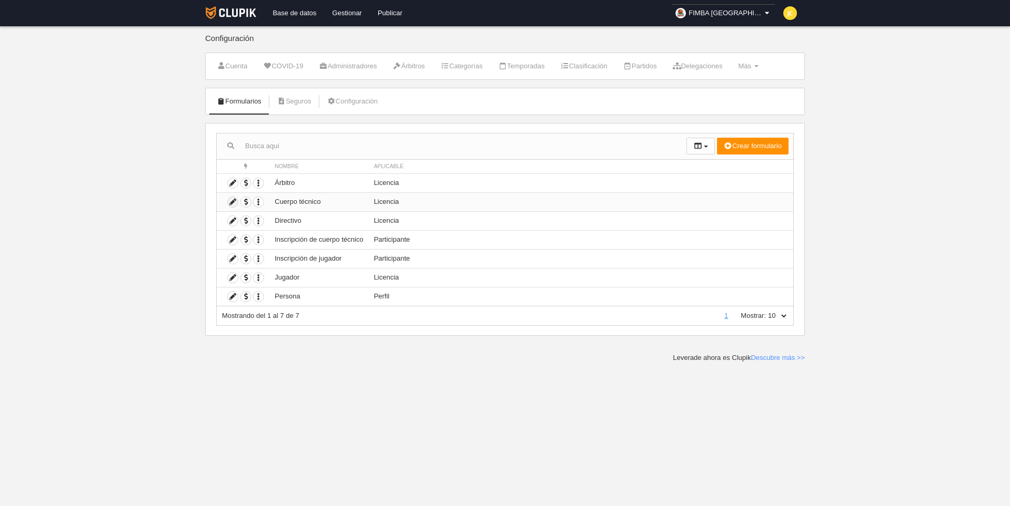
click at [231, 202] on icon at bounding box center [233, 202] width 10 height 10
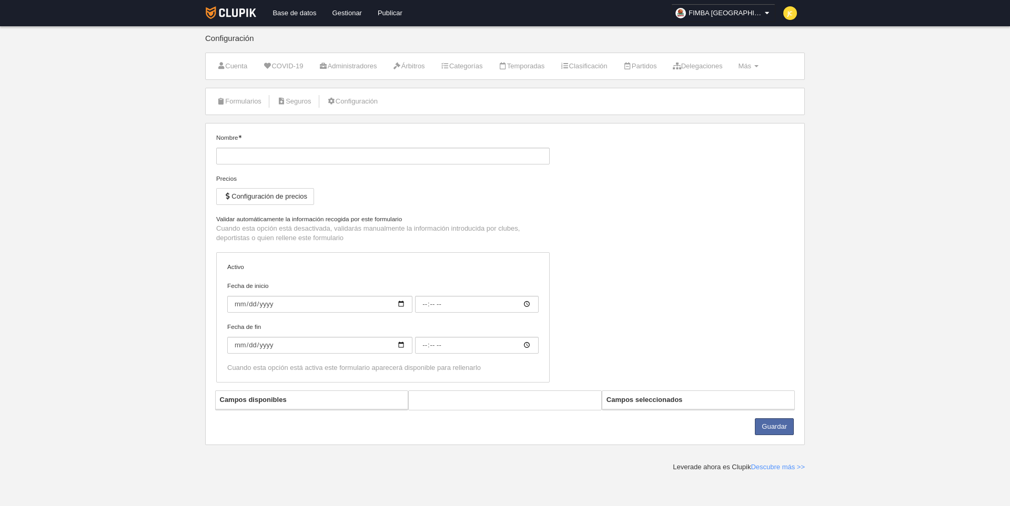
type input "Cuerpo técnico"
checkbox input "true"
select select "selected"
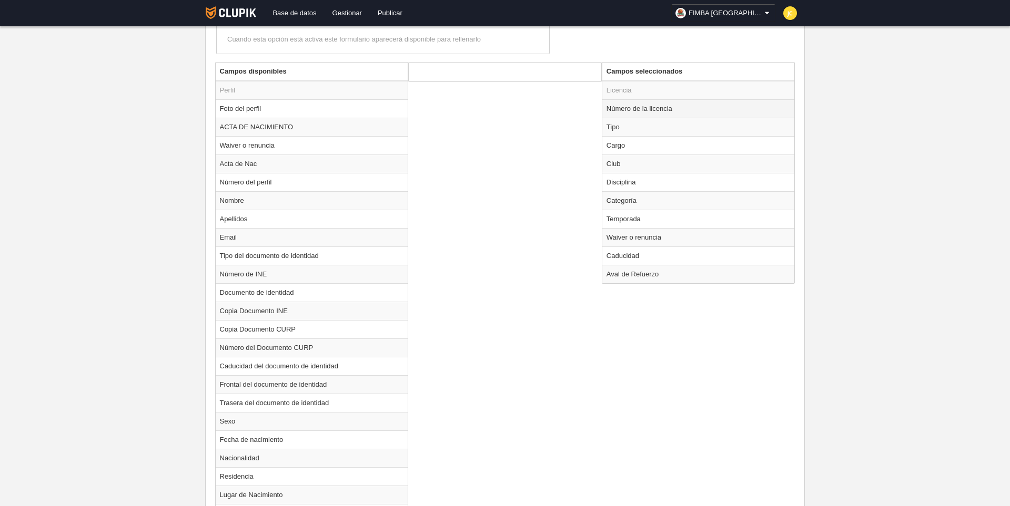
scroll to position [377, 0]
click at [716, 107] on td "Número de la licencia" at bounding box center [698, 107] width 192 height 18
radio input "true"
select select "160"
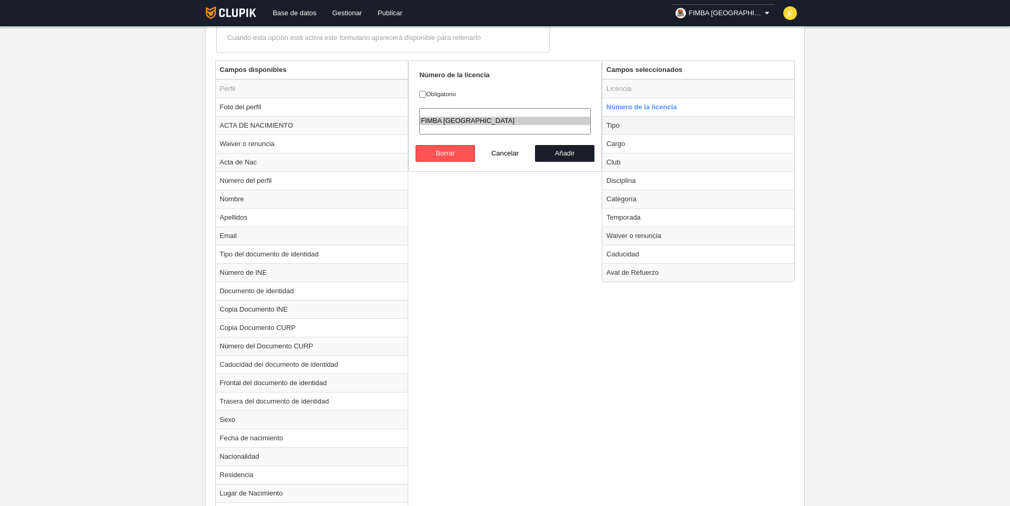
click at [695, 123] on td "Tipo" at bounding box center [698, 125] width 192 height 18
radio input "false"
radio input "true"
checkbox input "true"
select select "staff"
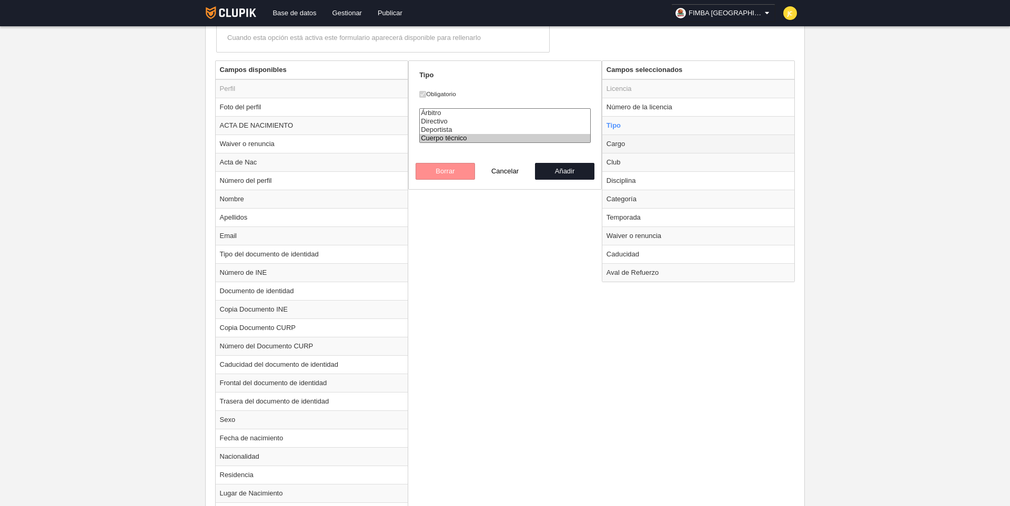
click at [699, 143] on td "Cargo" at bounding box center [698, 144] width 192 height 18
radio input "false"
radio input "true"
select select
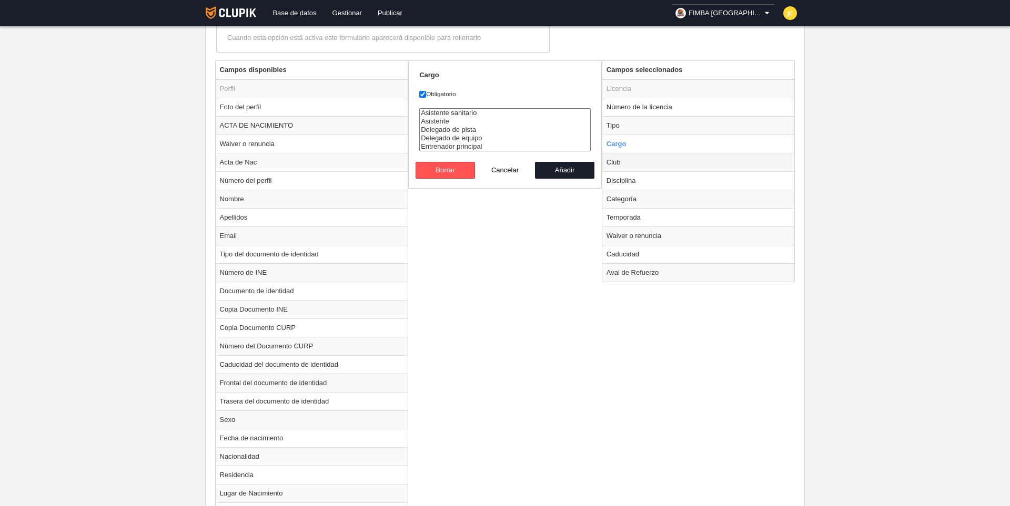
click at [693, 167] on td "Club" at bounding box center [698, 162] width 192 height 18
radio input "false"
radio input "true"
checkbox input "false"
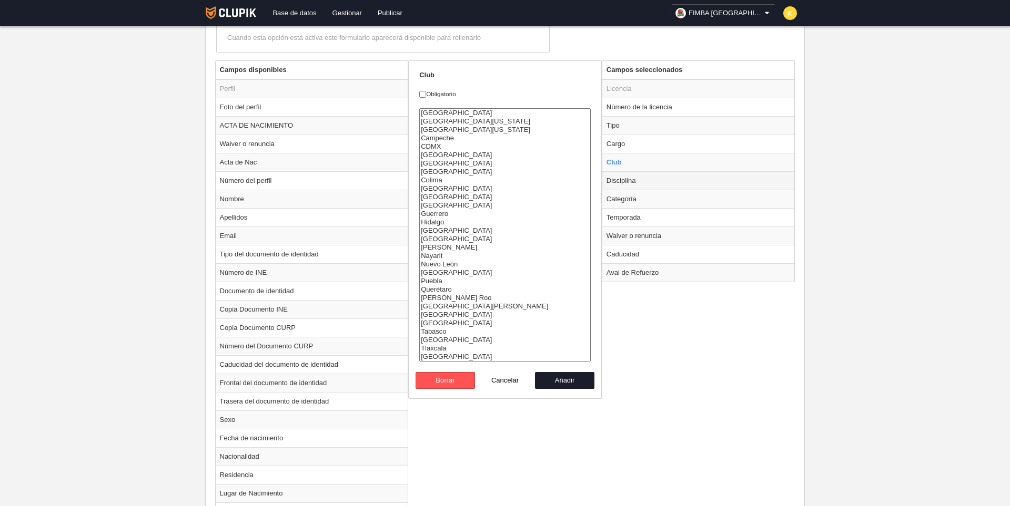
click at [698, 180] on td "Disciplina" at bounding box center [698, 180] width 192 height 18
radio input "false"
radio input "true"
checkbox input "true"
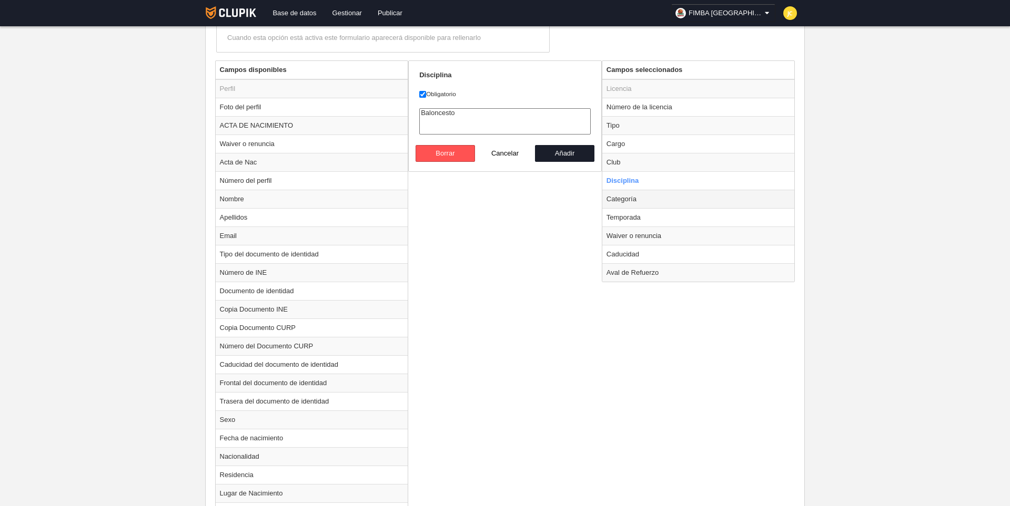
click at [698, 195] on td "Categoría" at bounding box center [698, 199] width 192 height 18
radio input "false"
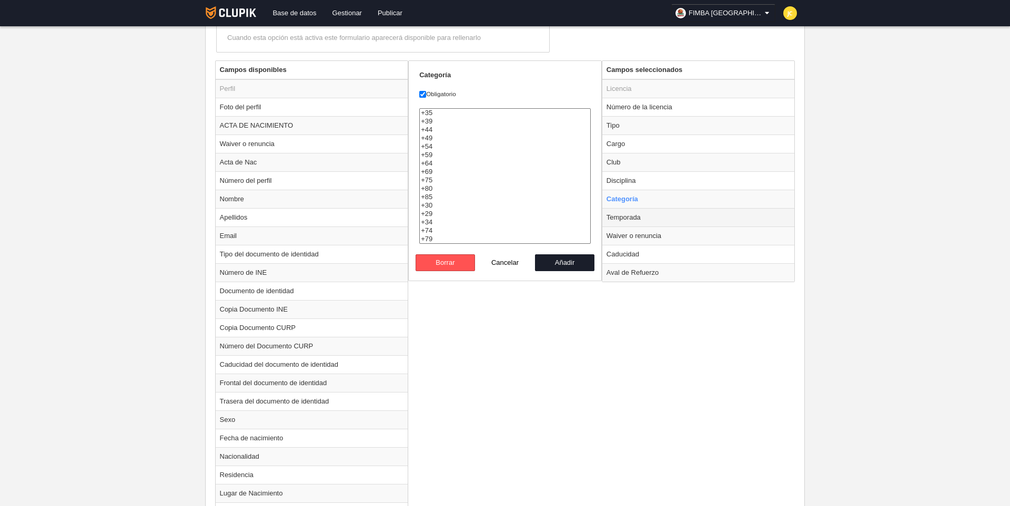
click at [698, 217] on td "Temporada" at bounding box center [698, 217] width 192 height 18
radio input "false"
radio input "true"
select select "8611"
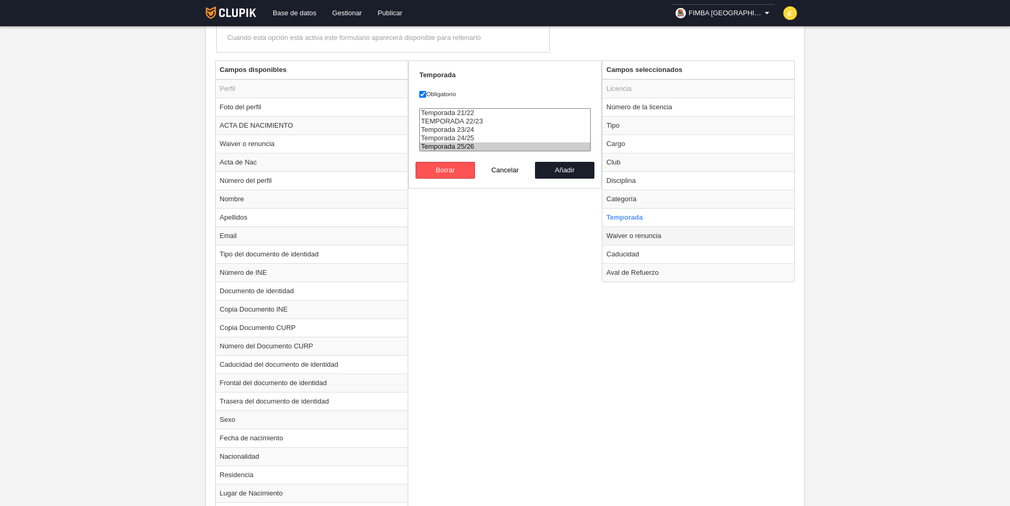
click at [697, 238] on td "Waiver o renuncia" at bounding box center [698, 236] width 192 height 18
radio input "false"
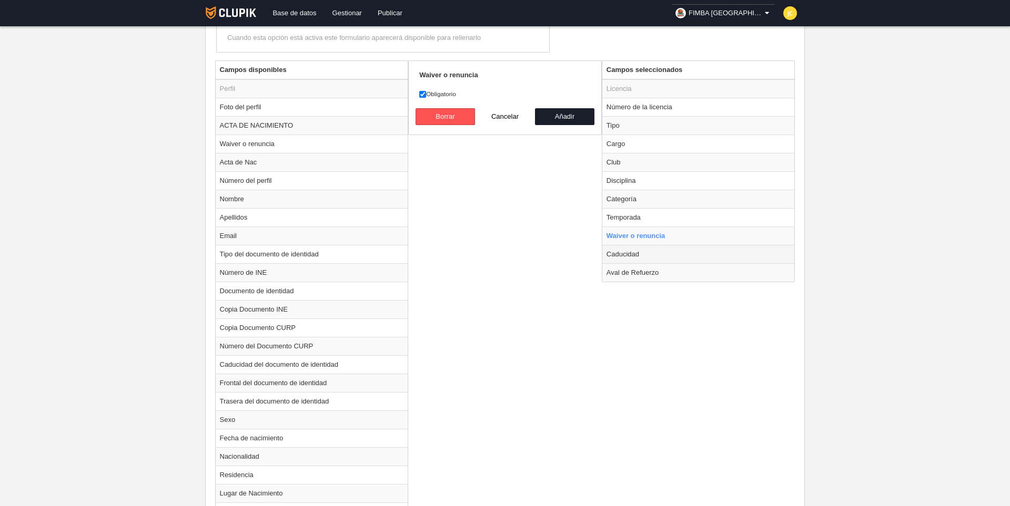
click at [697, 247] on td "Caducidad" at bounding box center [698, 254] width 192 height 18
radio input "false"
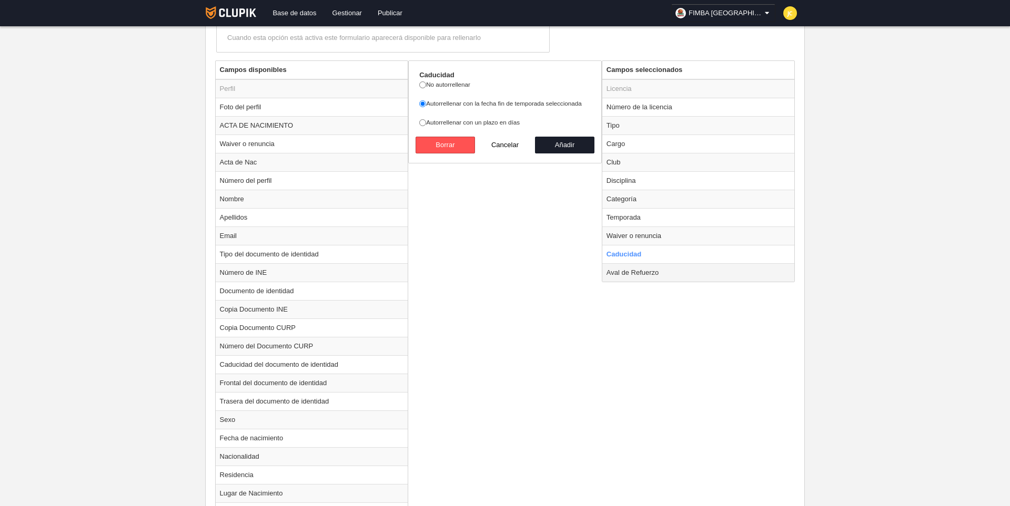
click at [706, 266] on td "Aval de Refuerzo" at bounding box center [698, 272] width 192 height 18
radio input "false"
radio input "true"
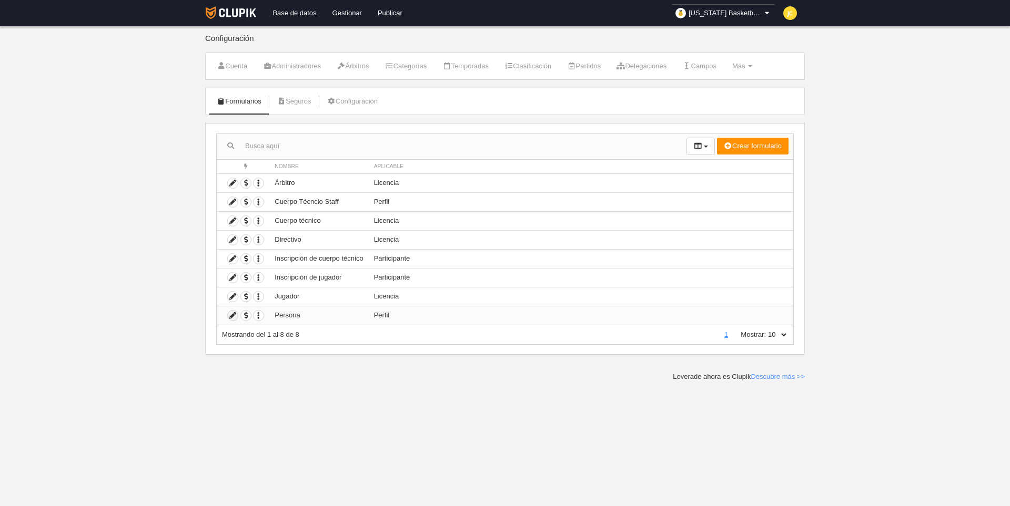
click at [233, 313] on icon at bounding box center [233, 316] width 10 height 10
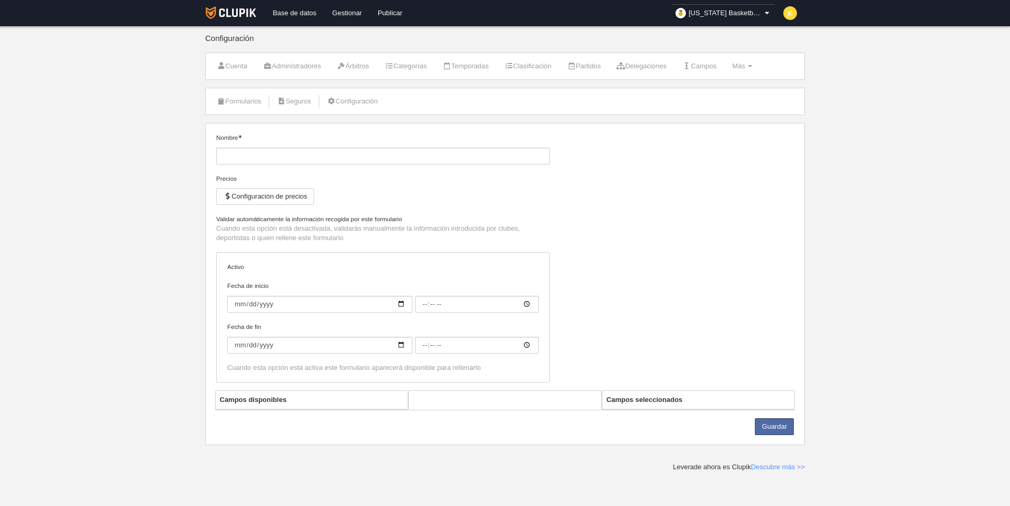
type input "Persona"
checkbox input "true"
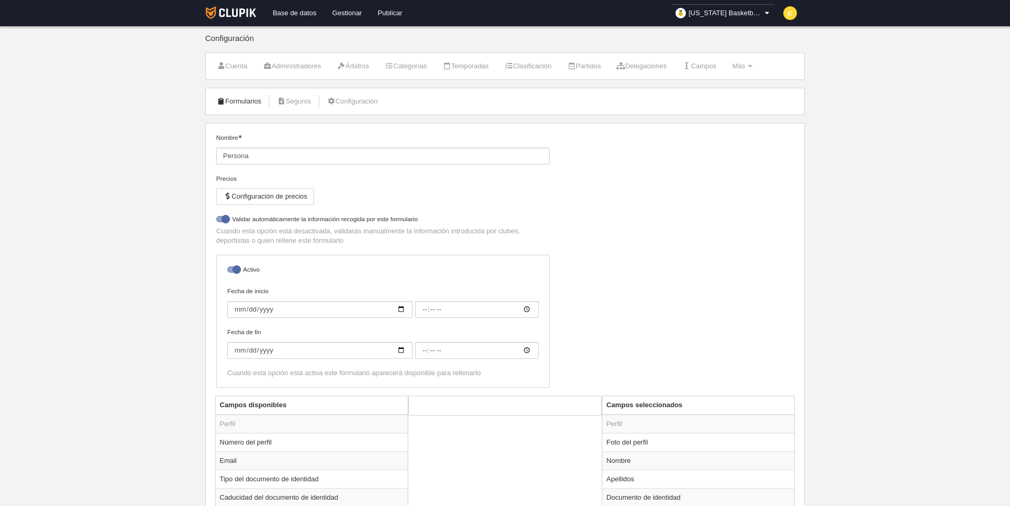
click at [241, 104] on link "Formularios" at bounding box center [239, 102] width 56 height 16
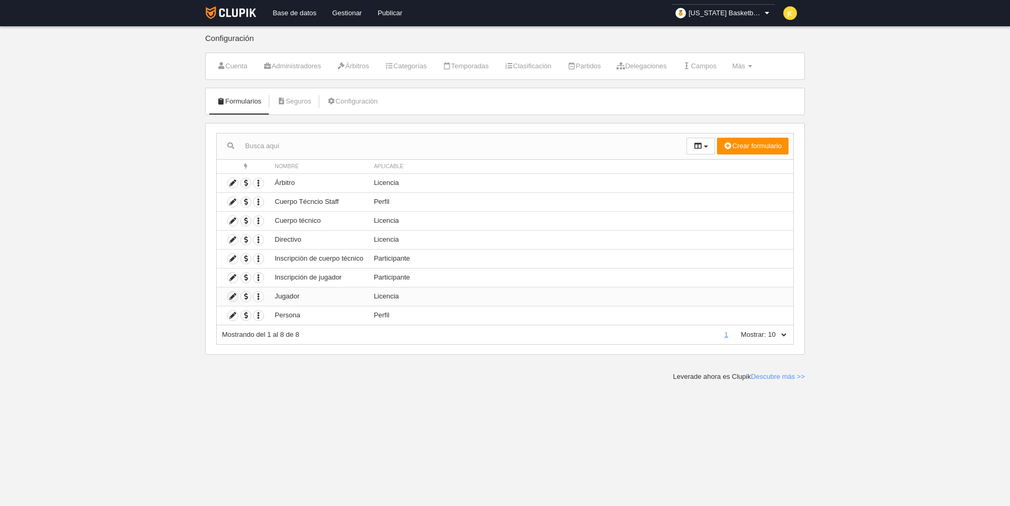
click at [233, 292] on icon at bounding box center [233, 297] width 10 height 10
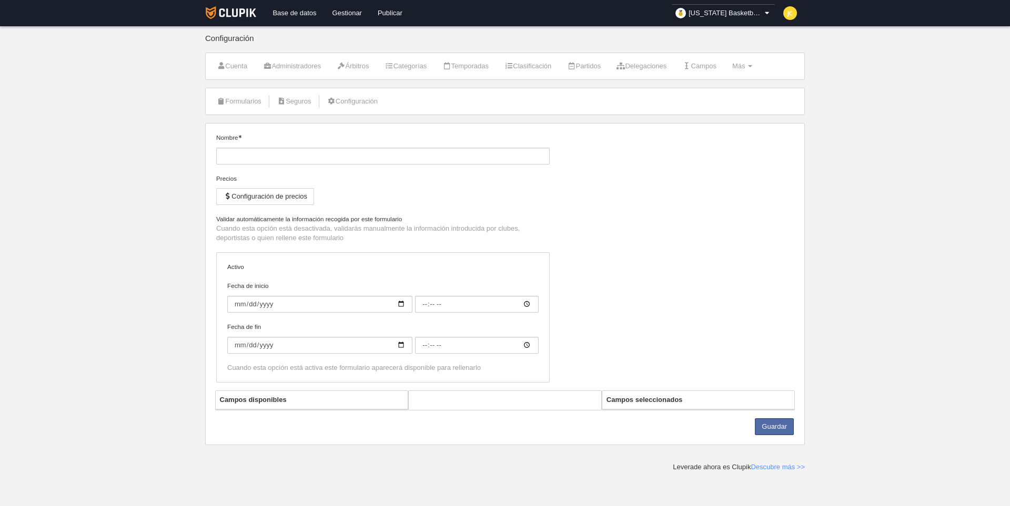
type input "Jugador"
checkbox input "true"
select select "selected"
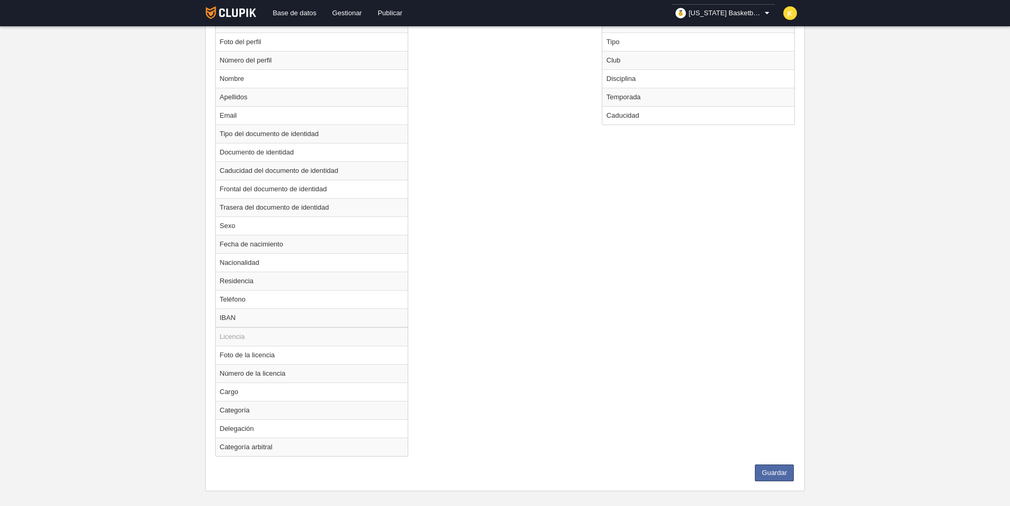
scroll to position [447, 0]
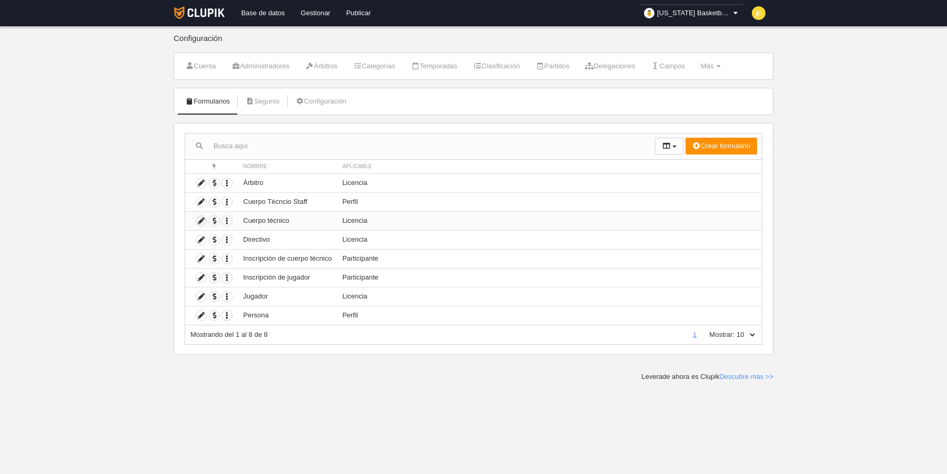
click at [202, 218] on icon at bounding box center [201, 221] width 10 height 10
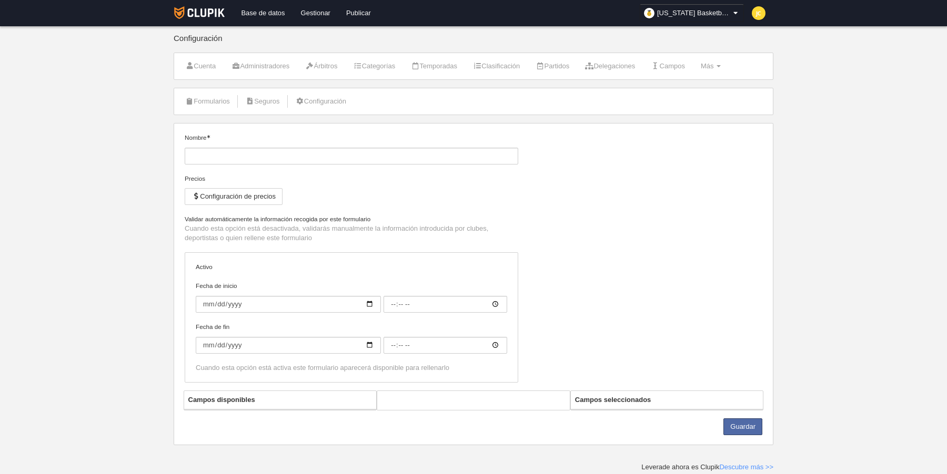
type input "Cuerpo técnico"
checkbox input "true"
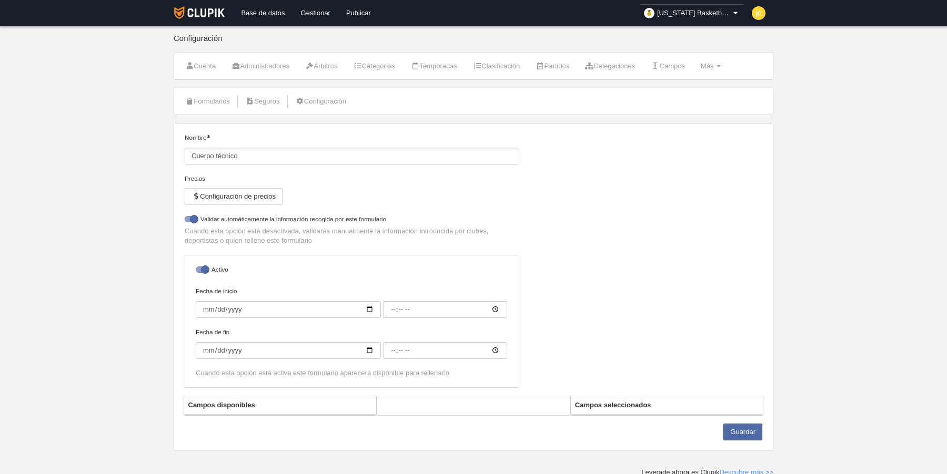
select select "selected"
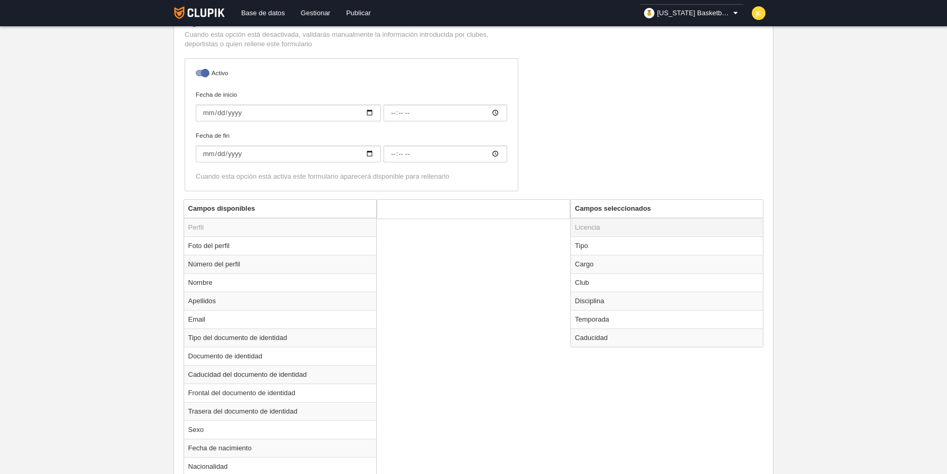
scroll to position [229, 0]
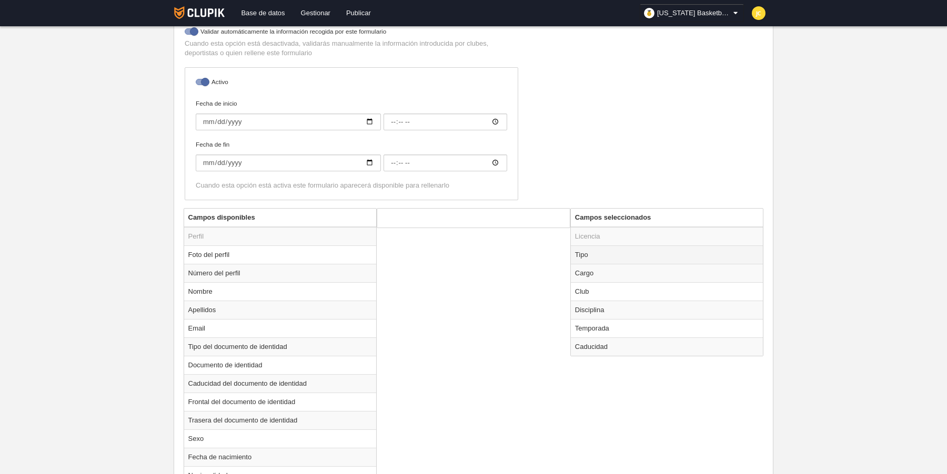
click at [609, 252] on td "Tipo" at bounding box center [667, 255] width 192 height 18
radio input "true"
select select "staff"
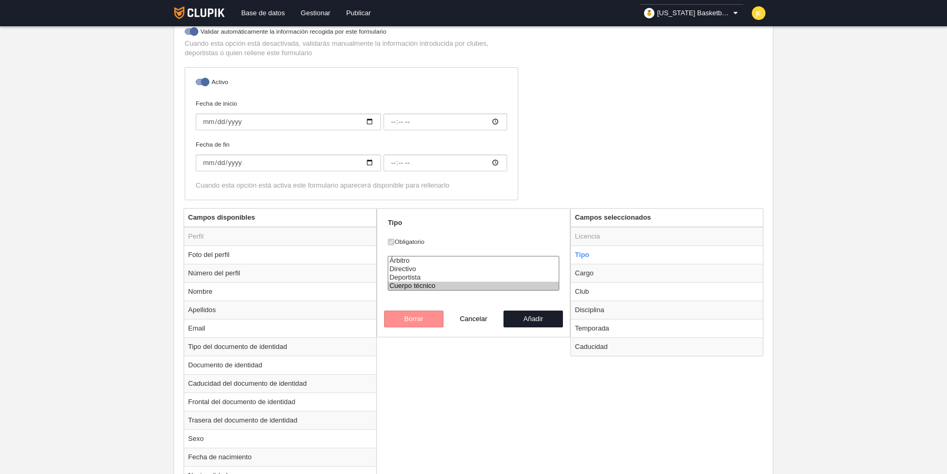
click at [420, 282] on option "Cuerpo técnico" at bounding box center [473, 286] width 170 height 8
click at [535, 317] on button "Añadir" at bounding box center [533, 319] width 60 height 17
radio input "false"
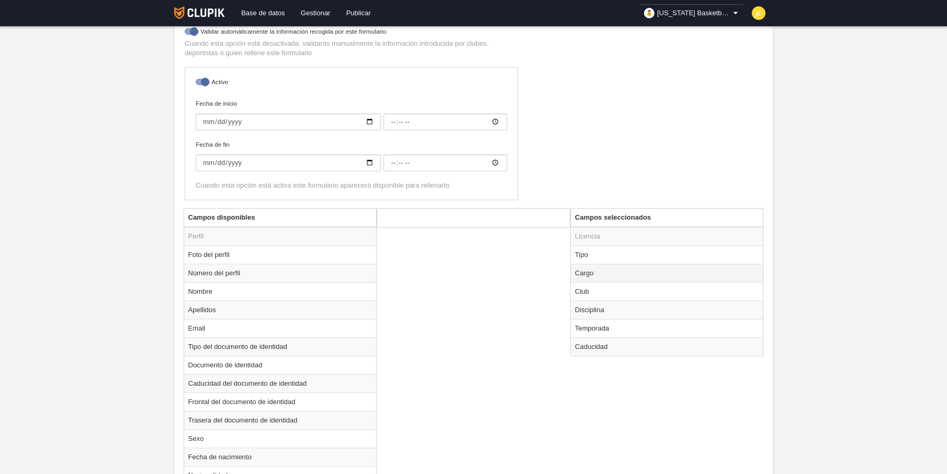
click at [581, 270] on td "Cargo" at bounding box center [667, 273] width 192 height 18
radio input "true"
select select
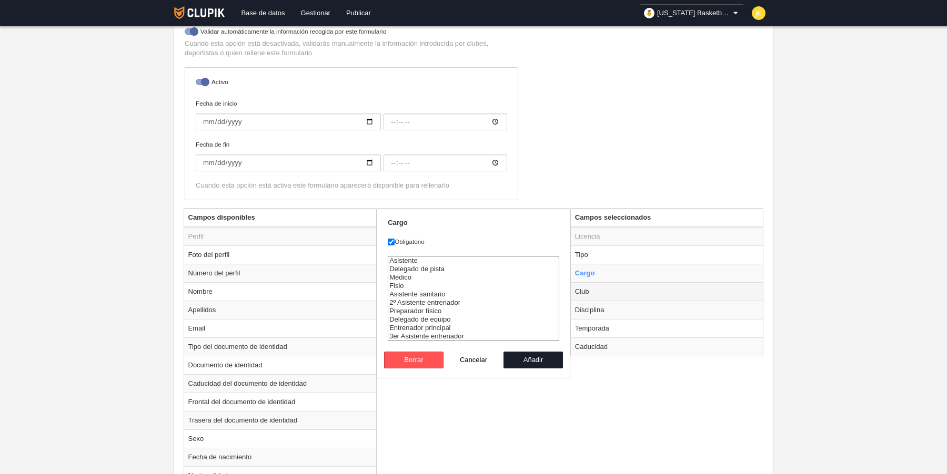
click at [607, 284] on td "Club" at bounding box center [667, 291] width 192 height 18
radio input "false"
radio input "true"
checkbox input "false"
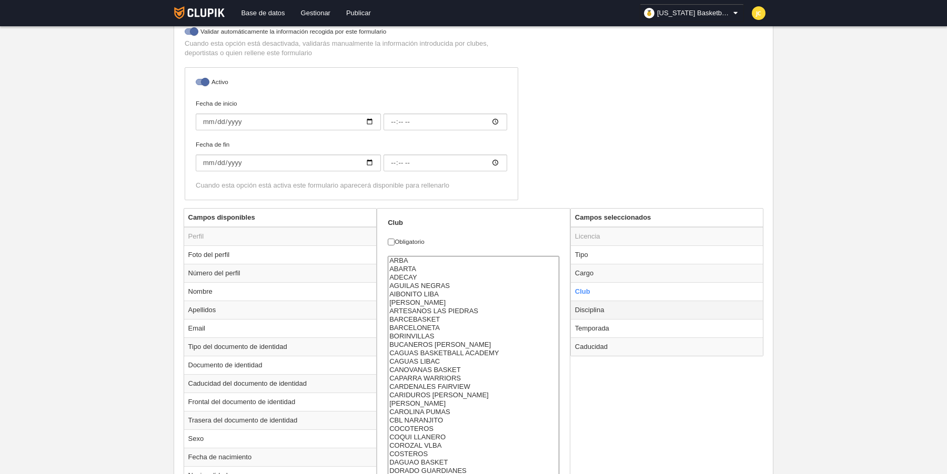
click at [618, 305] on td "Disciplina" at bounding box center [667, 310] width 192 height 18
radio input "false"
radio input "true"
checkbox input "true"
select select "4"
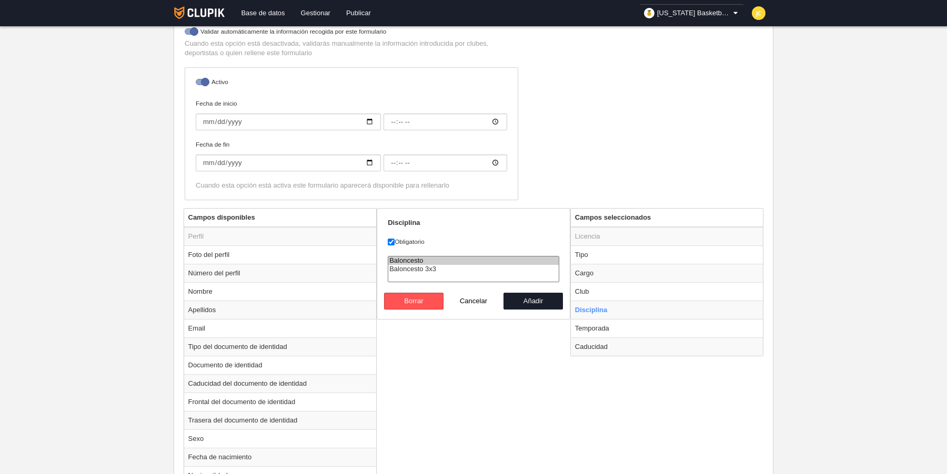
click at [424, 257] on option "Baloncesto" at bounding box center [473, 261] width 170 height 8
click at [545, 297] on button "Añadir" at bounding box center [533, 301] width 60 height 17
radio input "false"
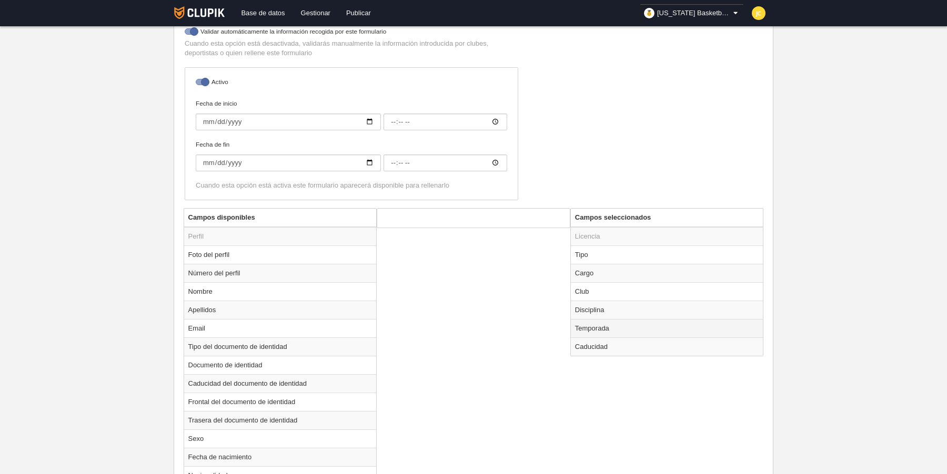
click at [610, 327] on td "Temporada" at bounding box center [667, 328] width 192 height 18
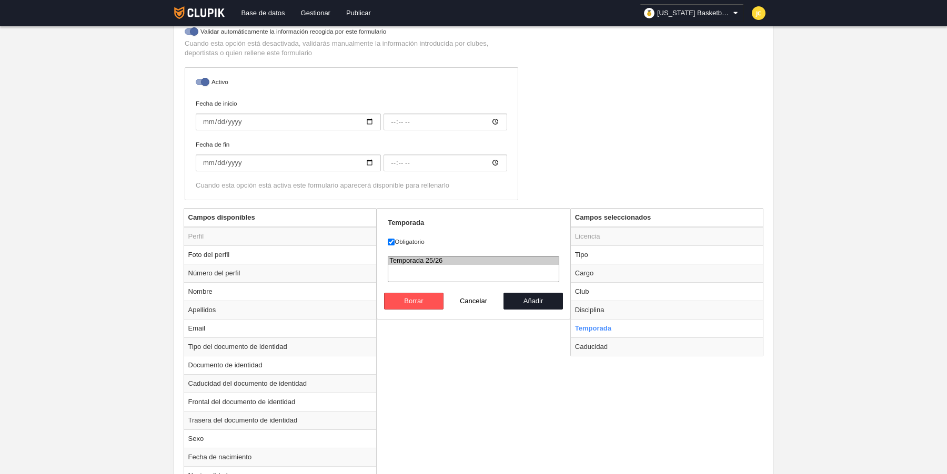
click at [431, 257] on option "Temporada 25/26" at bounding box center [473, 261] width 170 height 8
click at [538, 301] on button "Añadir" at bounding box center [533, 301] width 60 height 17
radio input "false"
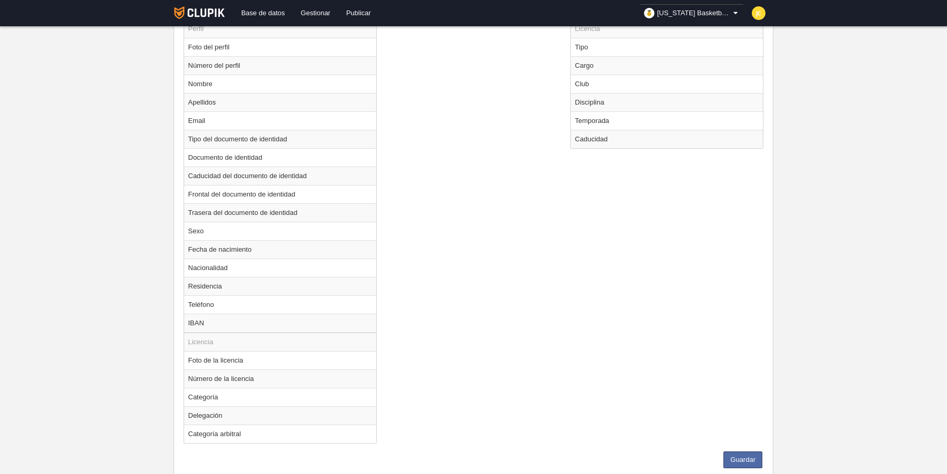
scroll to position [460, 0]
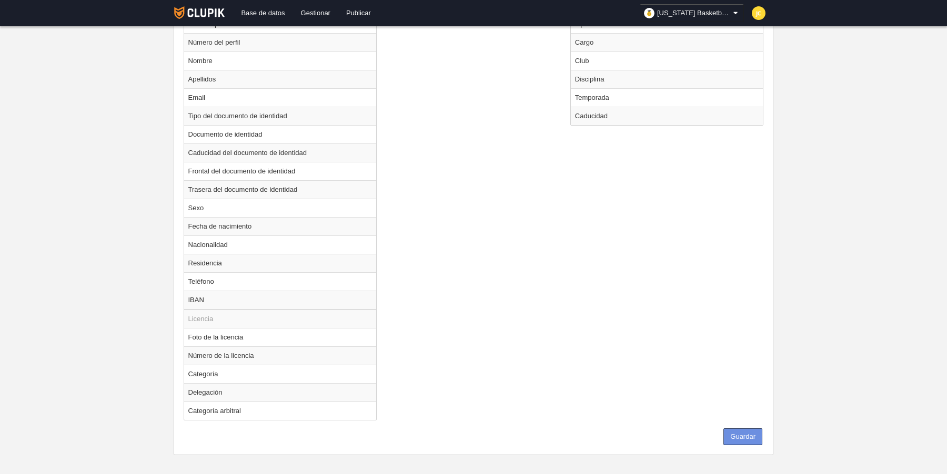
click at [744, 429] on button "Guardar" at bounding box center [742, 437] width 39 height 17
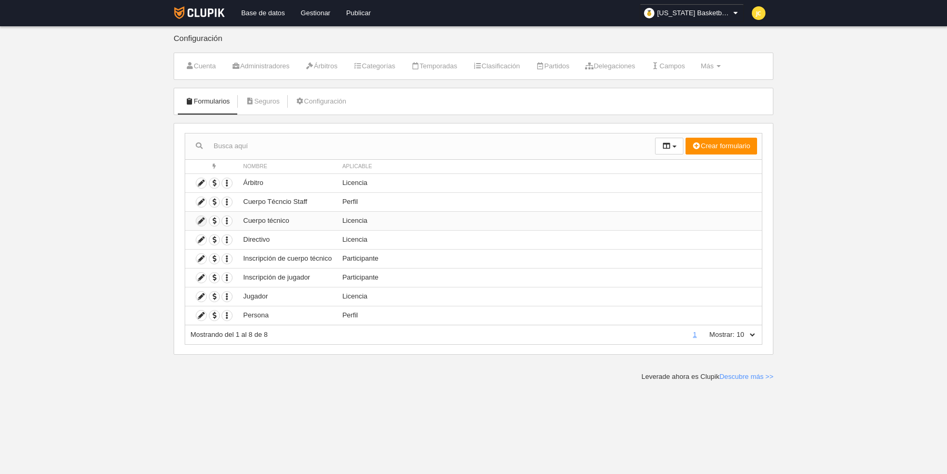
click at [201, 216] on icon at bounding box center [201, 221] width 10 height 10
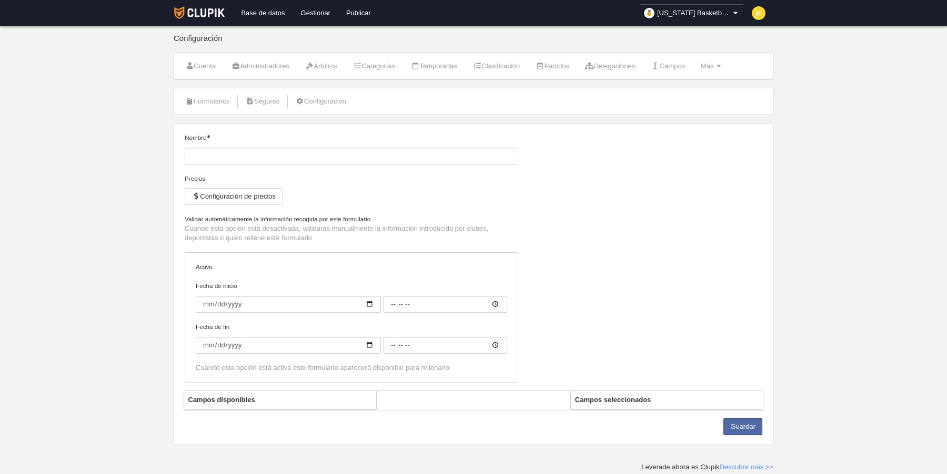
type input "Cuerpo técnico"
checkbox input "true"
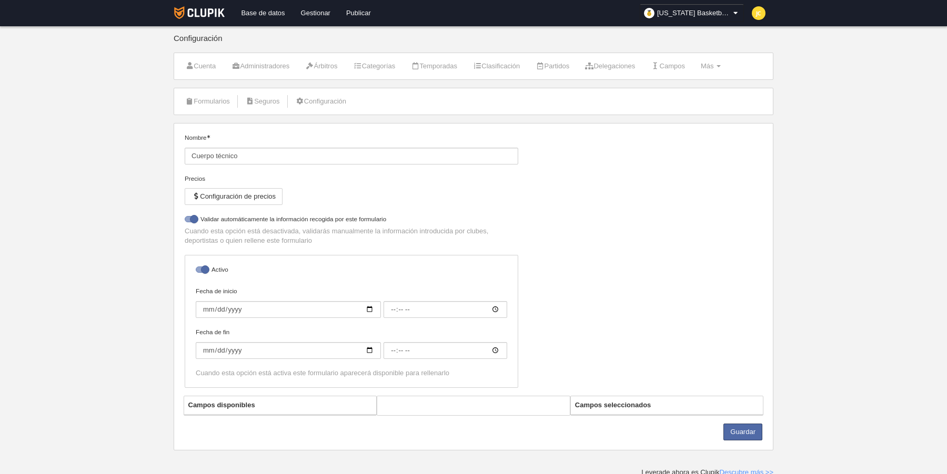
select select "selected"
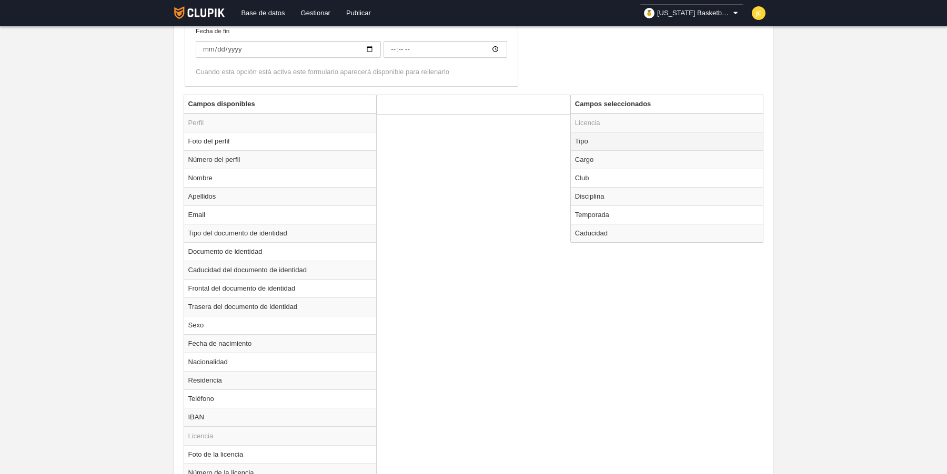
scroll to position [342, 0]
click at [618, 134] on td "Tipo" at bounding box center [667, 142] width 192 height 18
radio input "true"
select select "staff"
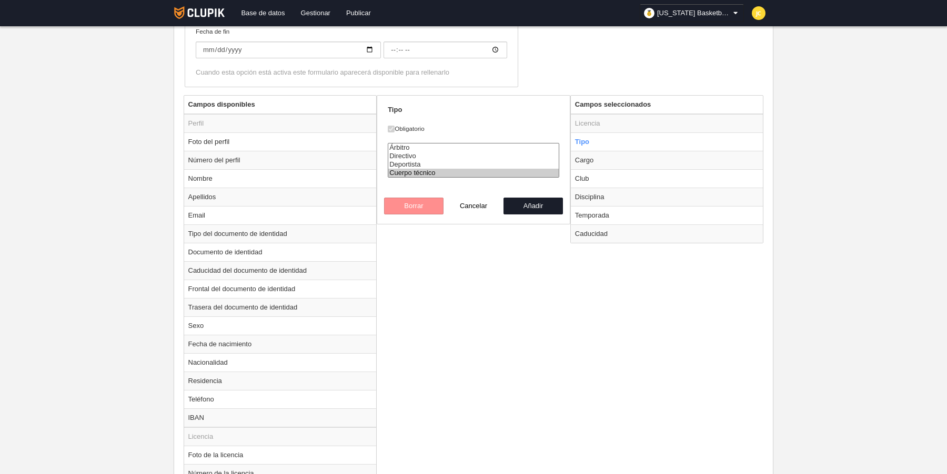
click at [408, 171] on option "Cuerpo técnico" at bounding box center [473, 173] width 170 height 8
click at [527, 202] on button "Añadir" at bounding box center [533, 206] width 60 height 17
radio input "false"
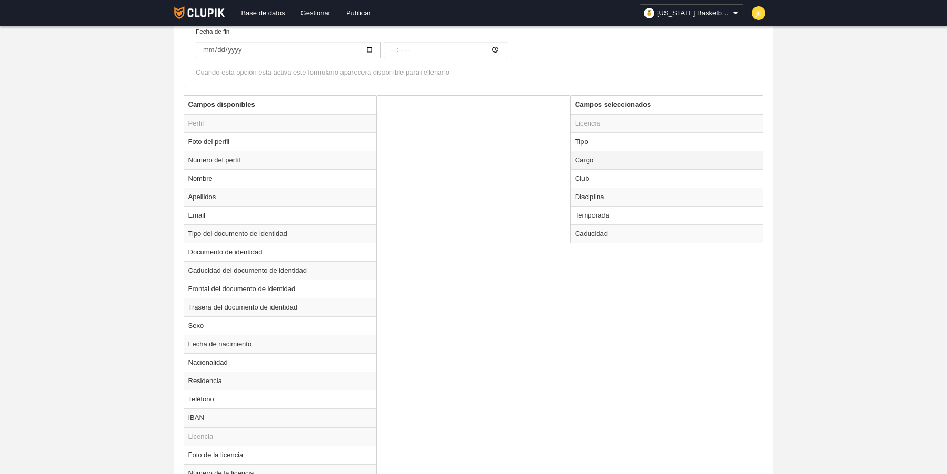
click at [625, 160] on td "Cargo" at bounding box center [667, 160] width 192 height 18
radio input "true"
select select
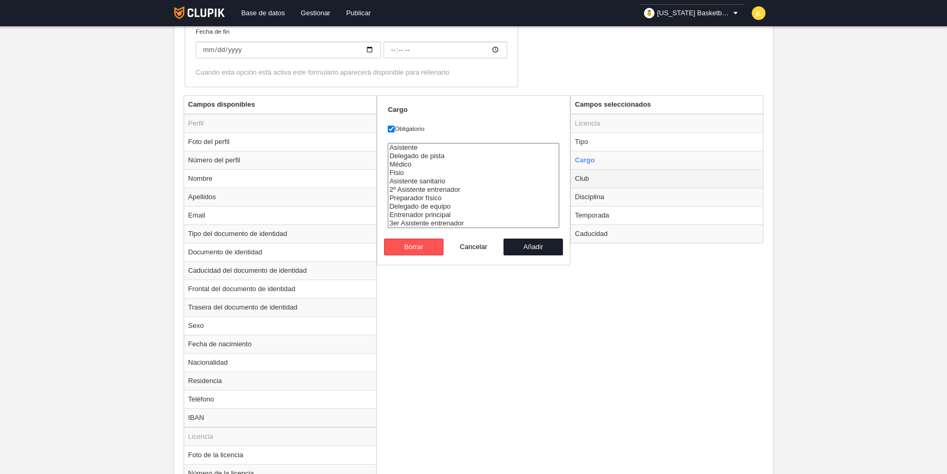
click at [616, 176] on td "Club" at bounding box center [667, 178] width 192 height 18
radio input "false"
radio input "true"
checkbox input "false"
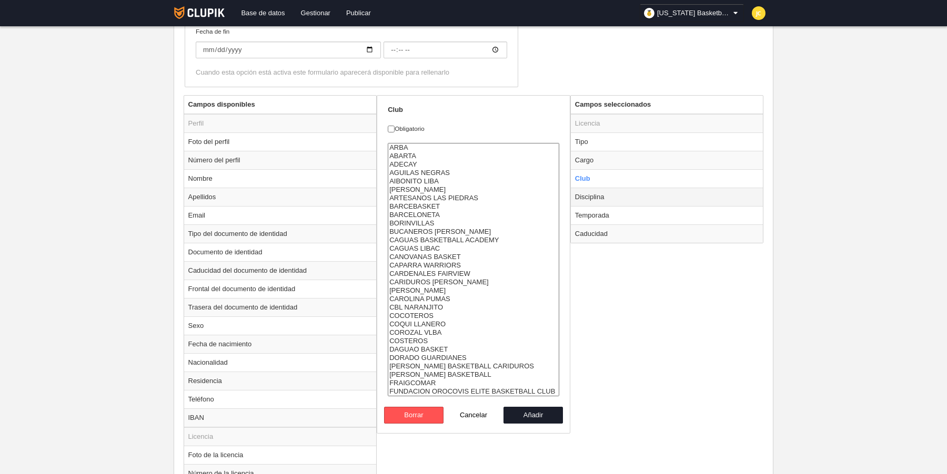
click at [622, 196] on td "Disciplina" at bounding box center [667, 197] width 192 height 18
radio input "false"
radio input "true"
checkbox input "true"
select select "4"
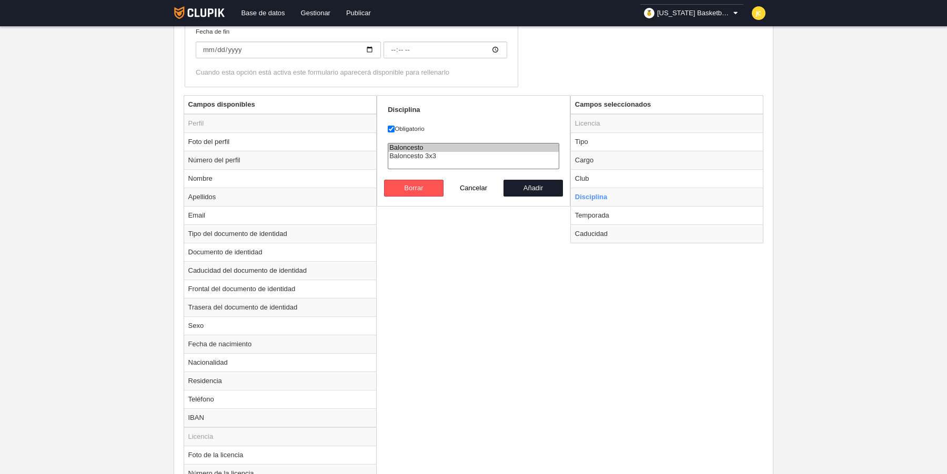
click at [405, 144] on option "Baloncesto" at bounding box center [473, 148] width 170 height 8
click at [530, 187] on button "Añadir" at bounding box center [533, 188] width 60 height 17
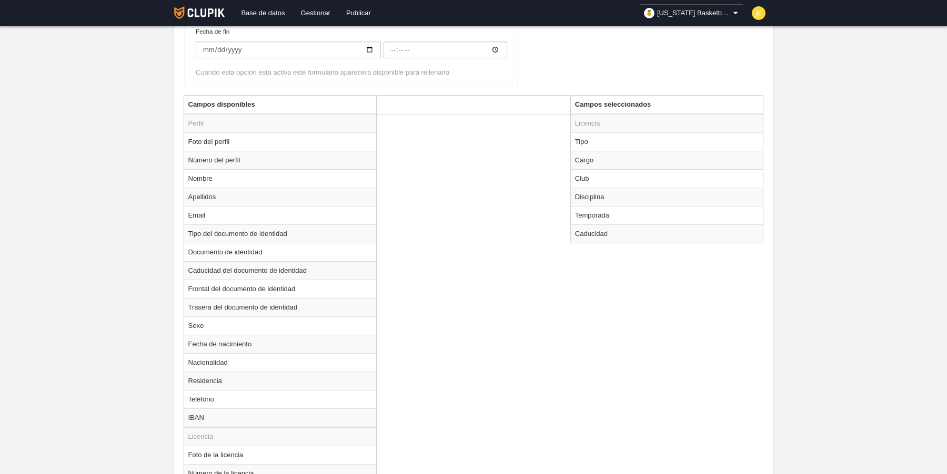
radio input "false"
click at [604, 216] on td "Temporada" at bounding box center [667, 215] width 192 height 18
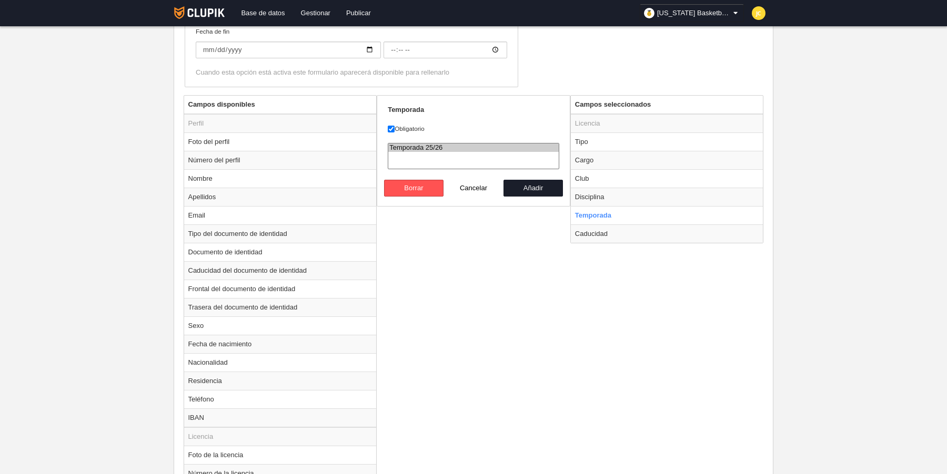
click at [483, 144] on option "Temporada 25/26" at bounding box center [473, 148] width 170 height 8
click at [546, 191] on button "Añadir" at bounding box center [533, 188] width 60 height 17
radio input "false"
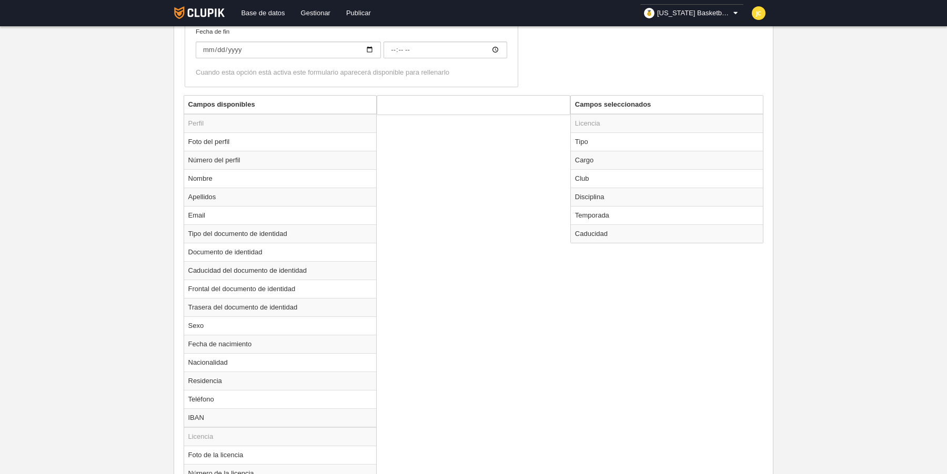
scroll to position [460, 0]
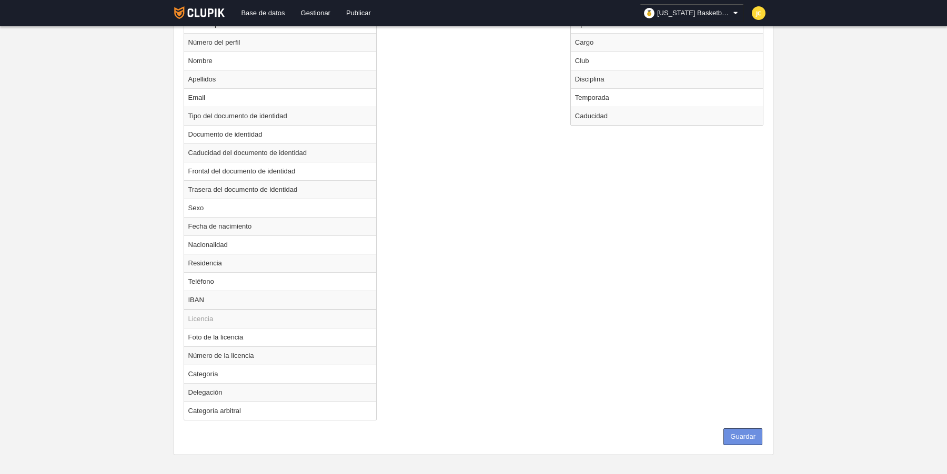
click at [741, 432] on button "Guardar" at bounding box center [742, 437] width 39 height 17
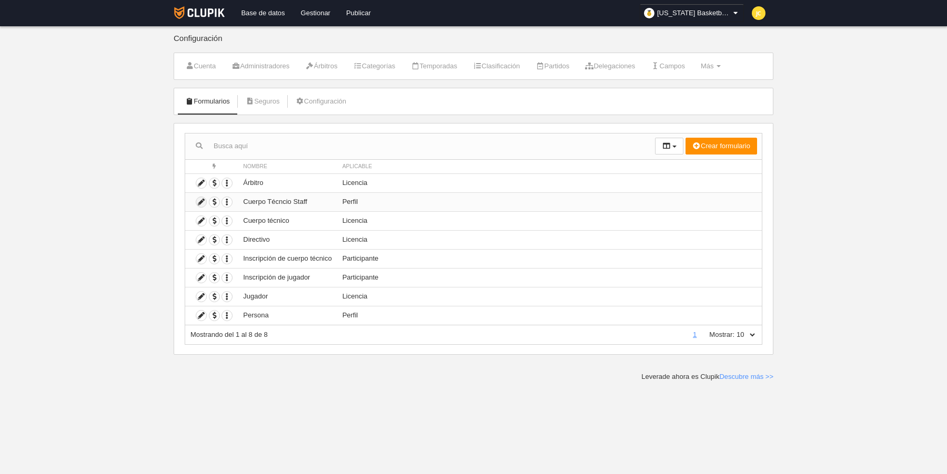
click at [200, 200] on icon at bounding box center [201, 202] width 10 height 10
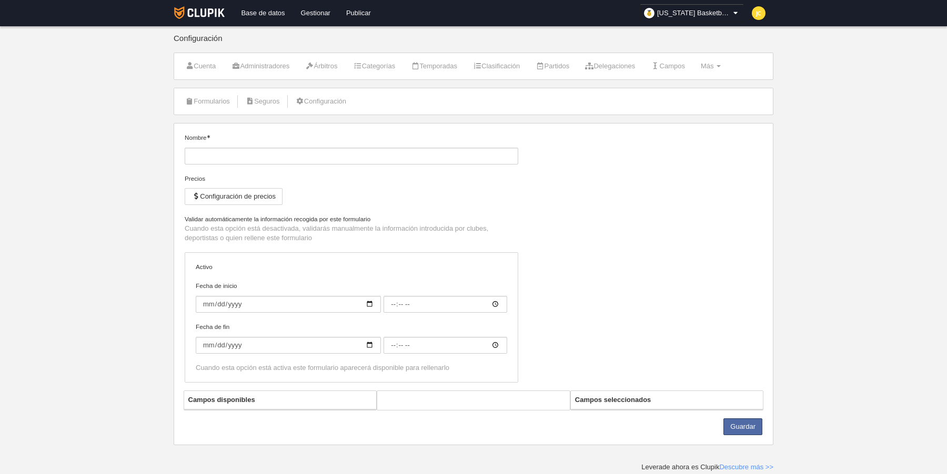
type input "Cuerpo Técncio Staff"
checkbox input "true"
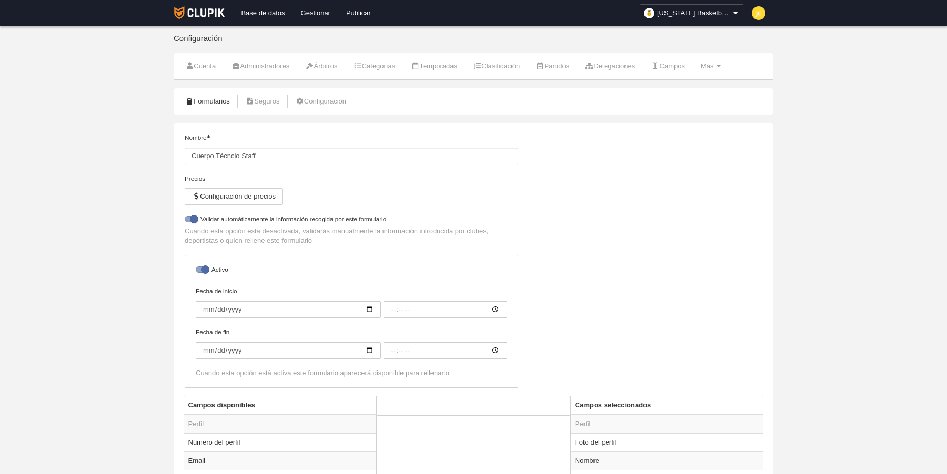
click at [214, 100] on link "Formularios" at bounding box center [207, 102] width 56 height 16
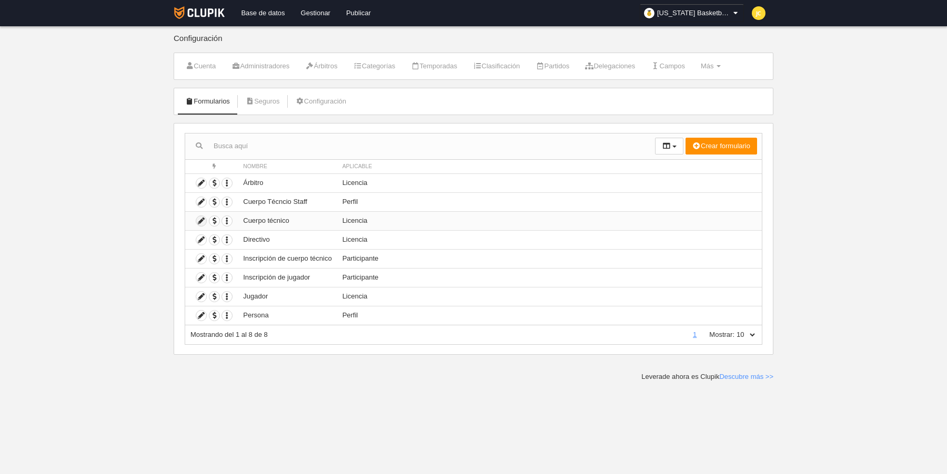
click at [201, 218] on icon at bounding box center [201, 221] width 10 height 10
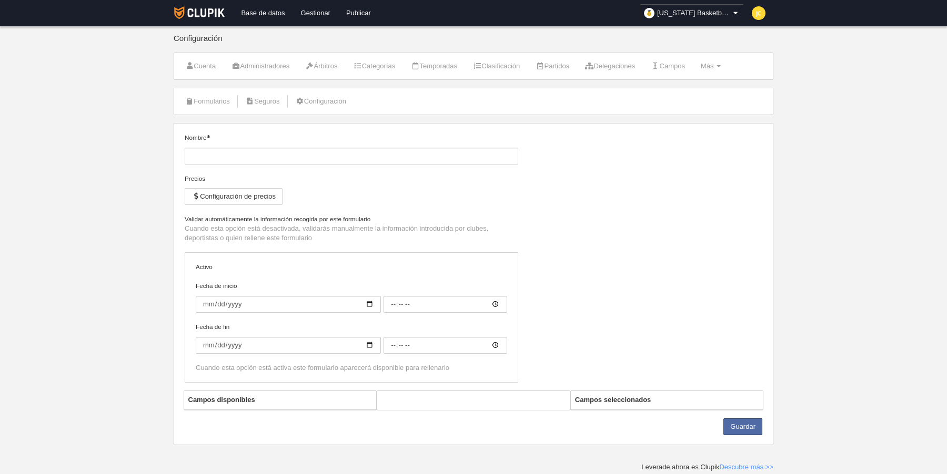
type input "Cuerpo técnico"
checkbox input "true"
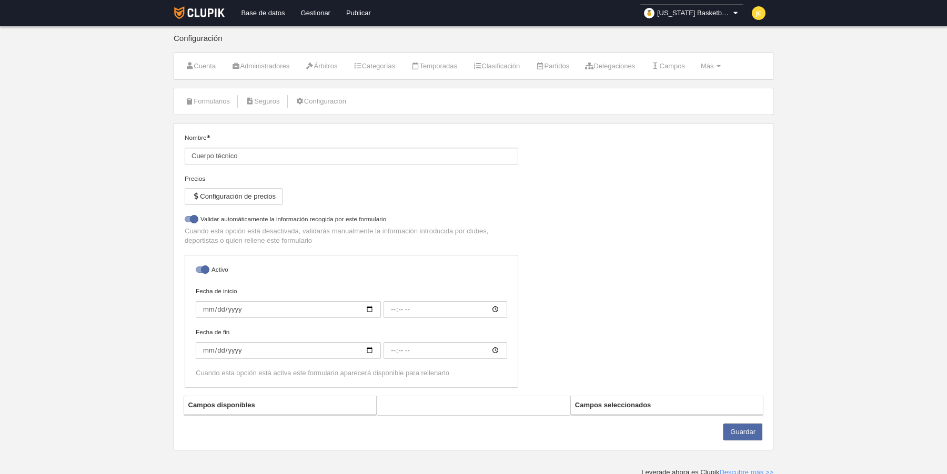
select select "selected"
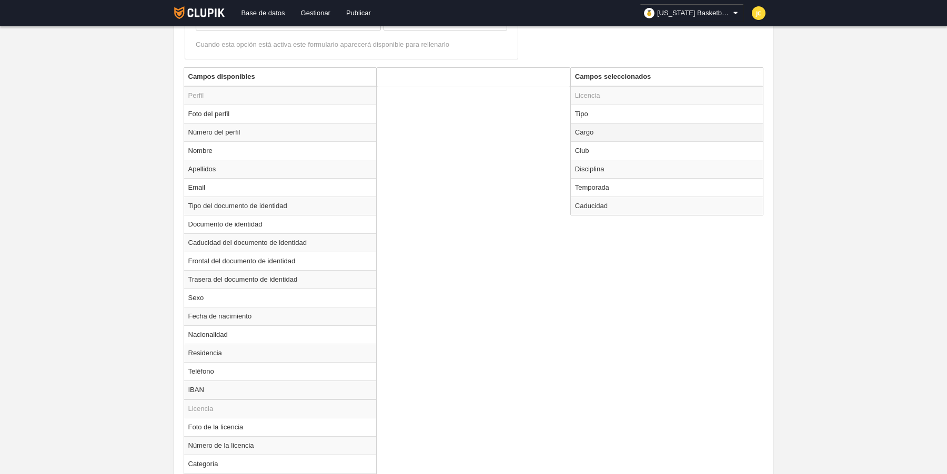
scroll to position [363, 0]
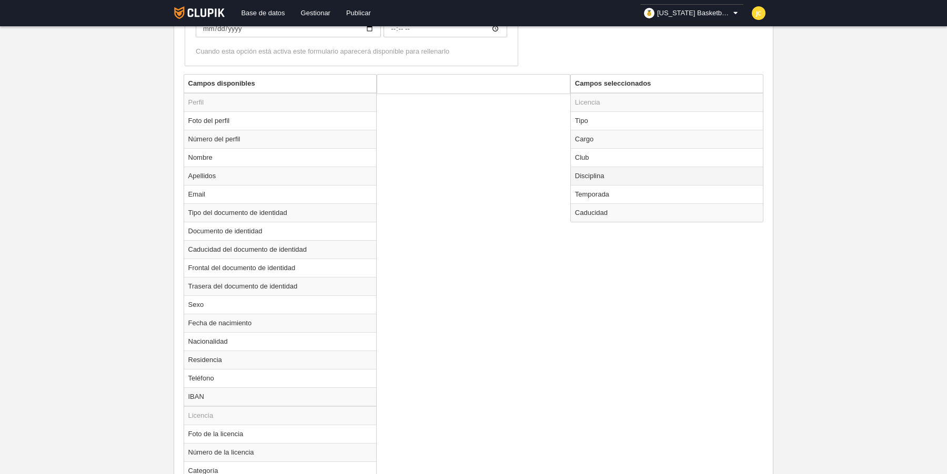
click at [627, 171] on td "Disciplina" at bounding box center [667, 176] width 192 height 18
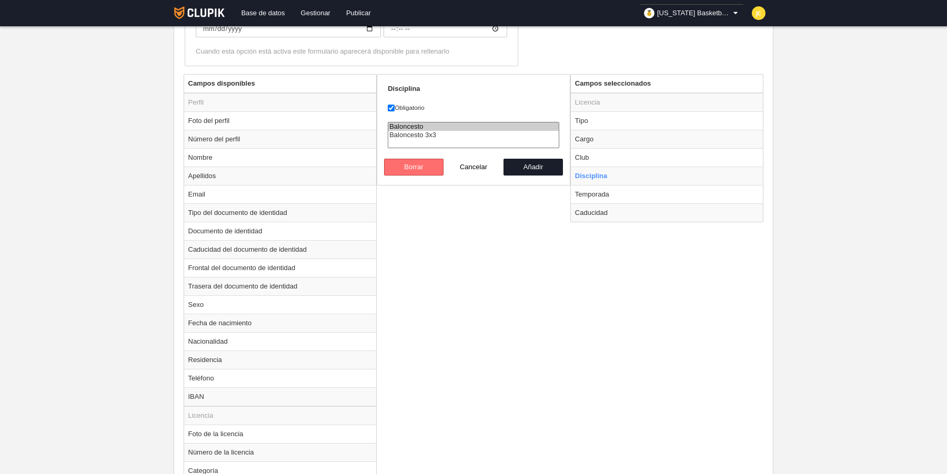
click at [425, 162] on button "Borrar" at bounding box center [414, 167] width 60 height 17
radio input "false"
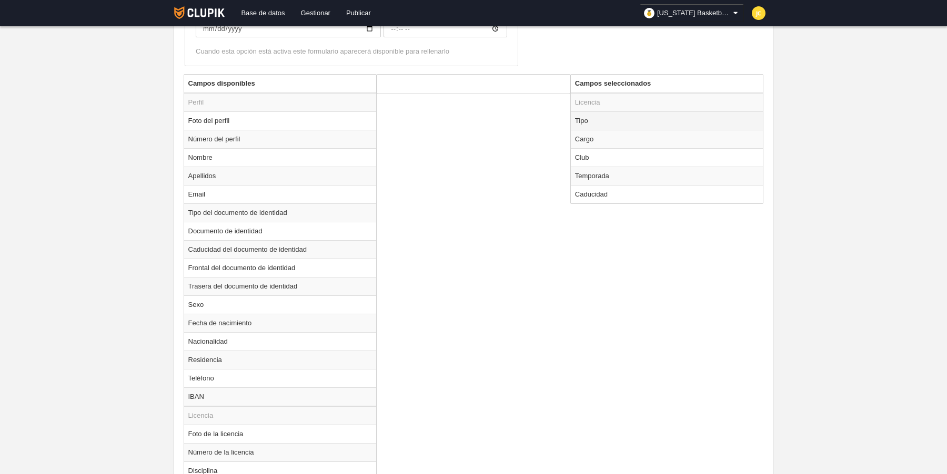
click at [610, 117] on td "Tipo" at bounding box center [667, 120] width 192 height 18
radio input "true"
select select "staff"
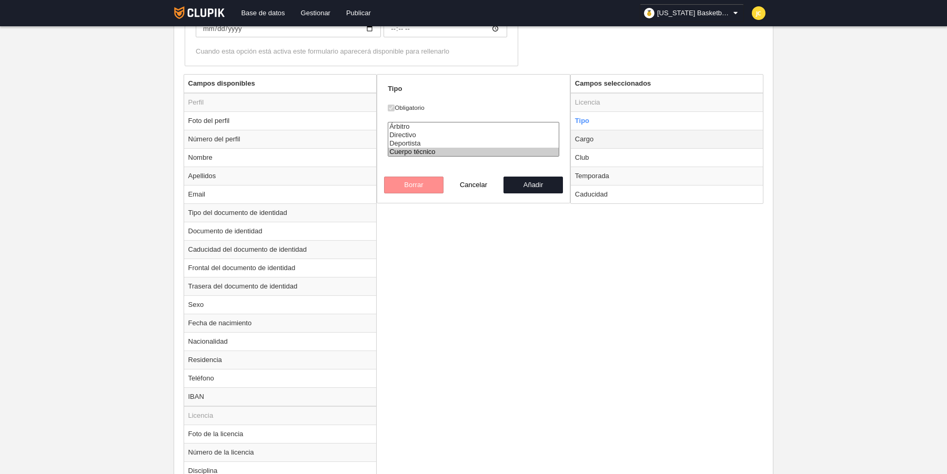
click at [588, 137] on td "Cargo" at bounding box center [667, 139] width 192 height 18
radio input "false"
radio input "true"
select select
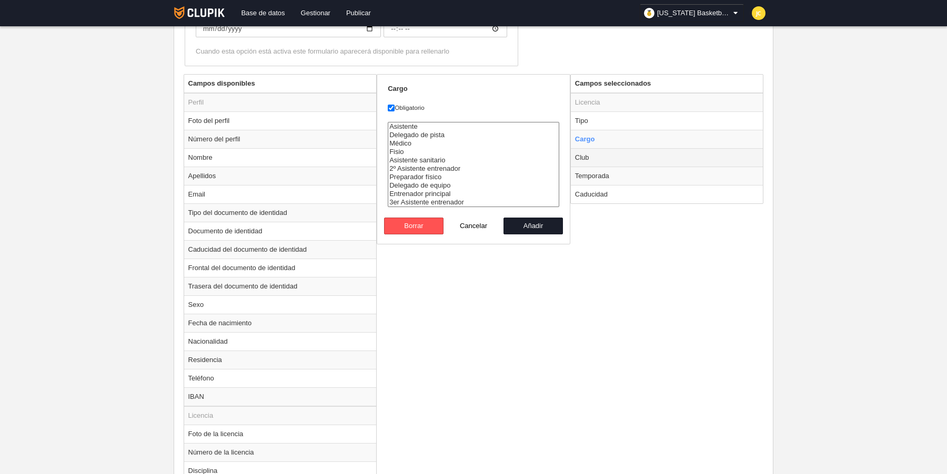
click at [592, 151] on td "Club" at bounding box center [667, 157] width 192 height 18
radio input "false"
radio input "true"
checkbox input "false"
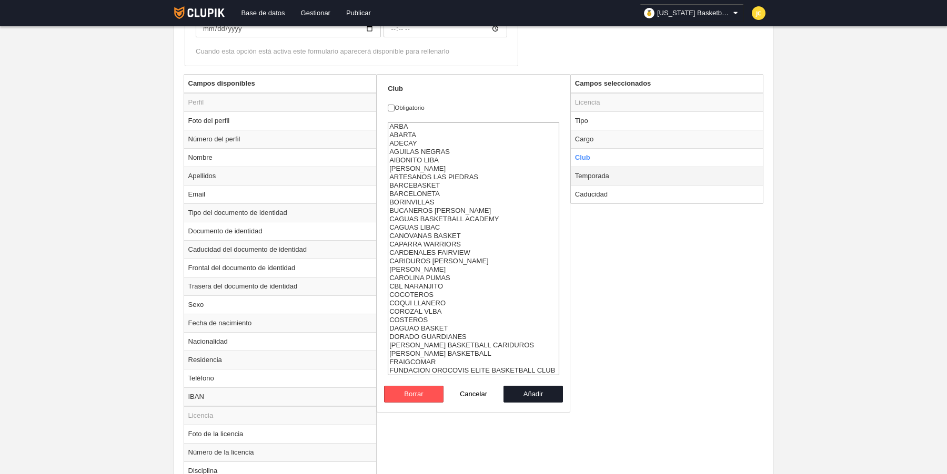
click at [598, 171] on td "Temporada" at bounding box center [667, 176] width 192 height 18
radio input "false"
radio input "true"
checkbox input "true"
select select "8583"
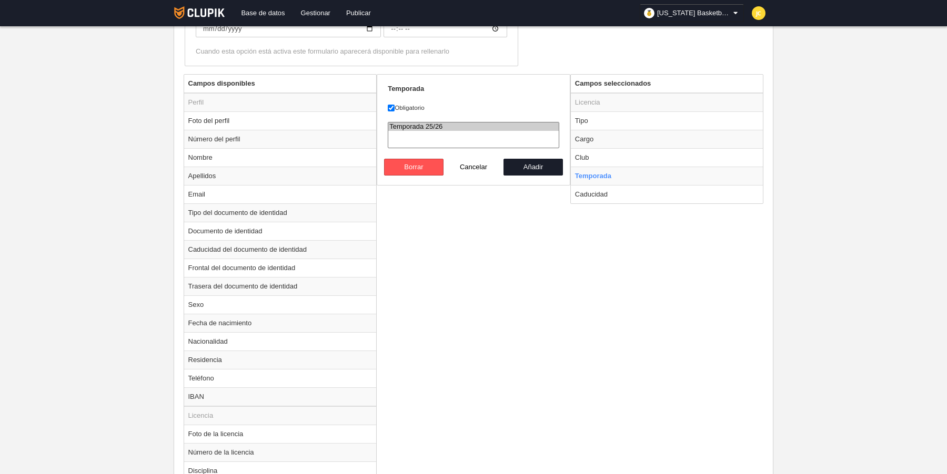
click at [423, 123] on option "Temporada 25/26" at bounding box center [473, 127] width 170 height 8
click at [390, 105] on input "Obligatorio" at bounding box center [391, 108] width 7 height 7
checkbox input "true"
click at [411, 123] on option "Temporada 25/26" at bounding box center [473, 127] width 170 height 8
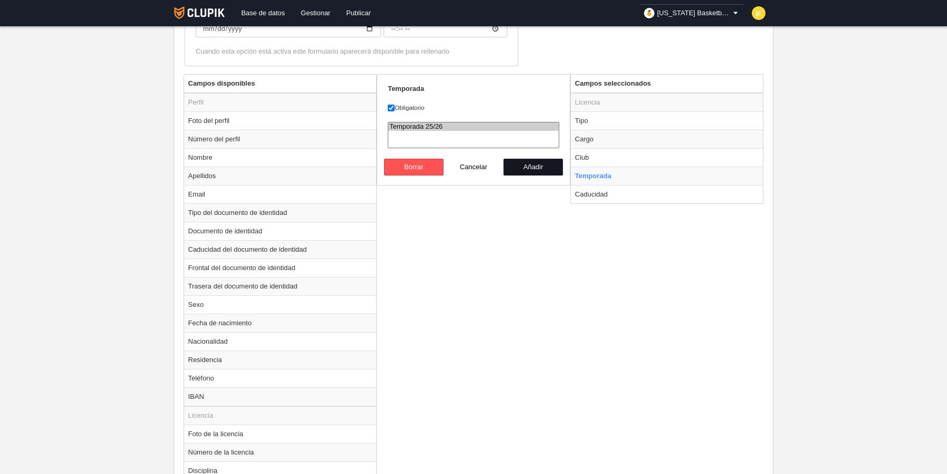
click at [534, 159] on button "Añadir" at bounding box center [533, 167] width 60 height 17
radio input "false"
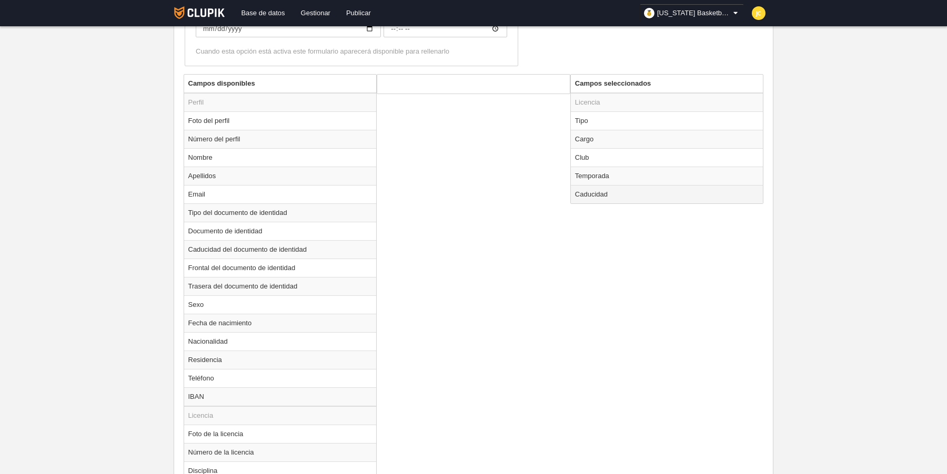
click at [599, 190] on td "Caducidad" at bounding box center [667, 194] width 192 height 18
radio input "true"
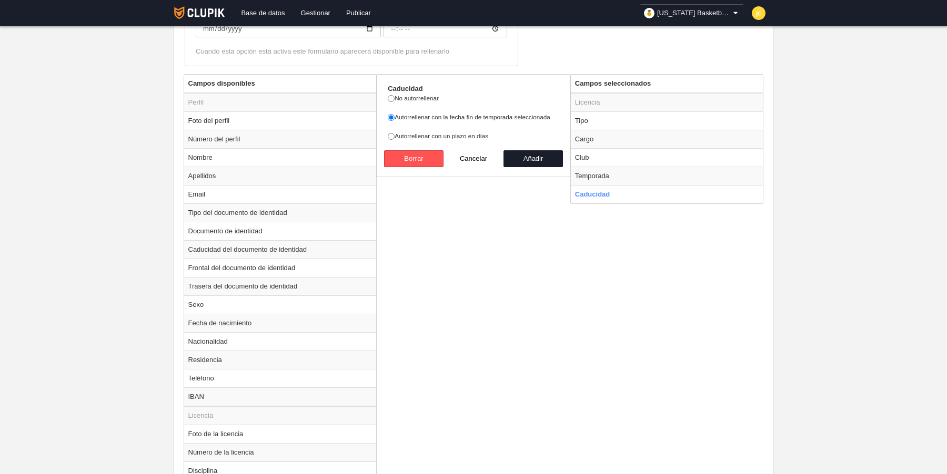
click at [545, 258] on div "Campos disponibles Perfil Foto del perfil Número del perfil Nombre Apellidos Em…" at bounding box center [473, 309] width 585 height 470
click at [595, 114] on td "Tipo" at bounding box center [667, 120] width 192 height 18
radio input "true"
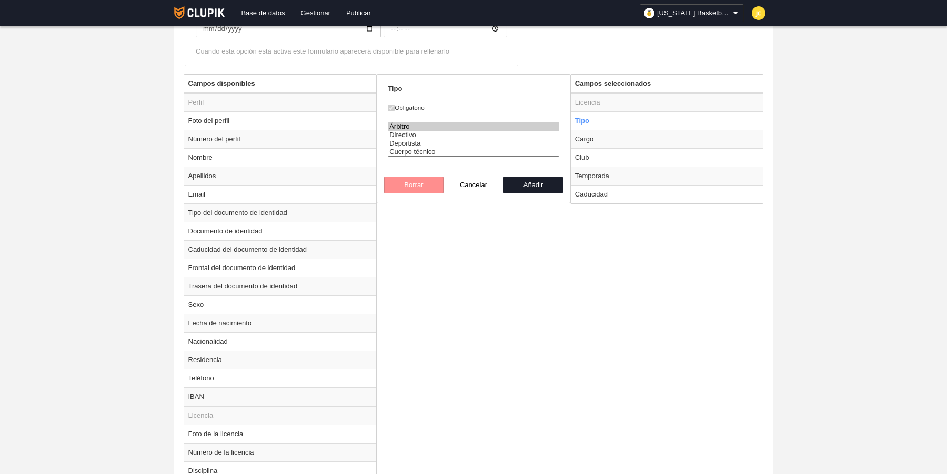
click at [405, 123] on option "Árbitro" at bounding box center [473, 127] width 170 height 8
click at [405, 131] on option "Directivo" at bounding box center [473, 135] width 170 height 8
click at [405, 141] on option "Deportista" at bounding box center [473, 143] width 170 height 8
select select "staff"
click at [406, 148] on option "Cuerpo técnico" at bounding box center [473, 152] width 170 height 8
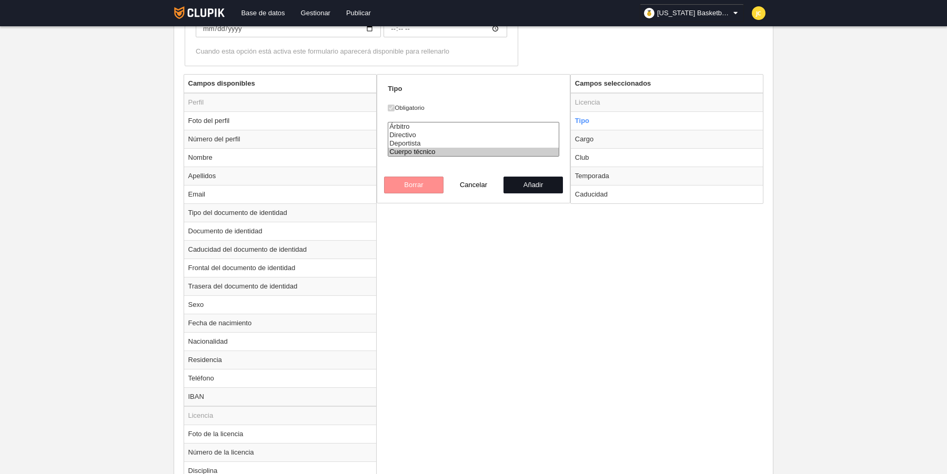
click at [525, 184] on button "Añadir" at bounding box center [533, 185] width 60 height 17
radio input "false"
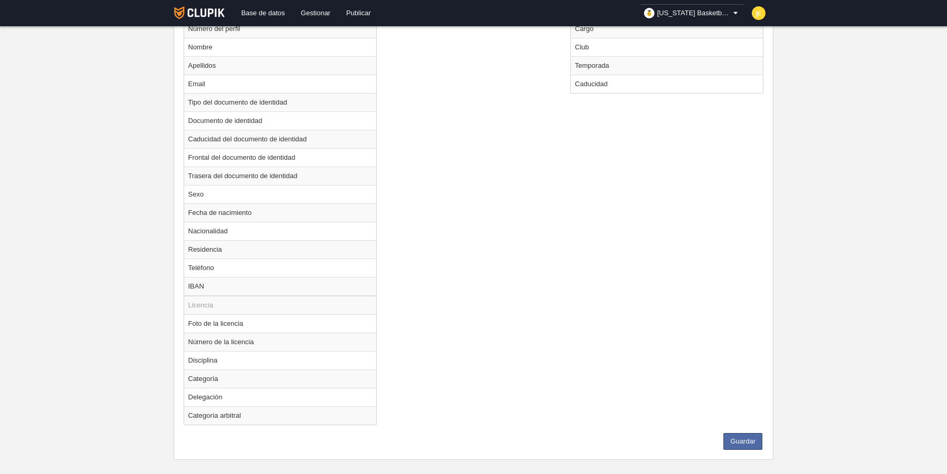
scroll to position [477, 0]
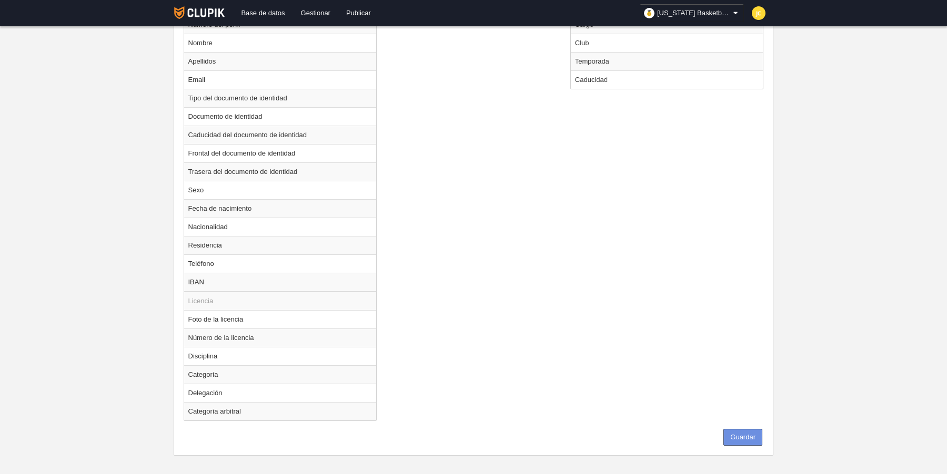
click at [740, 432] on button "Guardar" at bounding box center [742, 437] width 39 height 17
